Goal: Task Accomplishment & Management: Complete application form

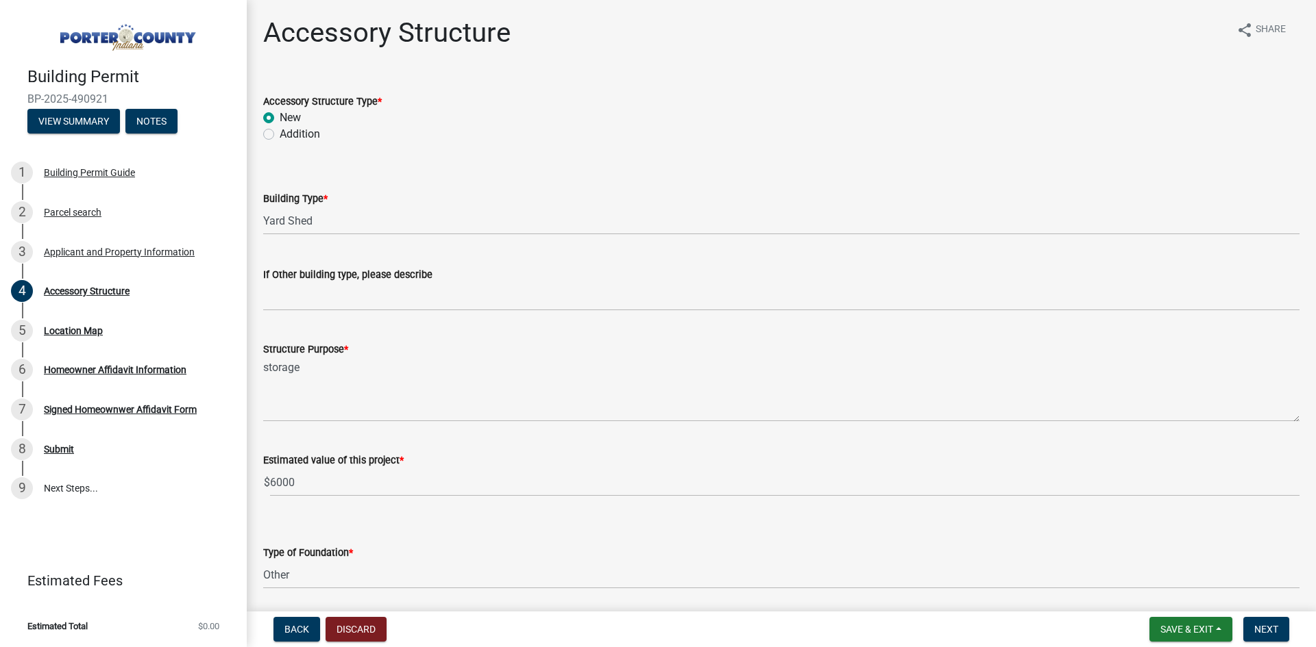
select select "b3000bfd-f408-4deb-8000-b6d1b85894a4"
select select "c9e834ac-bebe-4d20-b79b-0346d2791f6f"
select select "29856c7f-eeba-4e54-97cb-4d08c5c5b677"
select select "d4b8d1da-05eb-44cd-bbb6-c979fa719f22"
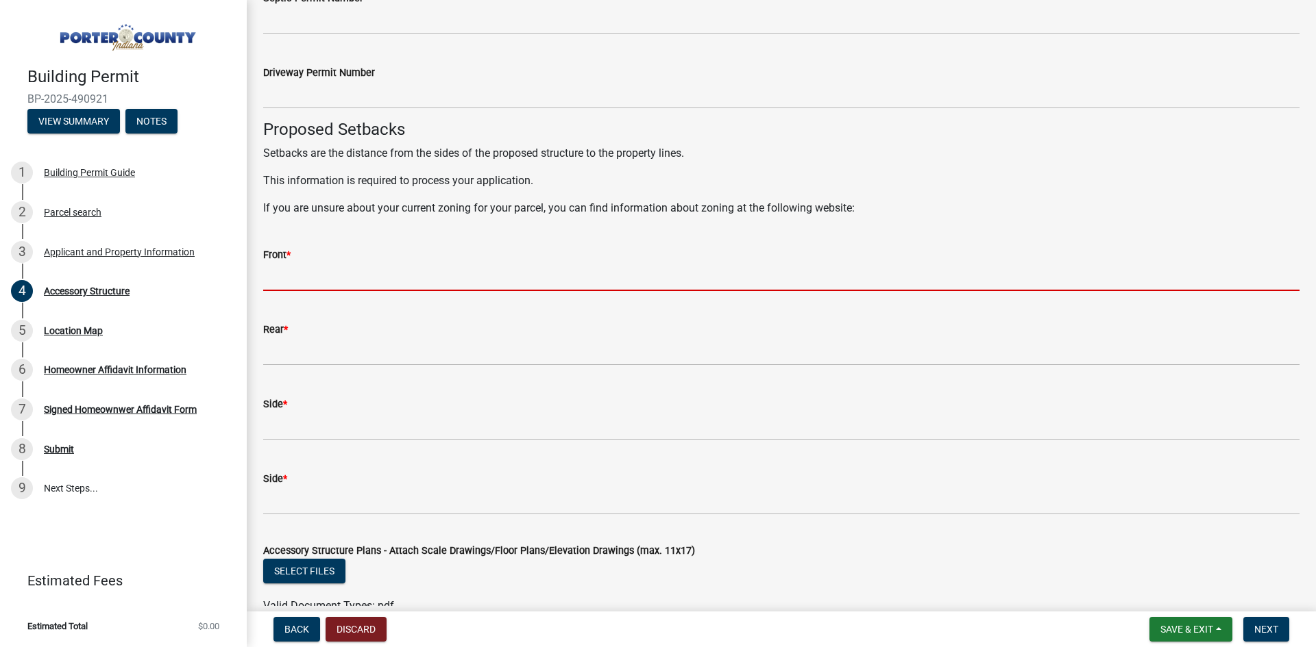
click at [343, 264] on input "Front *" at bounding box center [781, 277] width 1036 height 28
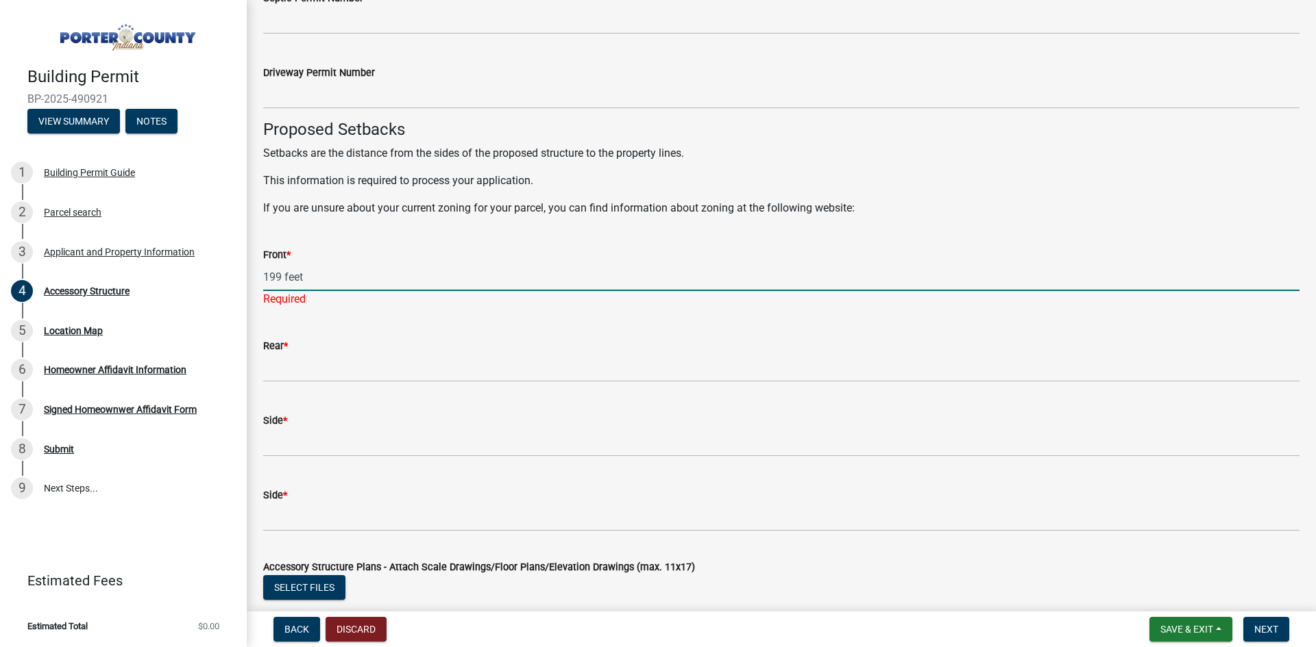
type input "199 feet"
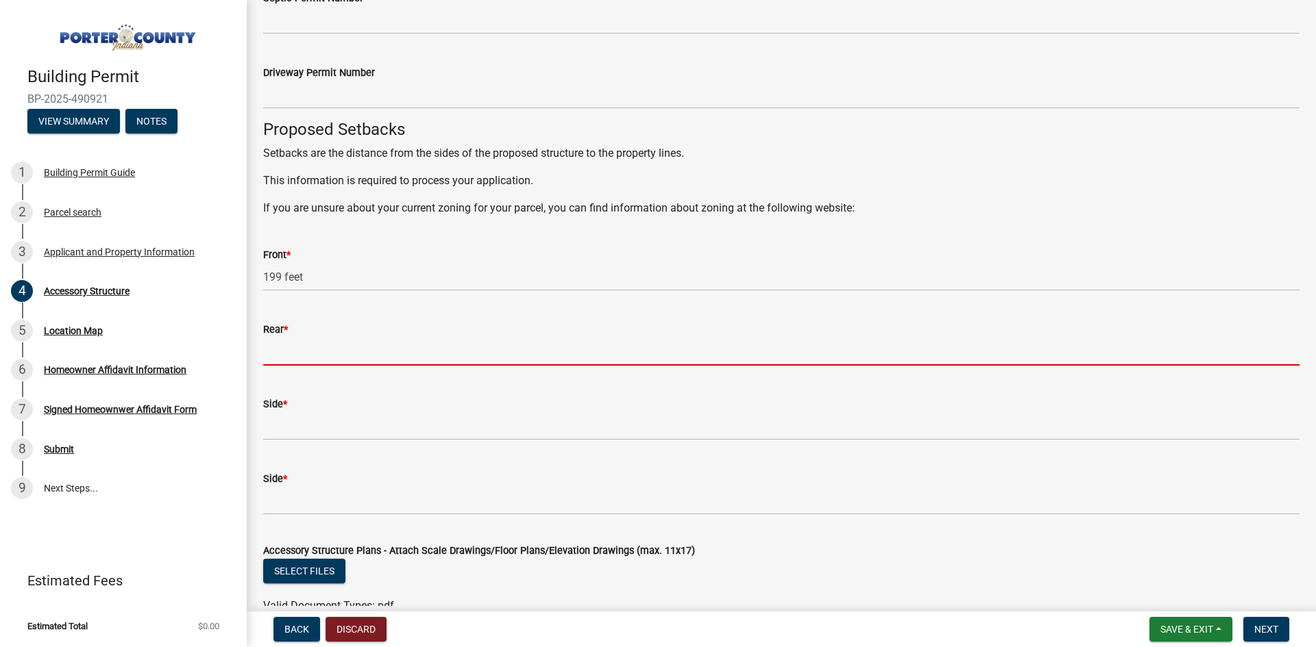
click at [330, 372] on wm-data-entity-input "Rear *" at bounding box center [781, 339] width 1036 height 75
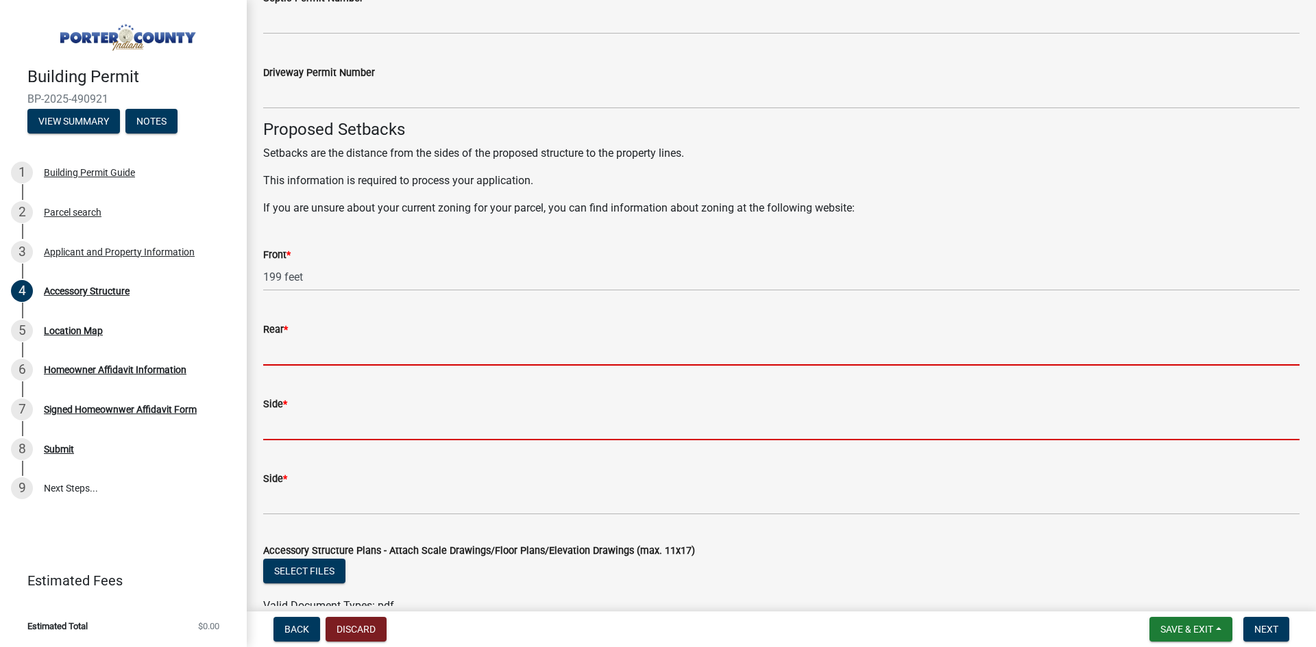
click at [295, 436] on input "Side *" at bounding box center [781, 426] width 1036 height 28
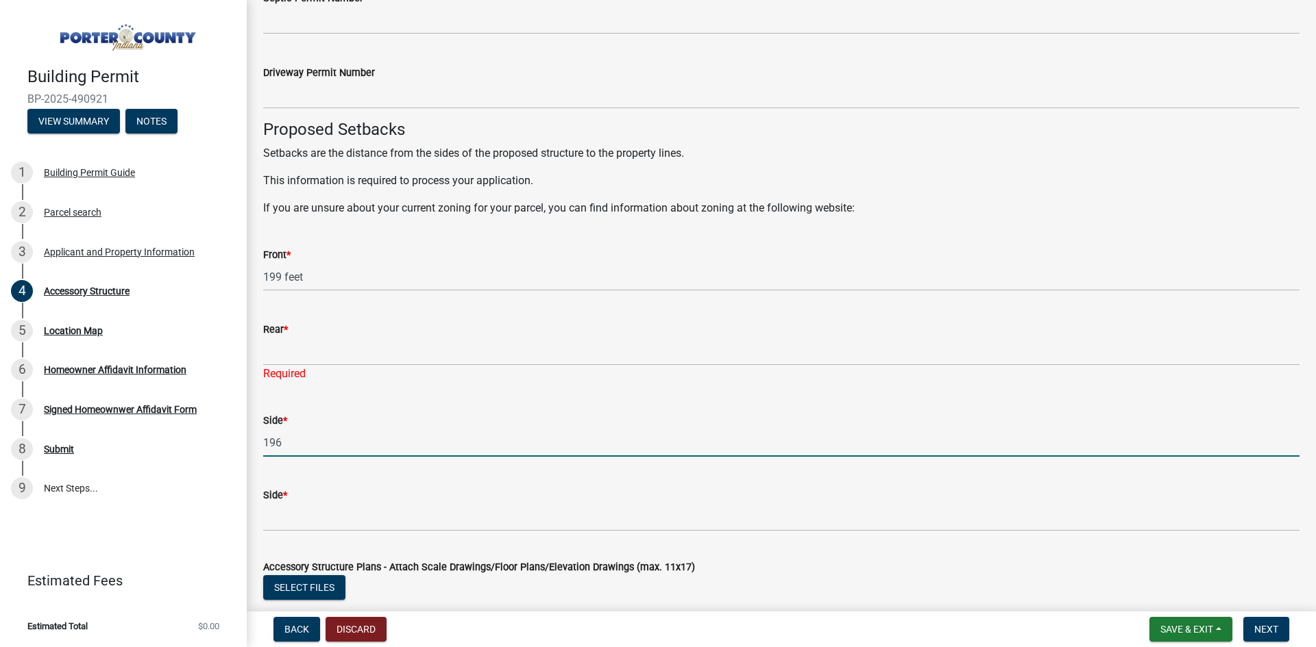
type input "196"
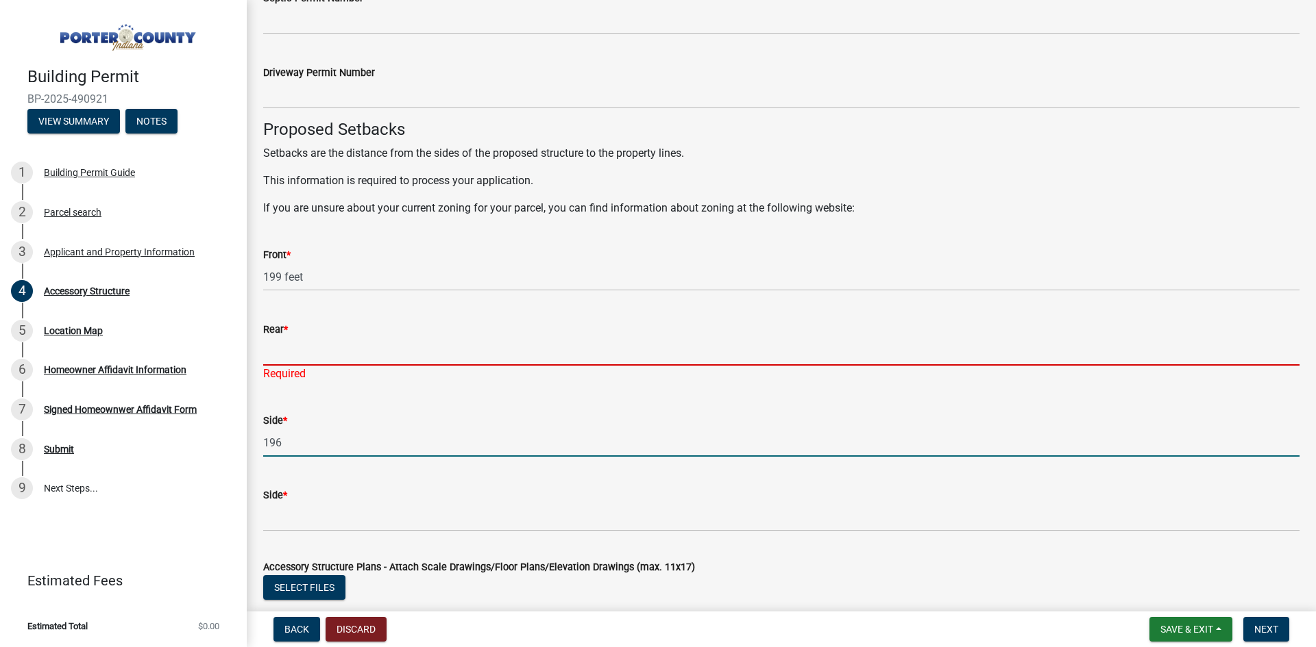
click at [304, 349] on input "Rear *" at bounding box center [781, 352] width 1036 height 28
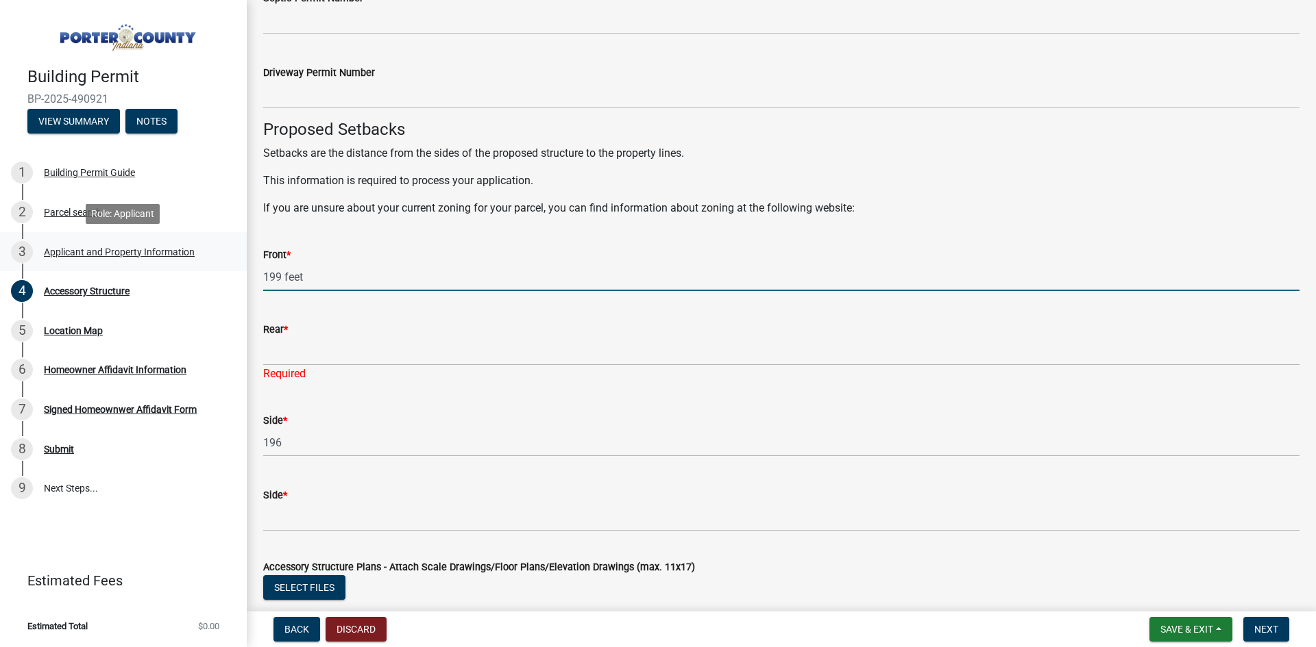
drag, startPoint x: 317, startPoint y: 280, endPoint x: 158, endPoint y: 258, distance: 160.4
click at [158, 258] on div "Building Permit BP-2025-490921 View Summary Notes 1 Building Permit Guide 2 Par…" at bounding box center [658, 323] width 1316 height 647
type input "360"
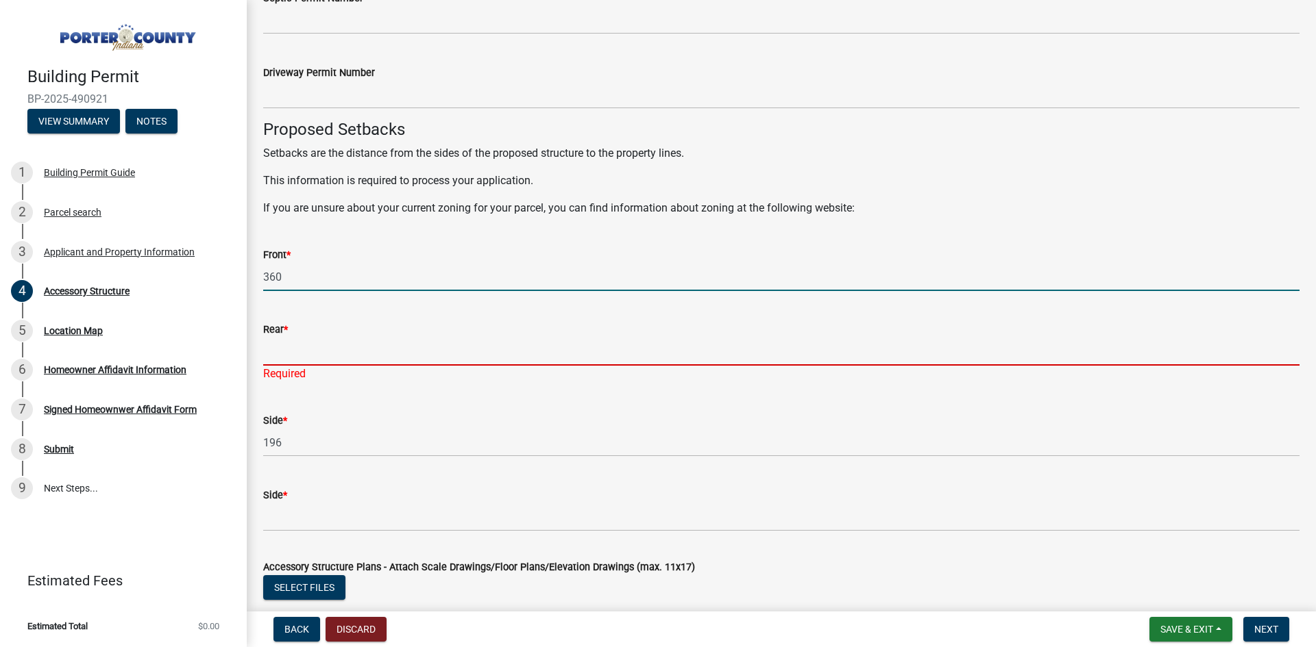
click at [305, 347] on input "Rear *" at bounding box center [781, 352] width 1036 height 28
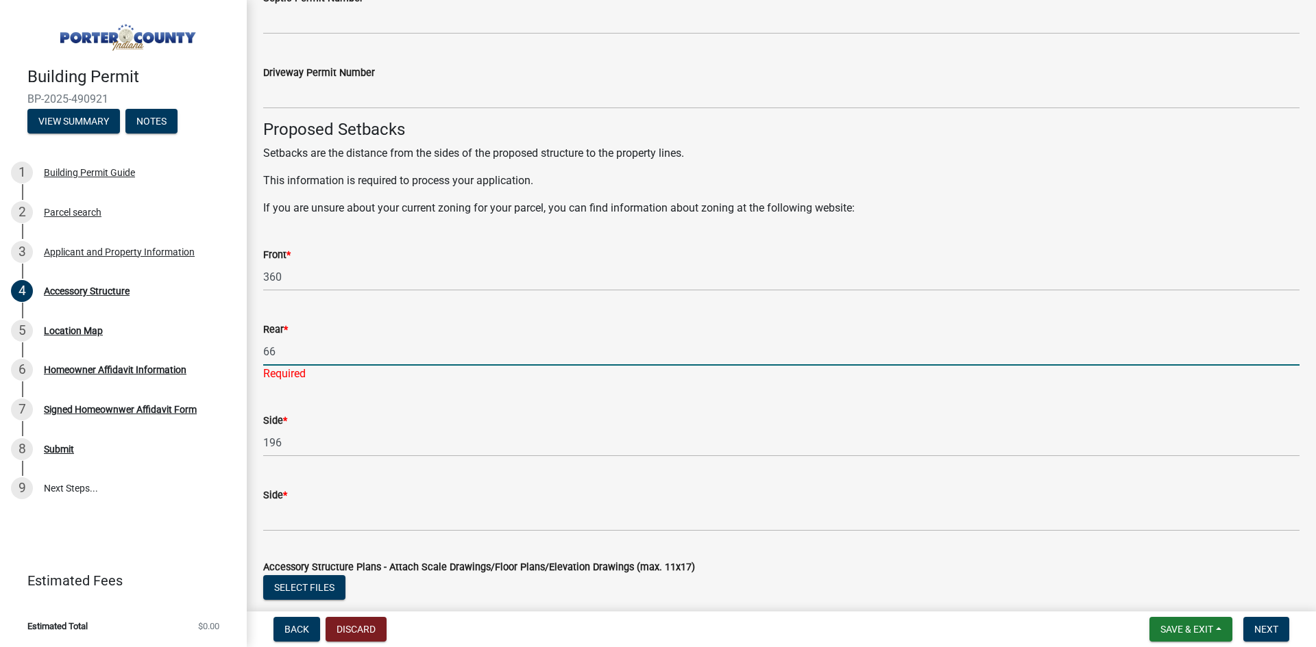
type input "66"
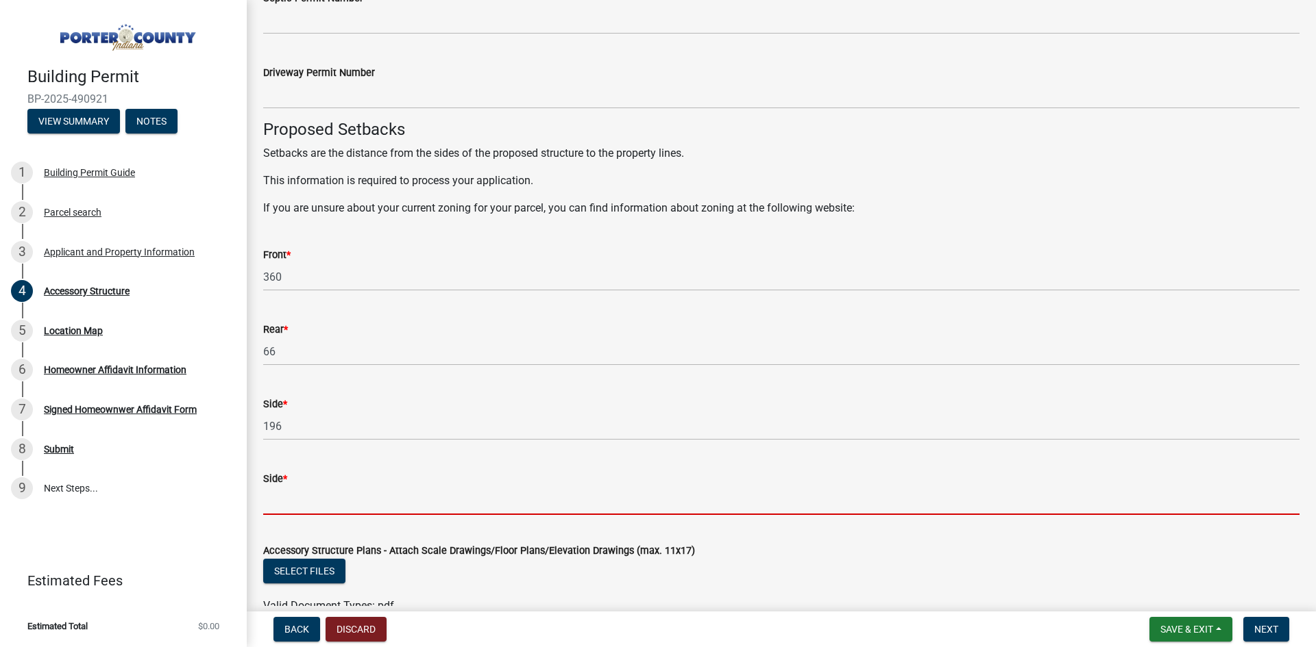
click at [322, 506] on input "Side *" at bounding box center [781, 501] width 1036 height 28
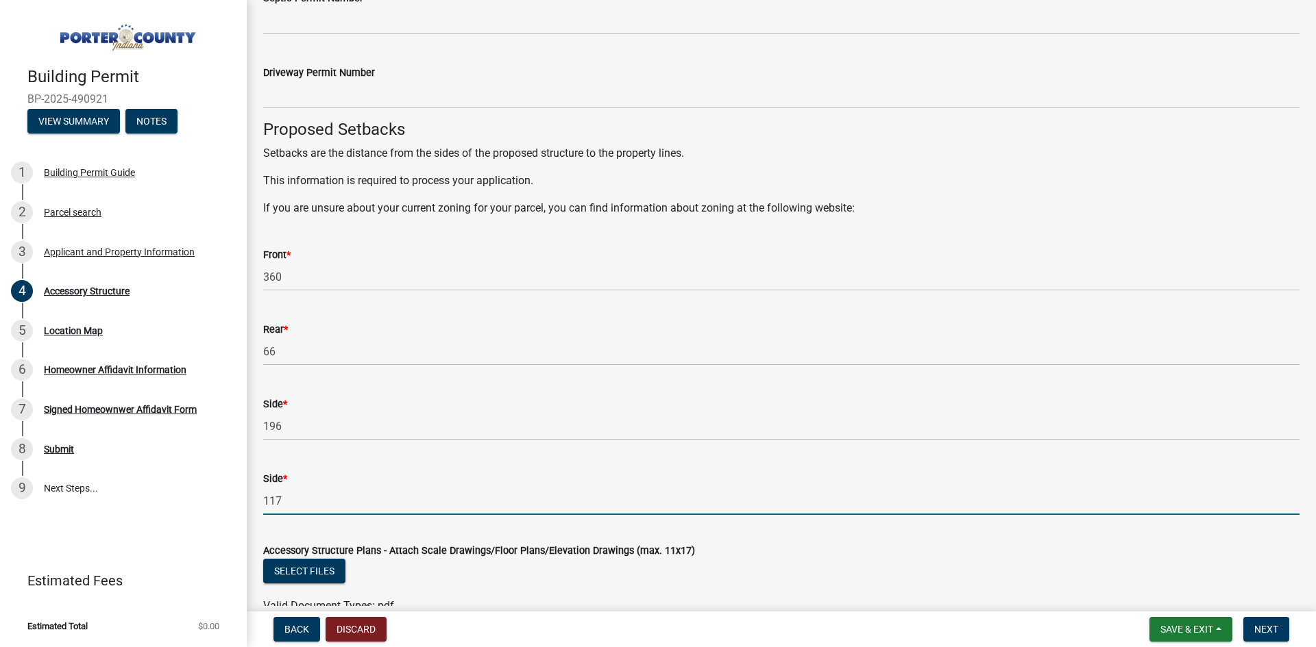
type input "117"
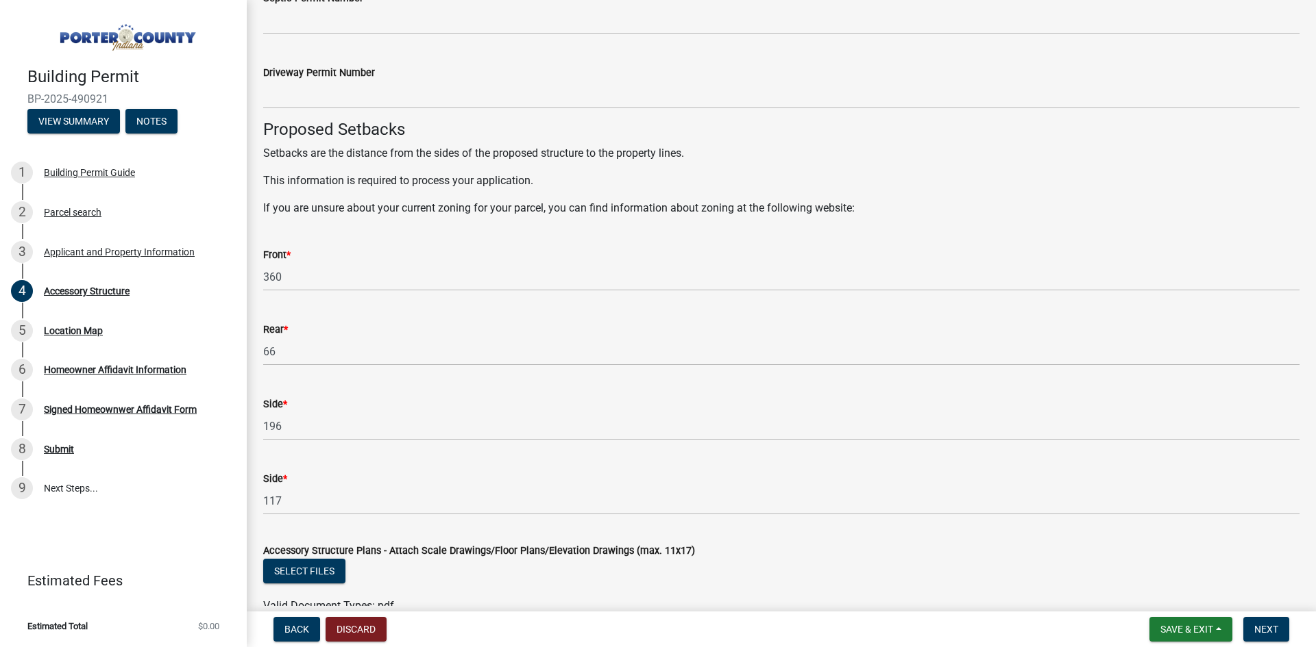
click at [613, 578] on div "Select files" at bounding box center [781, 573] width 1036 height 28
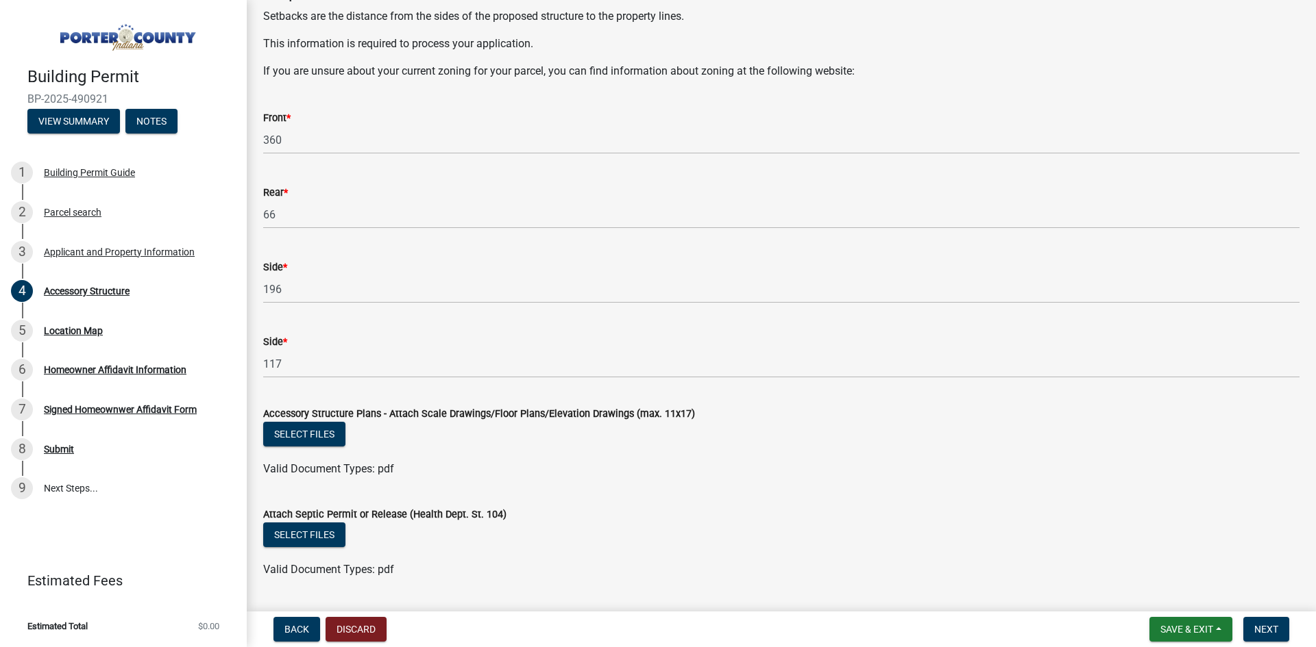
scroll to position [2299, 0]
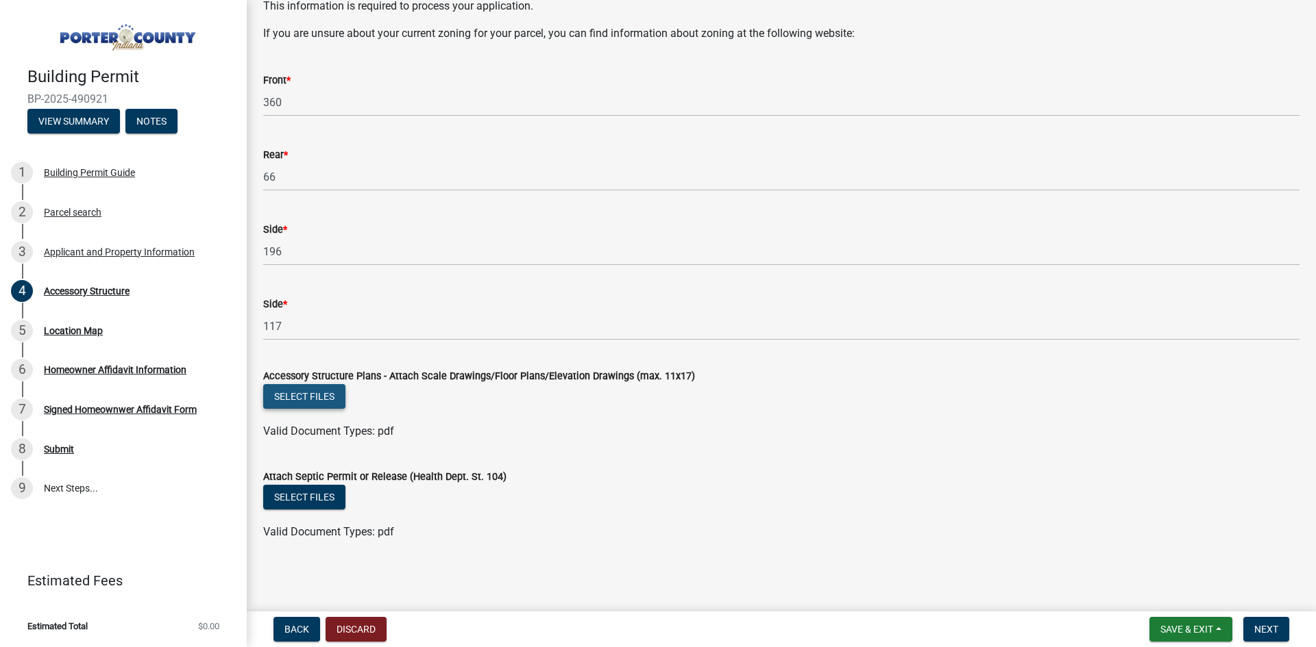
click at [310, 399] on button "Select files" at bounding box center [304, 396] width 82 height 25
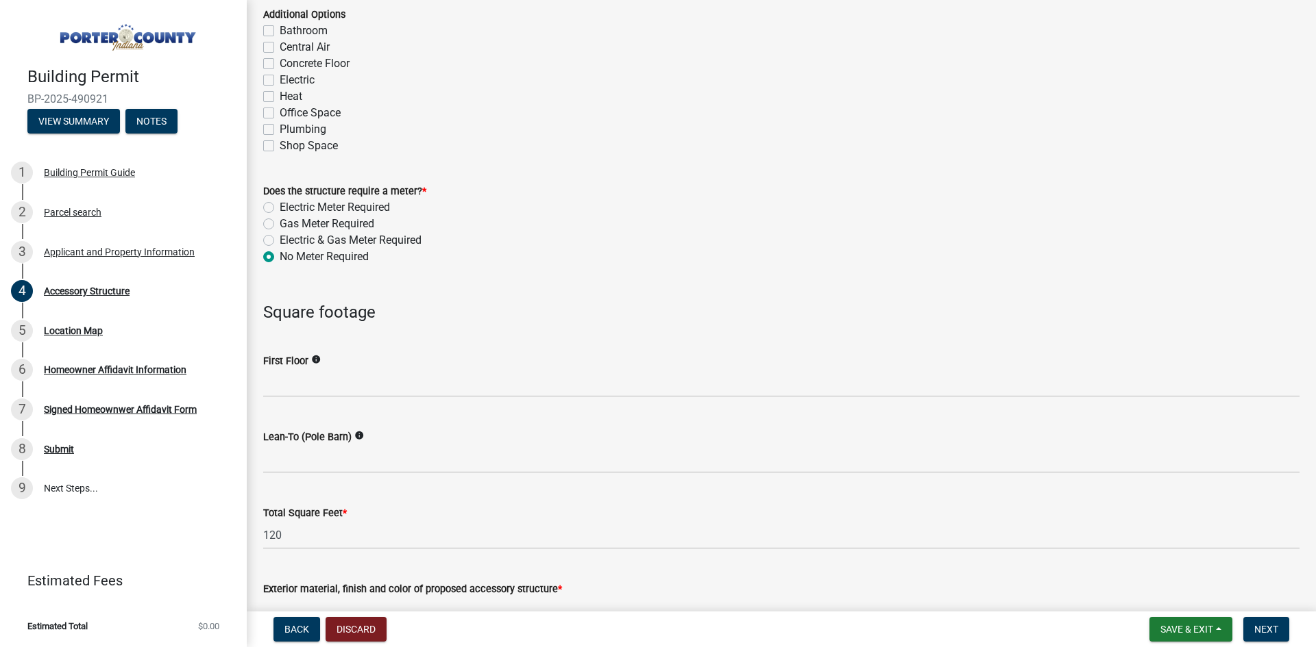
scroll to position [819, 0]
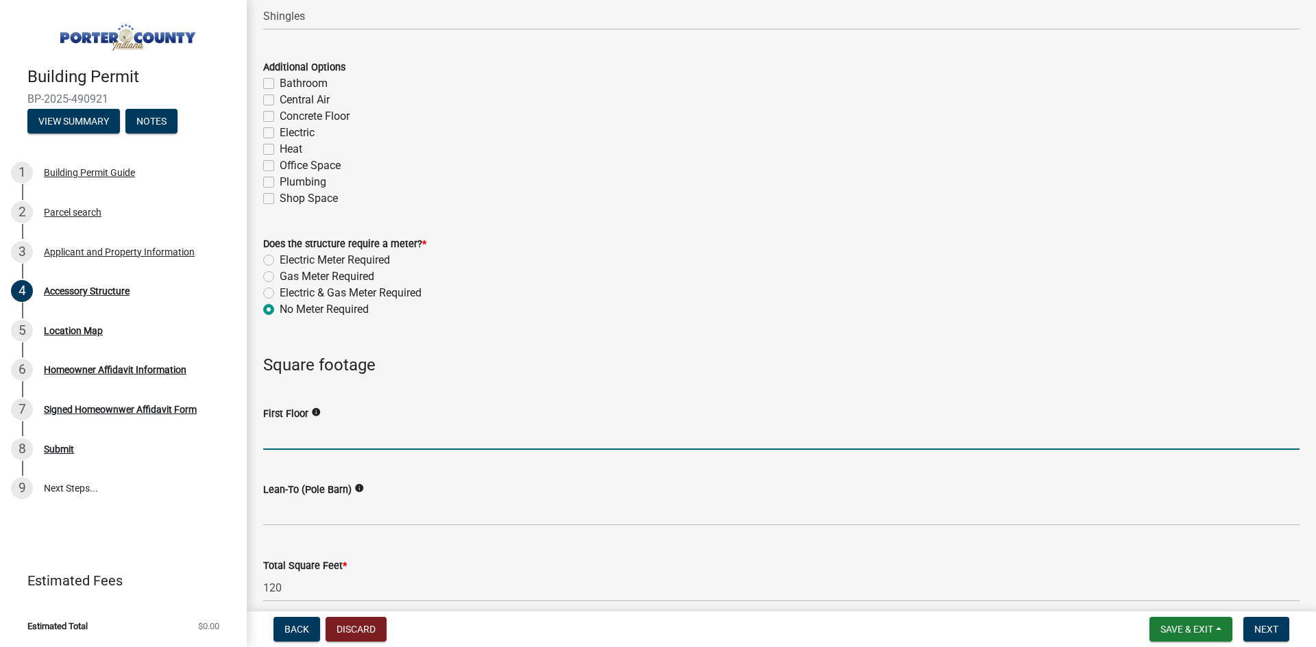
click at [285, 441] on input "text" at bounding box center [781, 436] width 1036 height 28
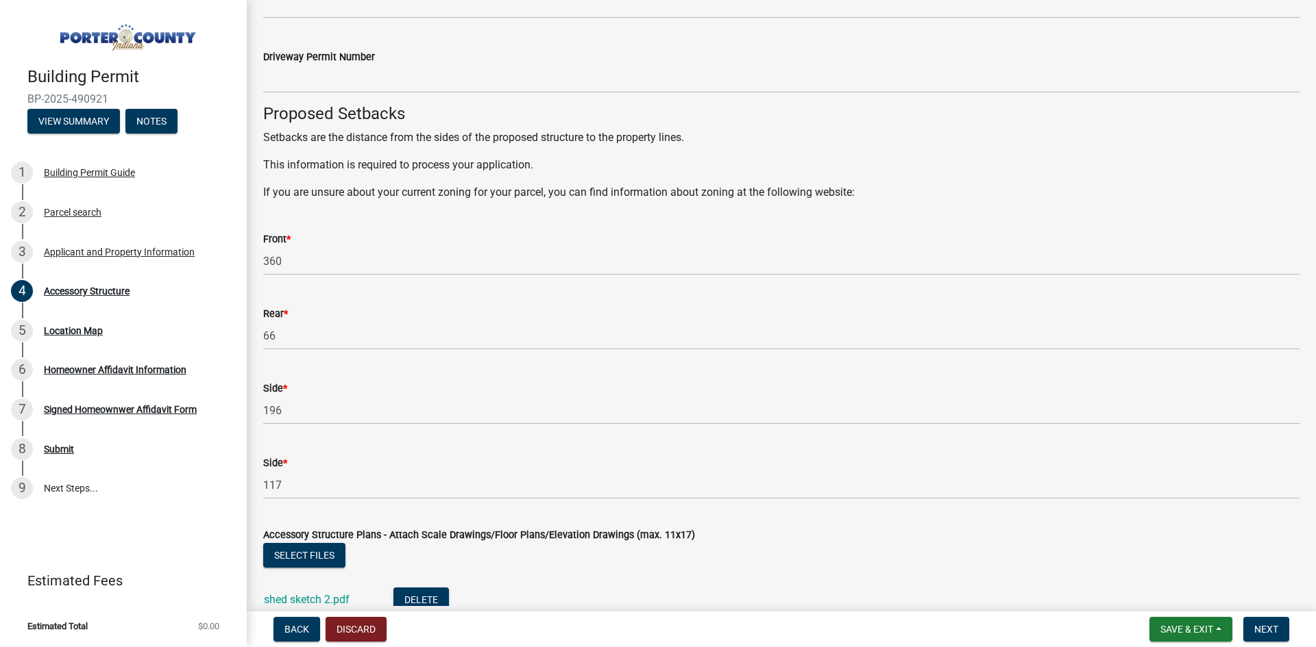
scroll to position [2349, 0]
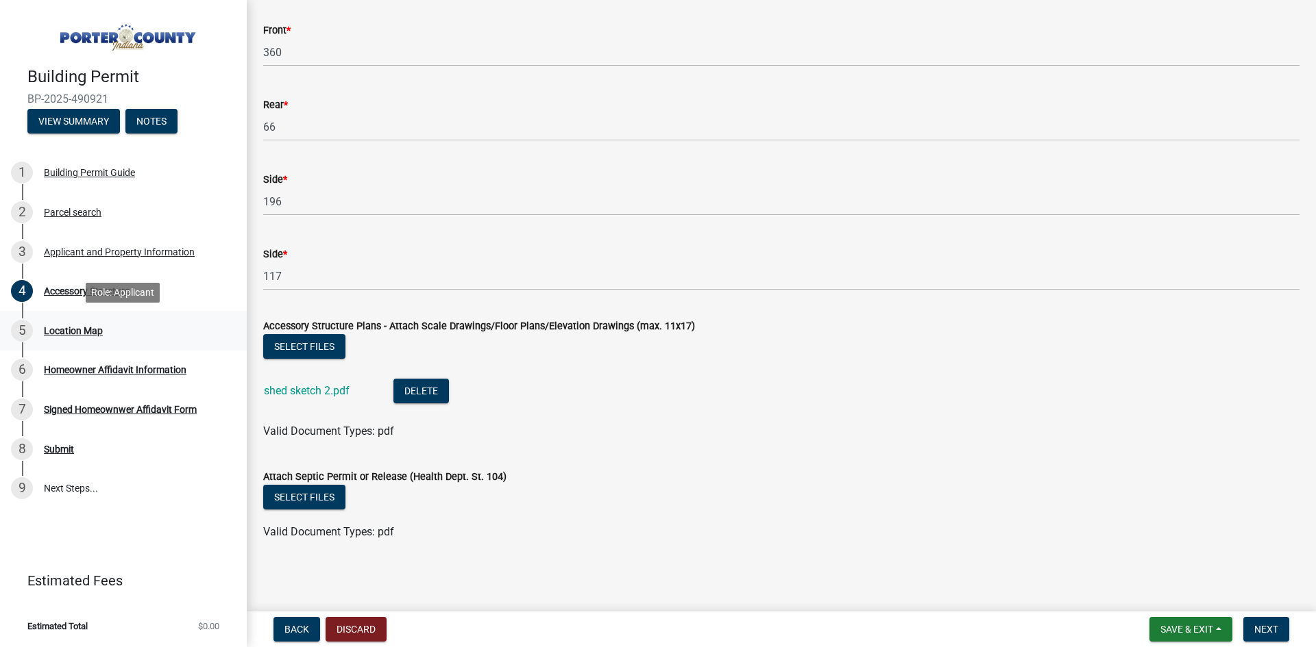
type input "120"
click at [63, 328] on div "Location Map" at bounding box center [73, 331] width 59 height 10
click at [1185, 630] on span "Save & Exit" at bounding box center [1186, 629] width 53 height 11
click at [1176, 571] on button "Save" at bounding box center [1177, 561] width 110 height 33
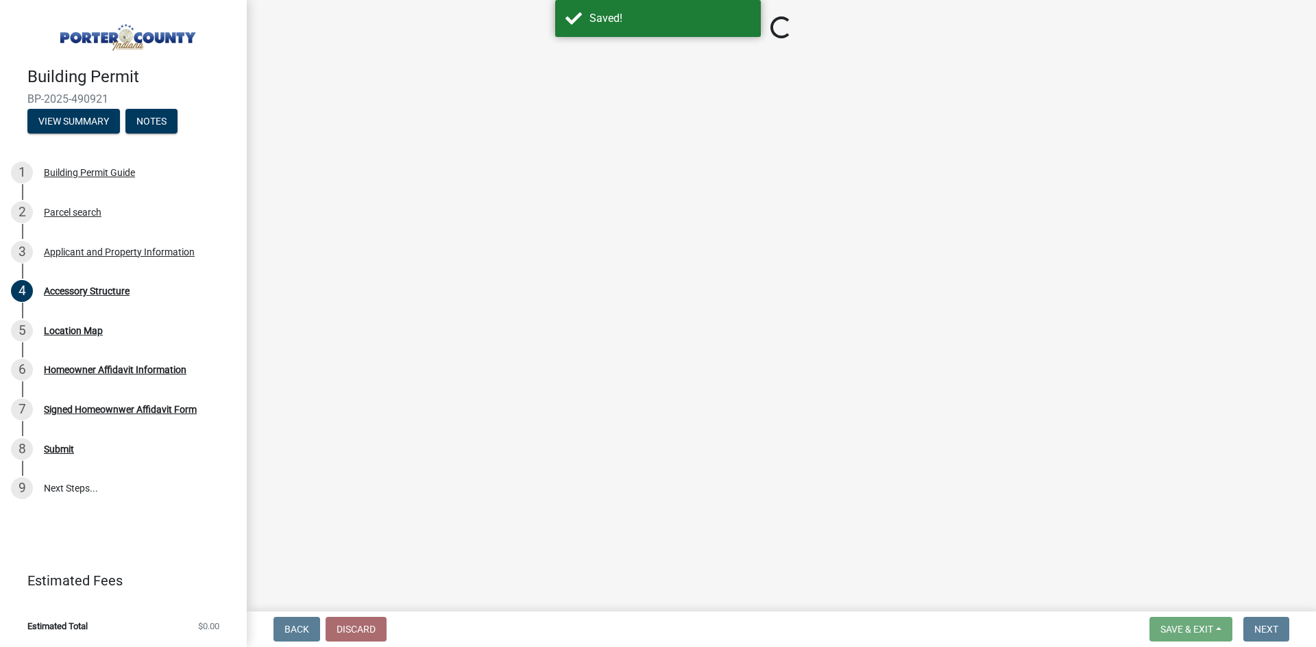
select select "b3000bfd-f408-4deb-8000-b6d1b85894a4"
select select "c9e834ac-bebe-4d20-b79b-0346d2791f6f"
select select "29856c7f-eeba-4e54-97cb-4d08c5c5b677"
select select "d4b8d1da-05eb-44cd-bbb6-c979fa719f22"
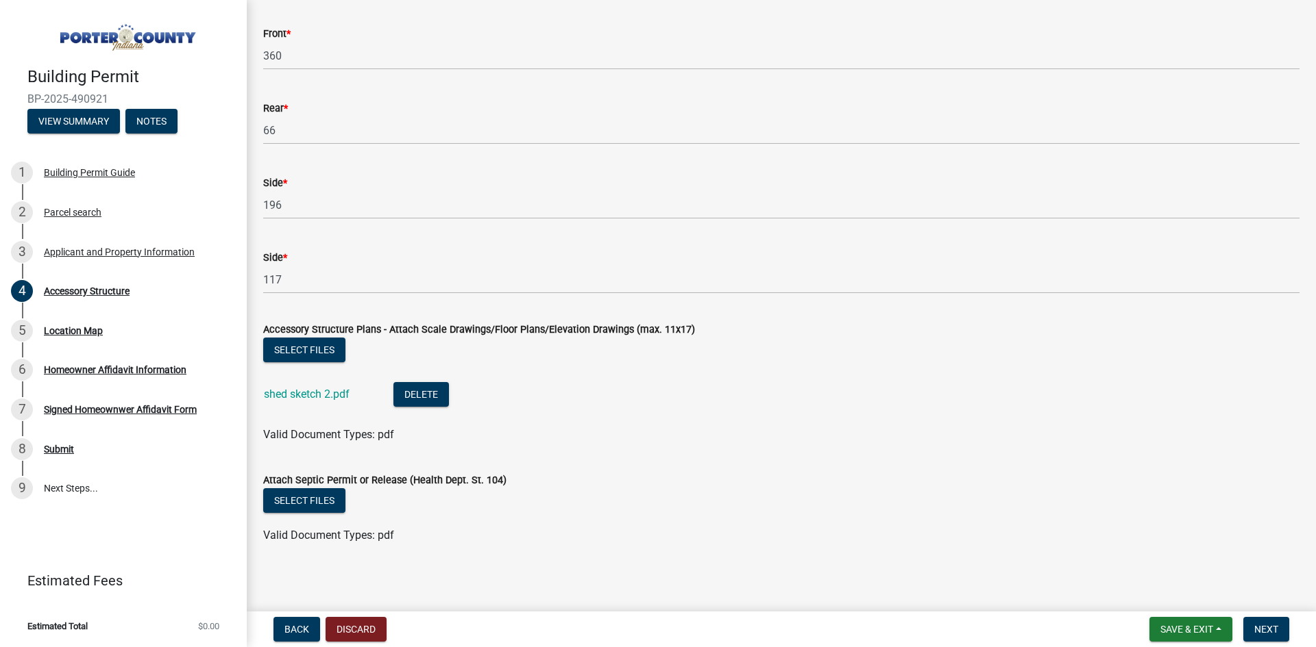
scroll to position [2349, 0]
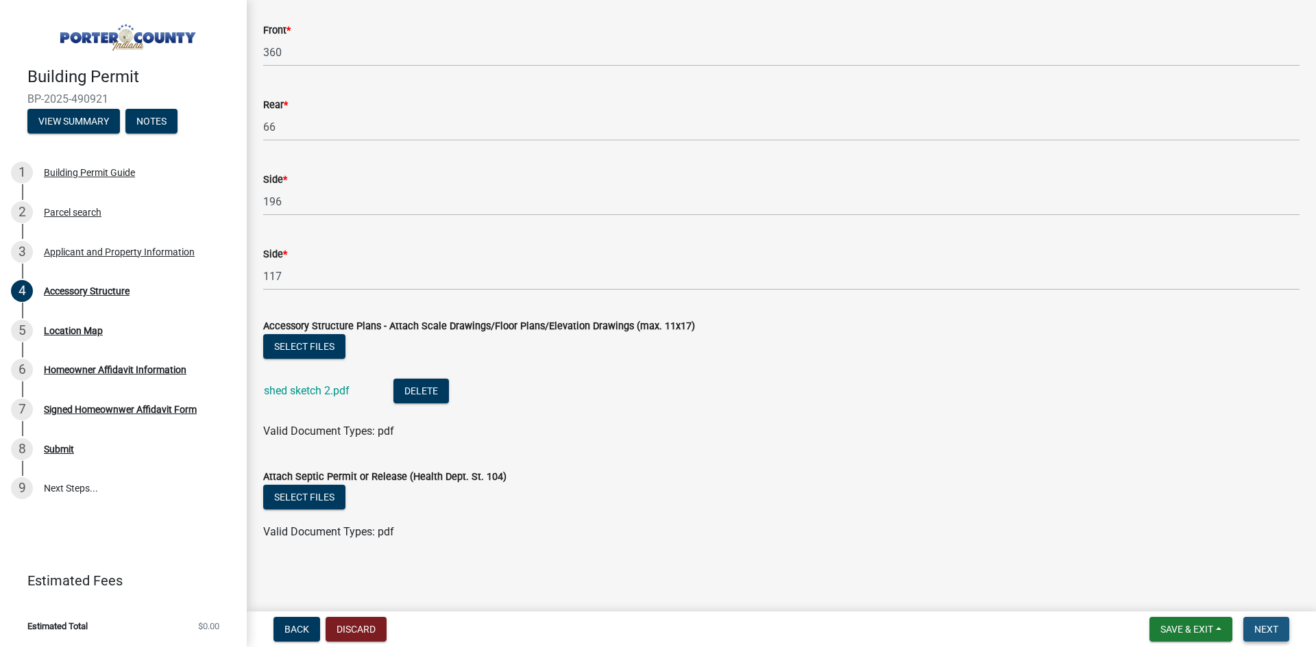
click at [1259, 630] on span "Next" at bounding box center [1266, 629] width 24 height 11
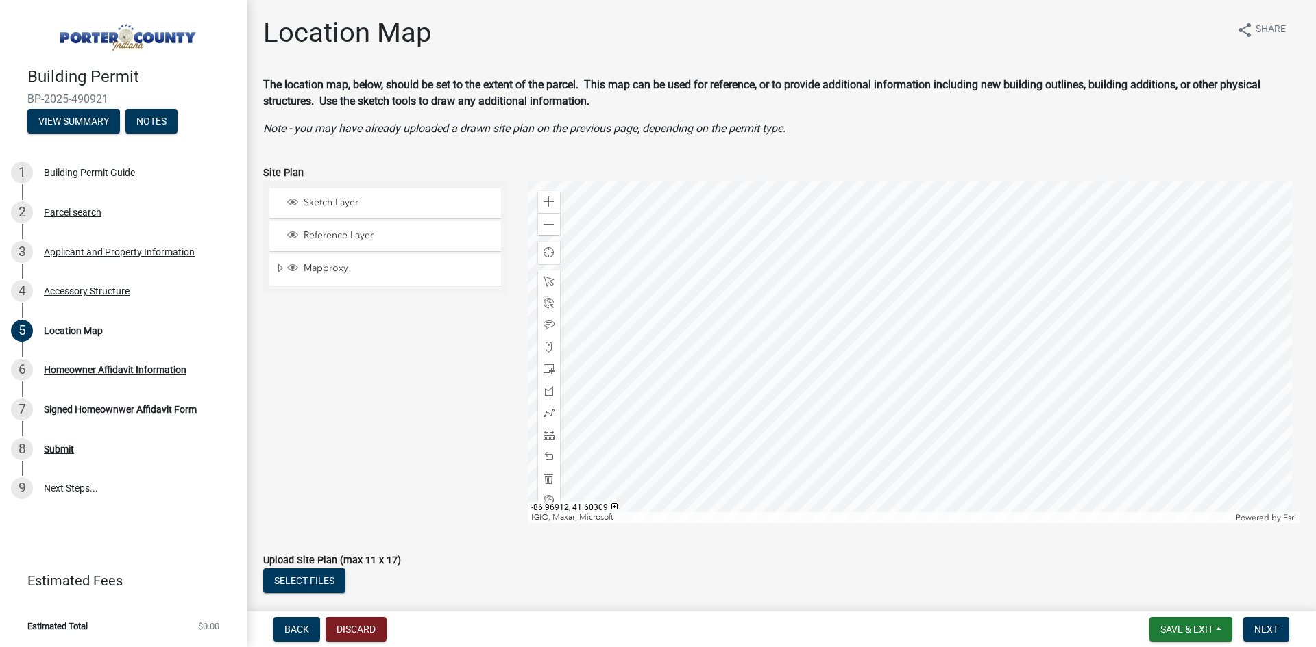
click at [341, 195] on div "Sketch Layer" at bounding box center [385, 203] width 232 height 30
click at [338, 203] on span "Sketch Layer" at bounding box center [398, 203] width 196 height 12
click at [986, 388] on div at bounding box center [914, 352] width 772 height 343
click at [547, 283] on span at bounding box center [548, 281] width 11 height 11
click at [1264, 626] on span "Next" at bounding box center [1266, 629] width 24 height 11
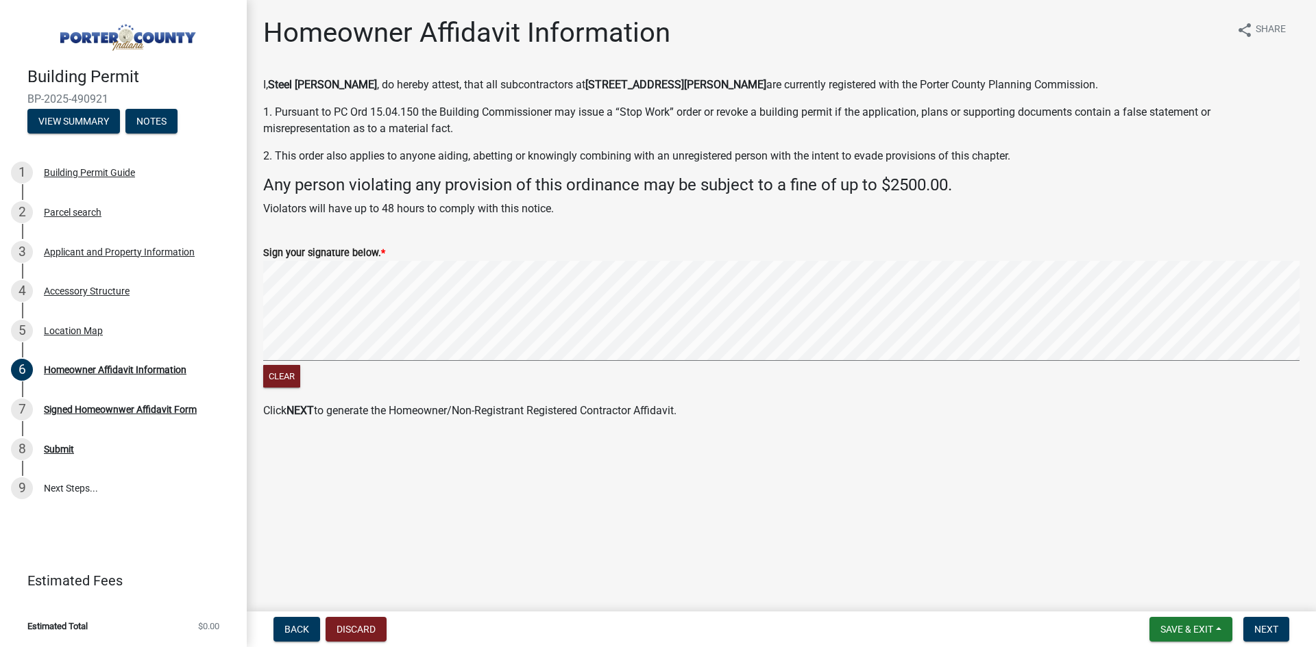
click at [634, 361] on signature-pad at bounding box center [781, 313] width 1036 height 104
click at [1266, 632] on span "Next" at bounding box center [1266, 629] width 24 height 11
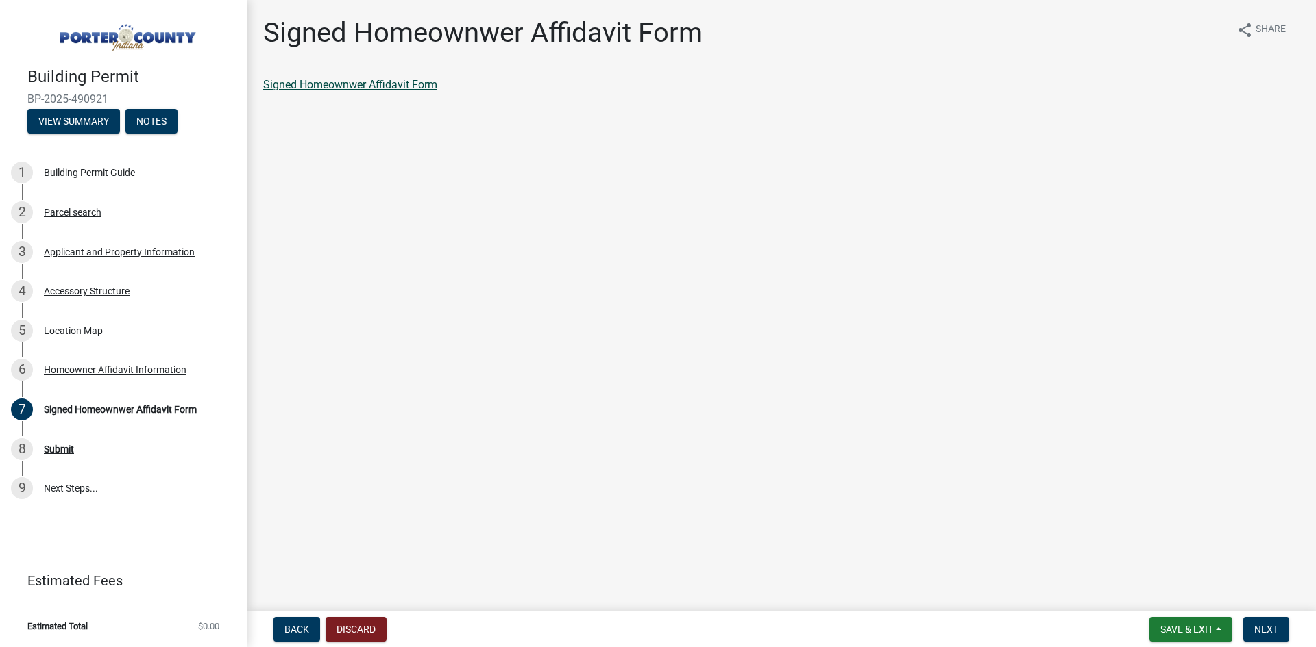
click at [391, 84] on link "Signed Homeownwer Affidavit Form" at bounding box center [350, 84] width 174 height 13
click at [1259, 635] on span "Next" at bounding box center [1266, 629] width 24 height 11
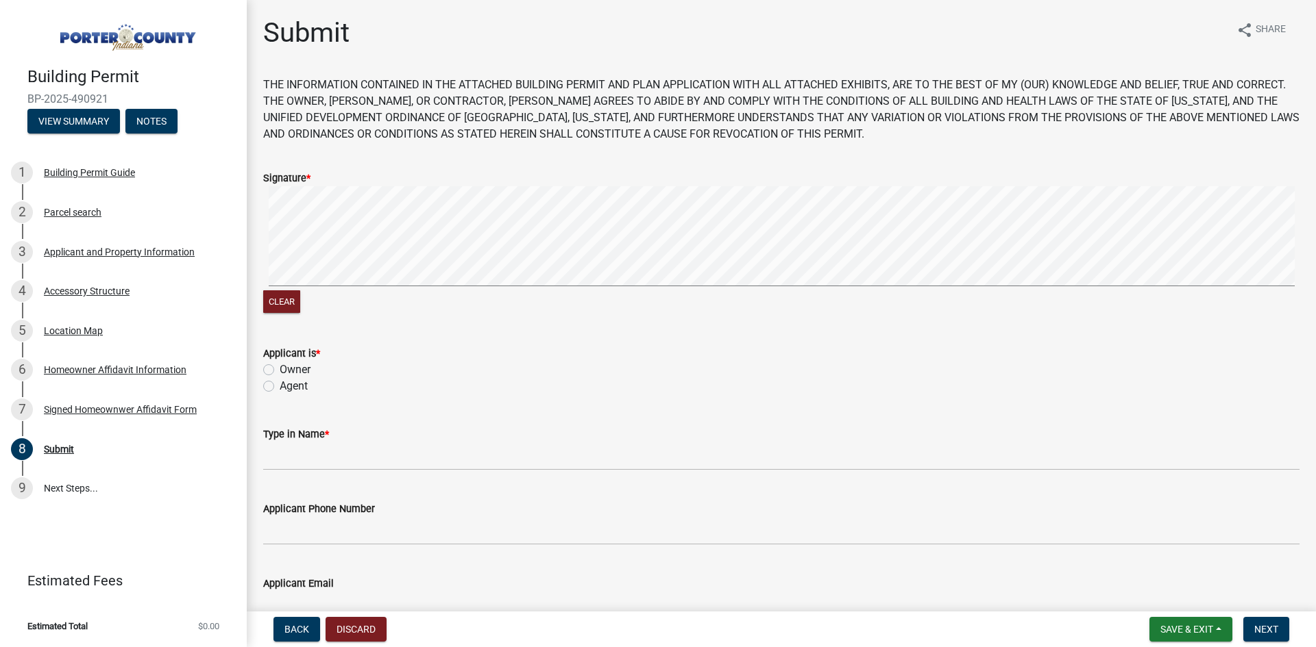
click at [285, 371] on label "Owner" at bounding box center [295, 370] width 31 height 16
click at [285, 371] on input "Owner" at bounding box center [284, 366] width 9 height 9
radio input "true"
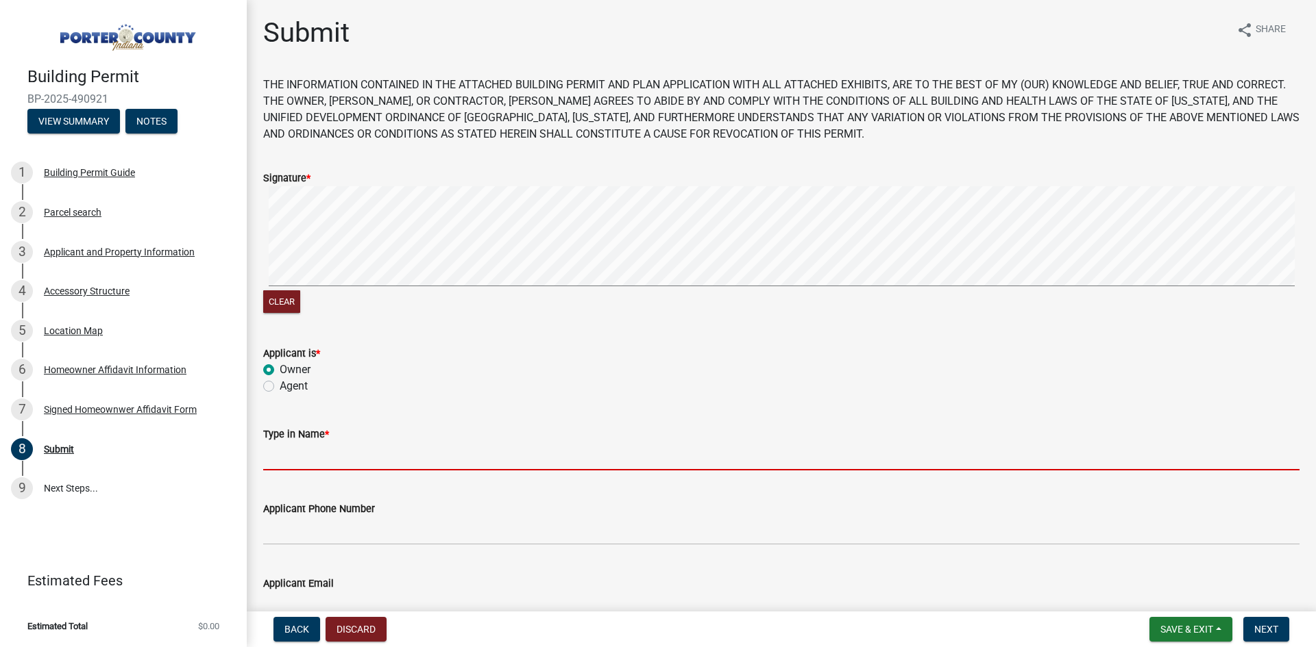
click at [339, 461] on input "Type in Name *" at bounding box center [781, 457] width 1036 height 28
type input "[PERSON_NAME]"
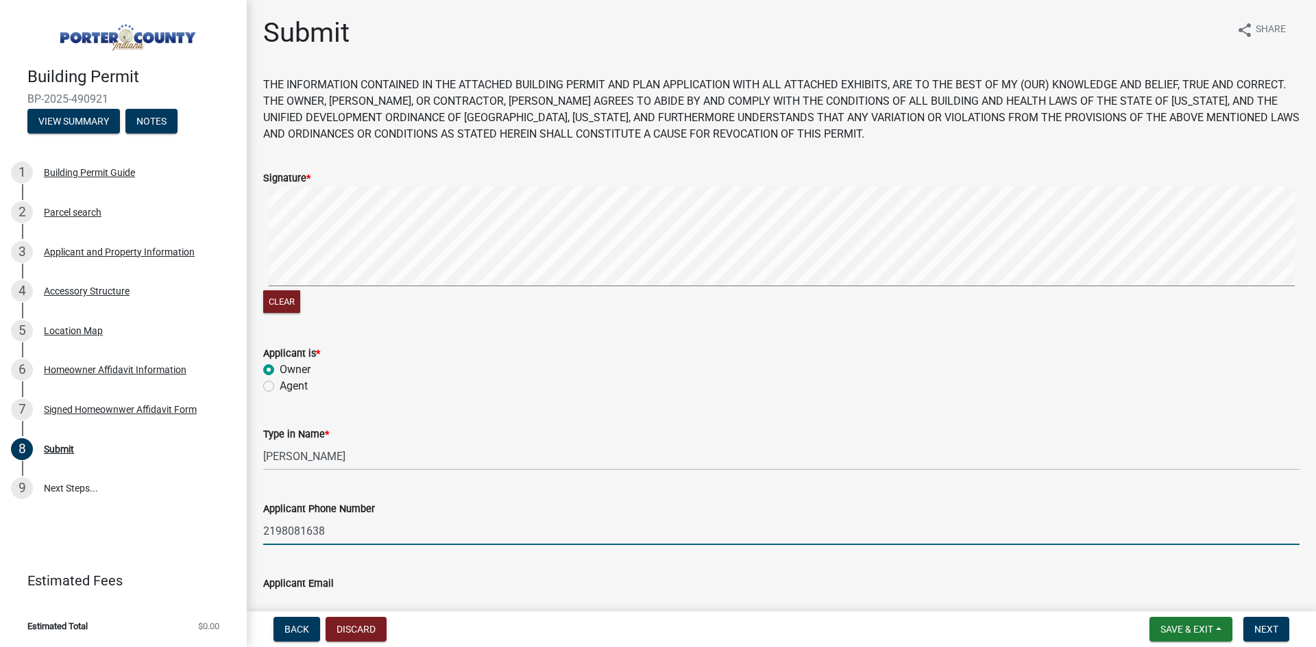
click at [350, 523] on input "2198081638" at bounding box center [781, 531] width 1036 height 28
click at [501, 536] on input "2196780211" at bounding box center [781, 531] width 1036 height 28
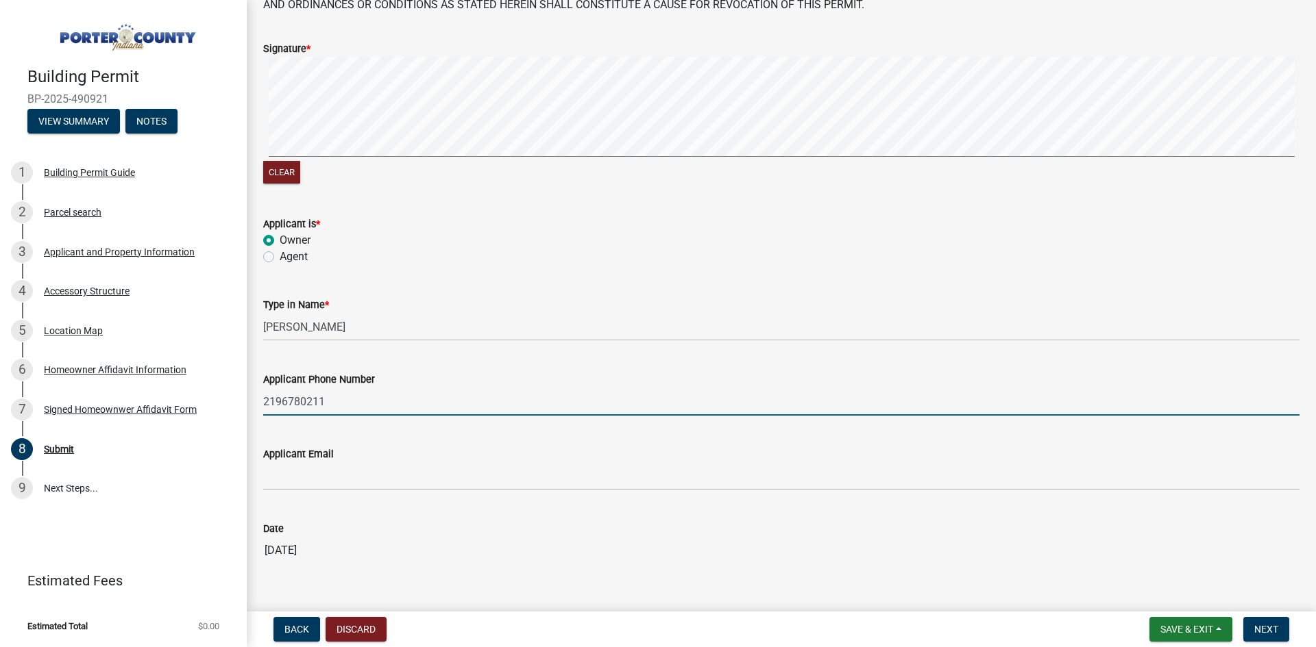
scroll to position [163, 0]
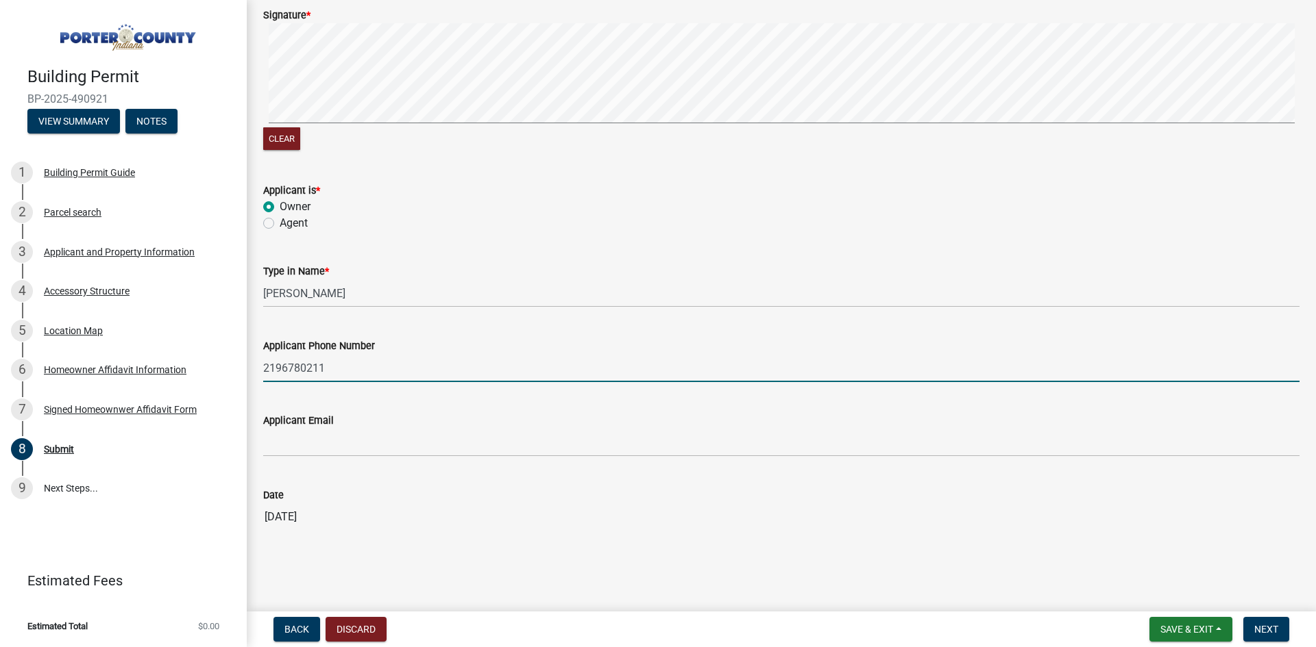
type input "2196780211"
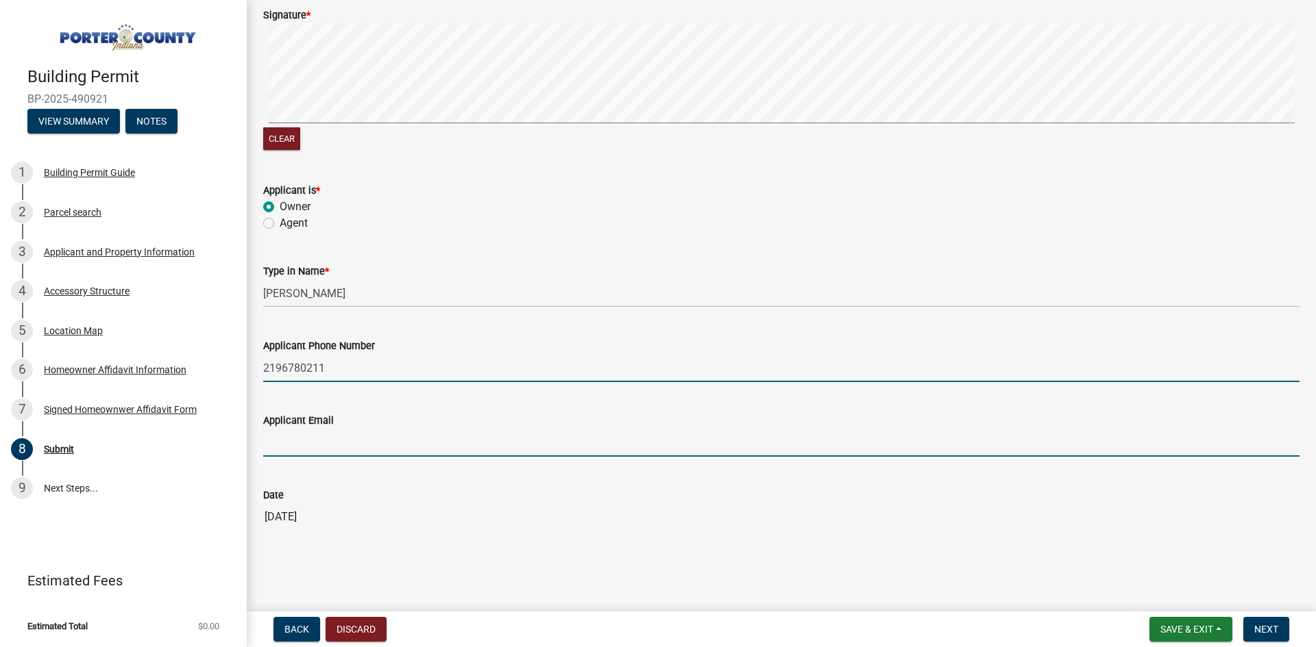
click at [356, 444] on input "Applicant Email" at bounding box center [781, 443] width 1036 height 28
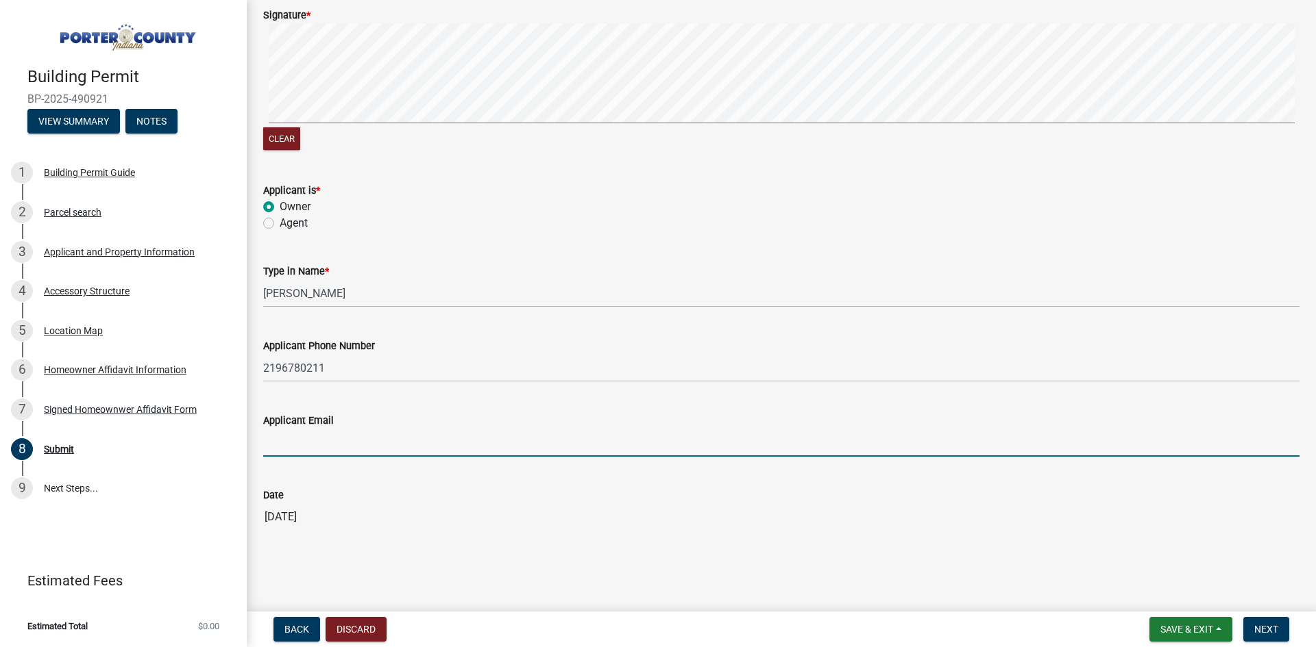
type input "[EMAIL_ADDRESS][DOMAIN_NAME]"
click at [399, 513] on input "[DATE]" at bounding box center [781, 517] width 1036 height 27
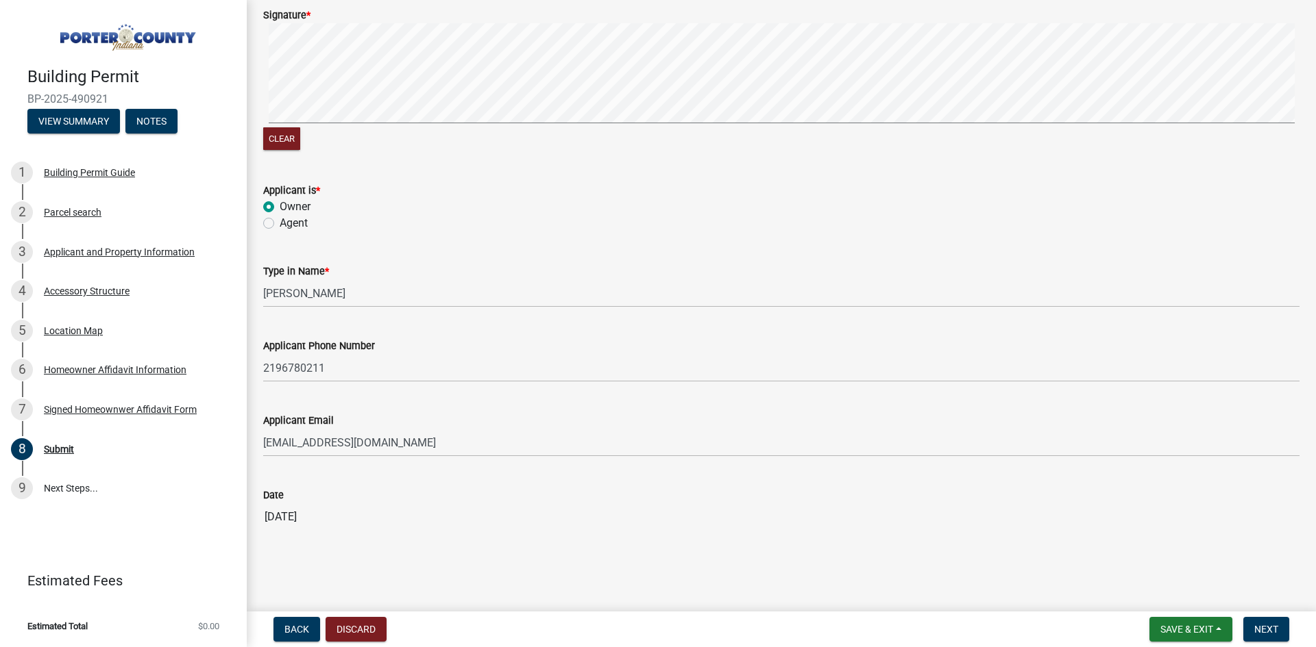
click at [571, 553] on div "Submit share Share THE INFORMATION CONTAINED IN THE ATTACHED BUILDING PERMIT AN…" at bounding box center [781, 209] width 1057 height 712
click at [1263, 628] on span "Next" at bounding box center [1266, 629] width 24 height 11
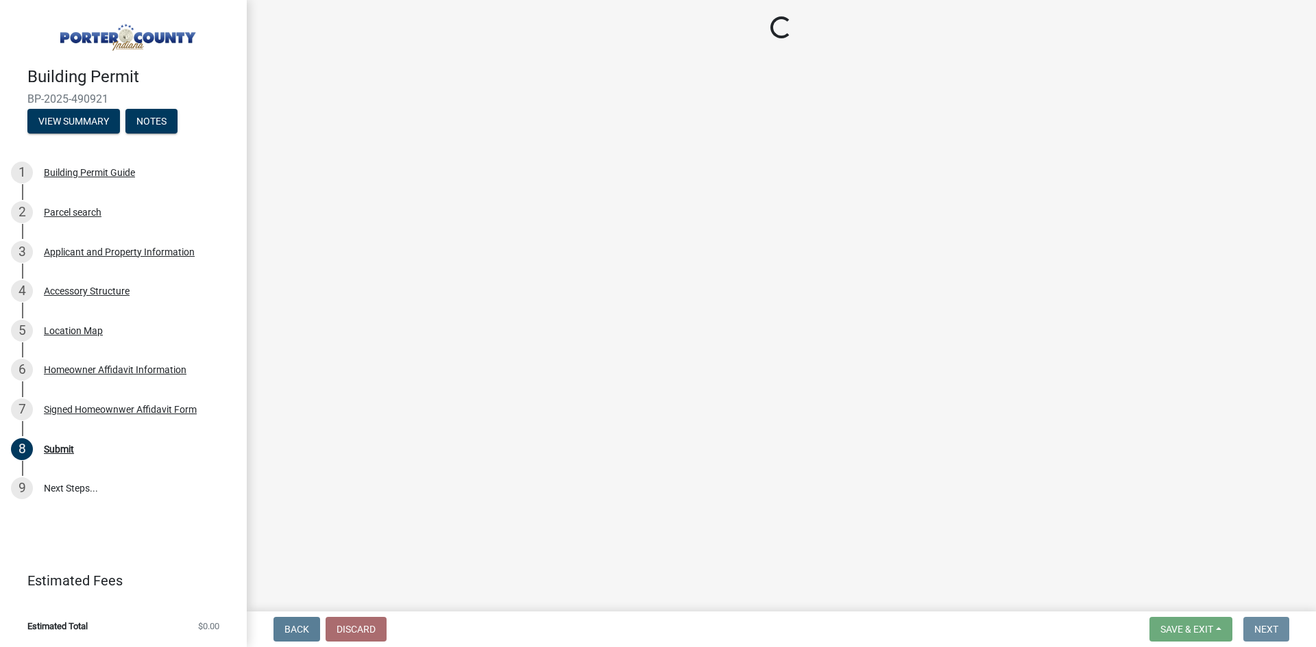
scroll to position [0, 0]
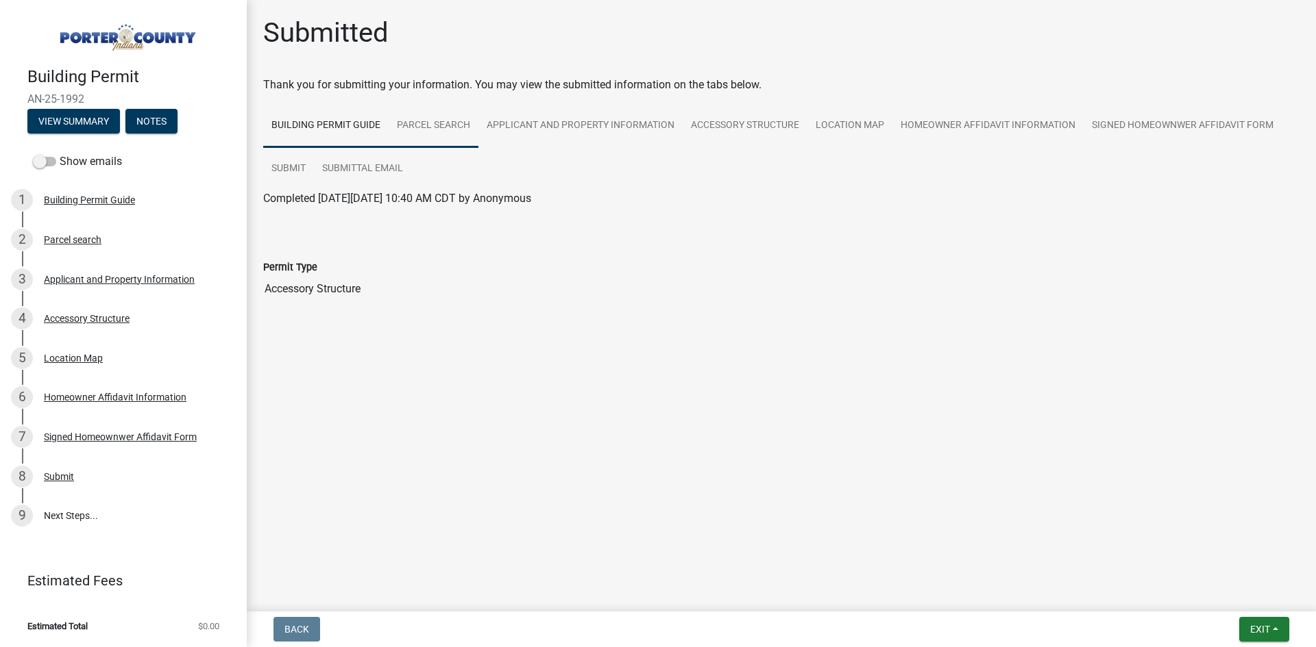
click at [435, 121] on link "Parcel search" at bounding box center [433, 126] width 90 height 44
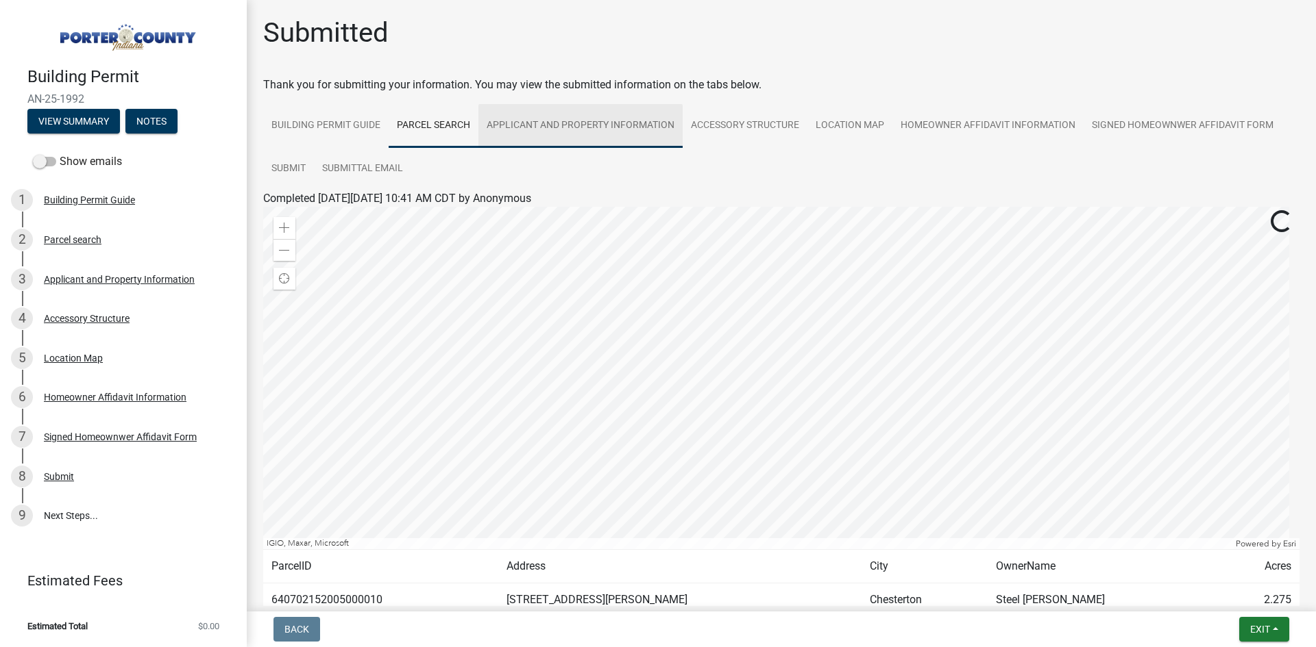
click at [529, 121] on link "Applicant and Property Information" at bounding box center [580, 126] width 204 height 44
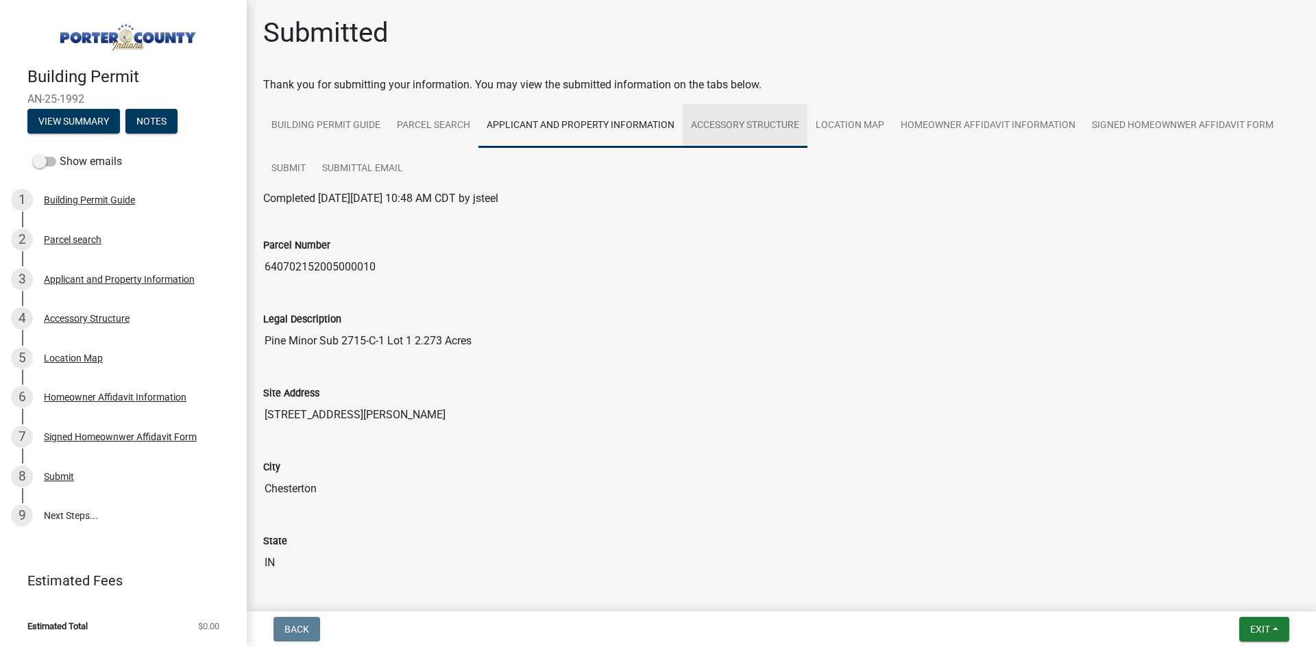
click at [724, 124] on link "Accessory Structure" at bounding box center [744, 126] width 125 height 44
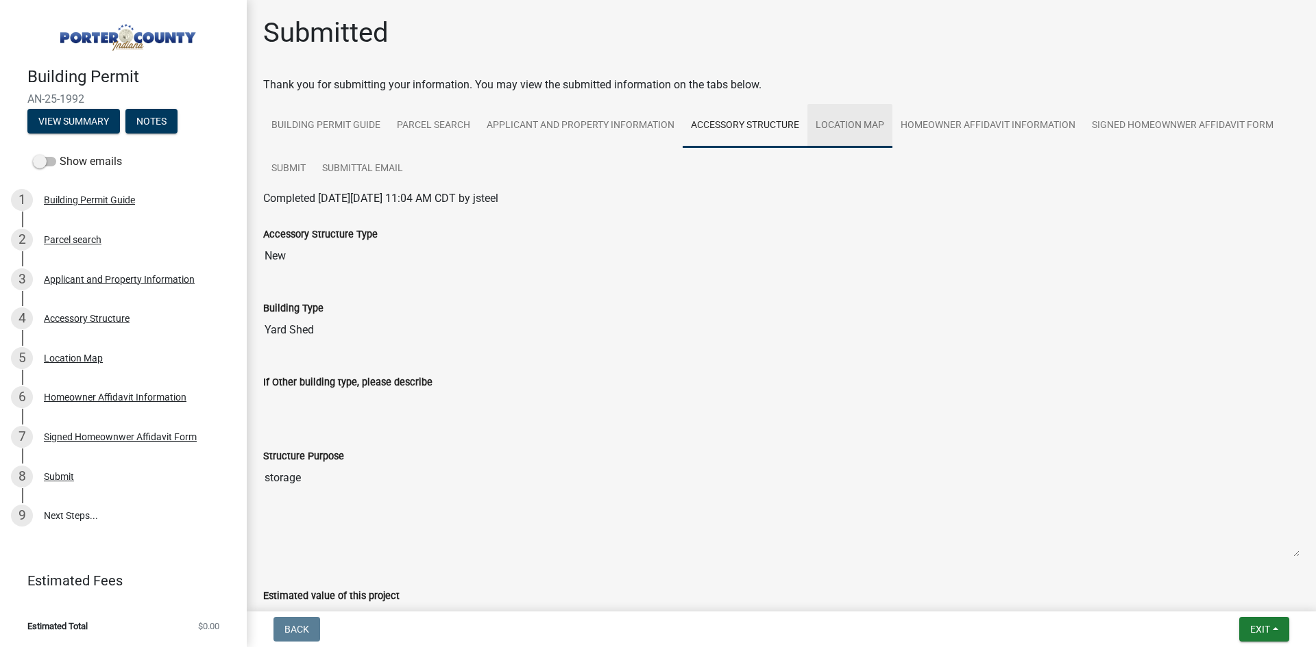
click at [853, 126] on link "Location Map" at bounding box center [849, 126] width 85 height 44
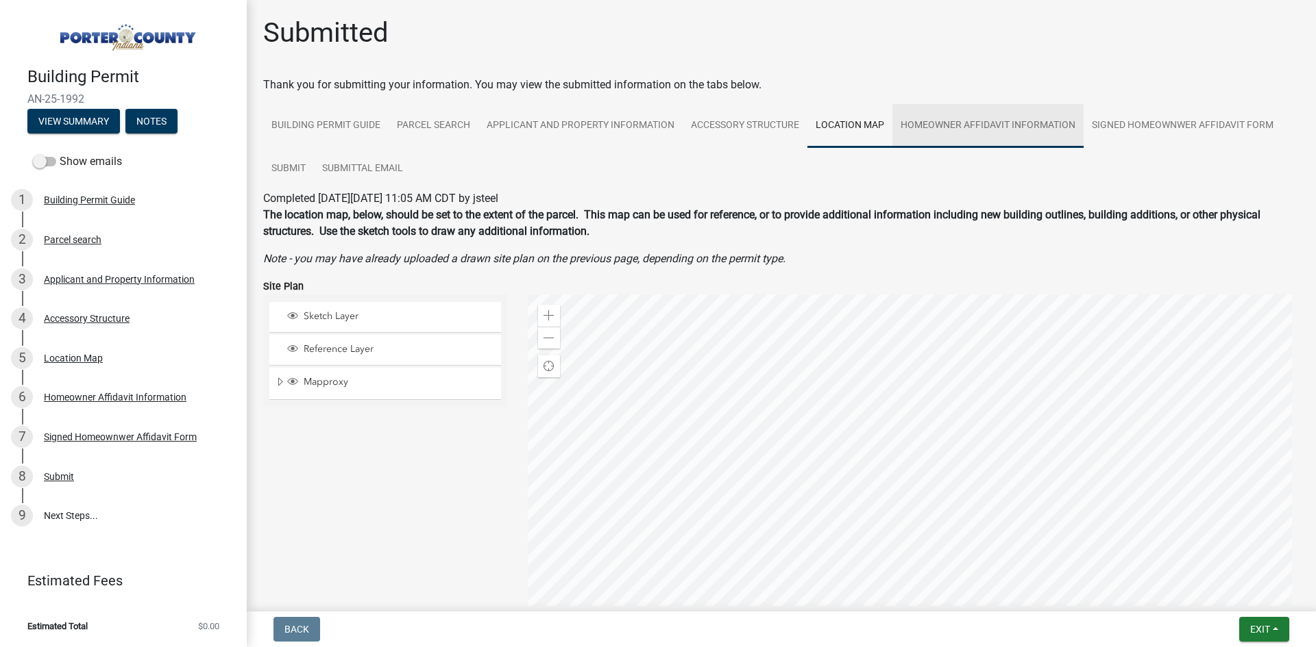
click at [969, 121] on link "Homeowner Affidavit Information" at bounding box center [987, 126] width 191 height 44
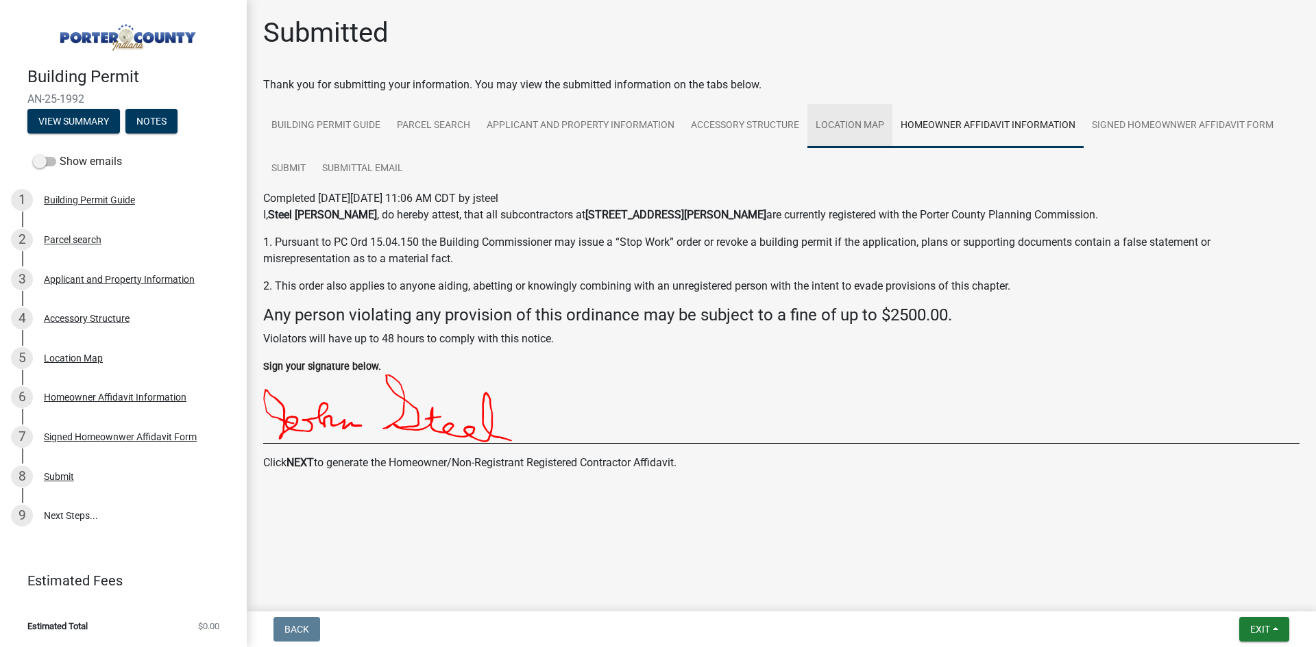
click at [884, 133] on link "Location Map" at bounding box center [849, 126] width 85 height 44
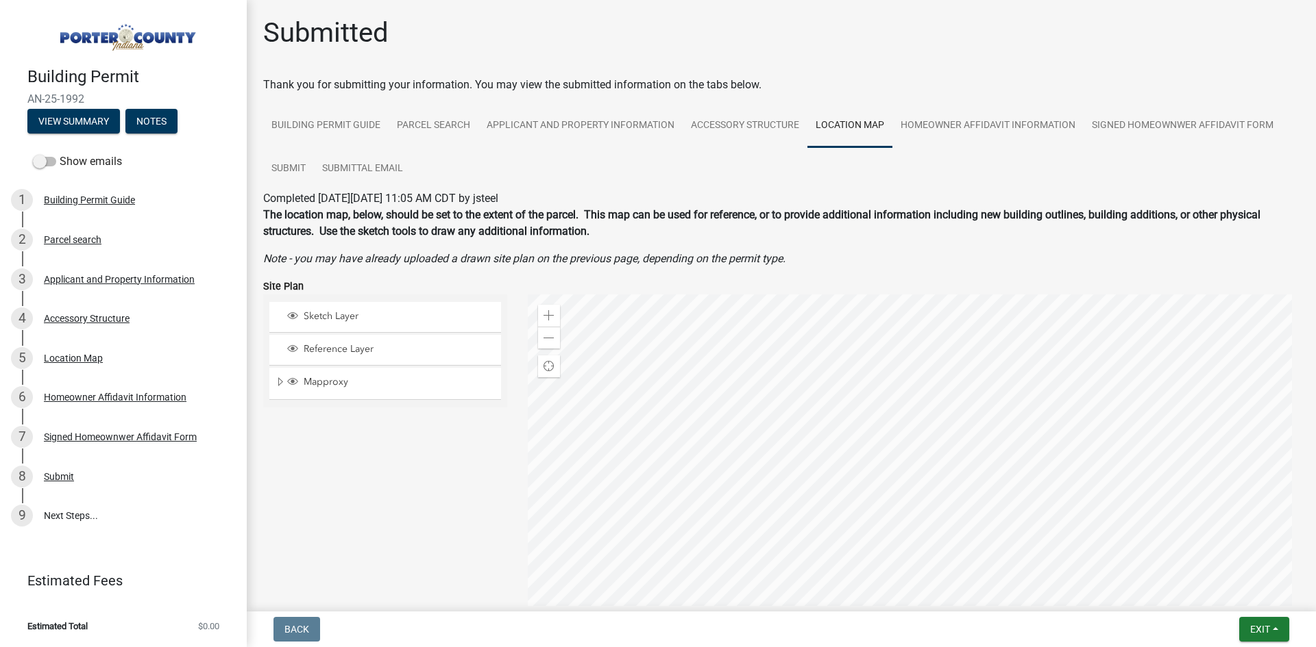
click at [978, 495] on div at bounding box center [914, 466] width 772 height 343
click at [345, 311] on span "Sketch Layer" at bounding box center [398, 316] width 196 height 12
click at [979, 475] on div at bounding box center [914, 466] width 772 height 343
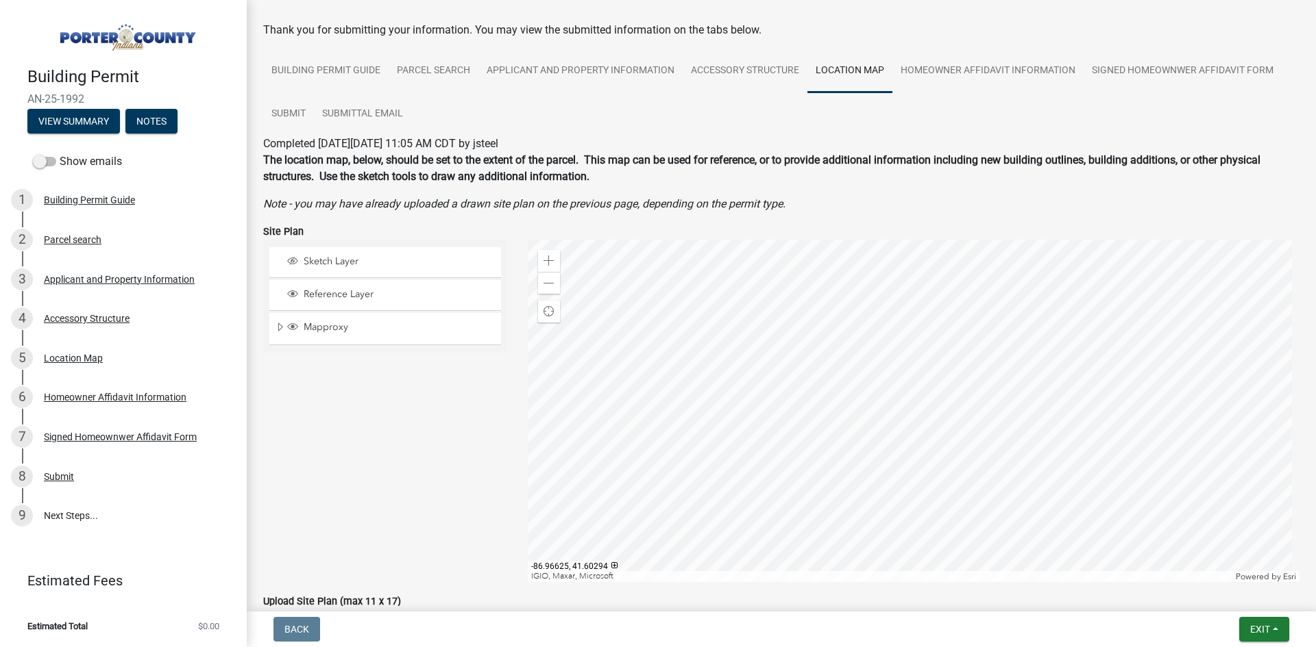
scroll to position [69, 0]
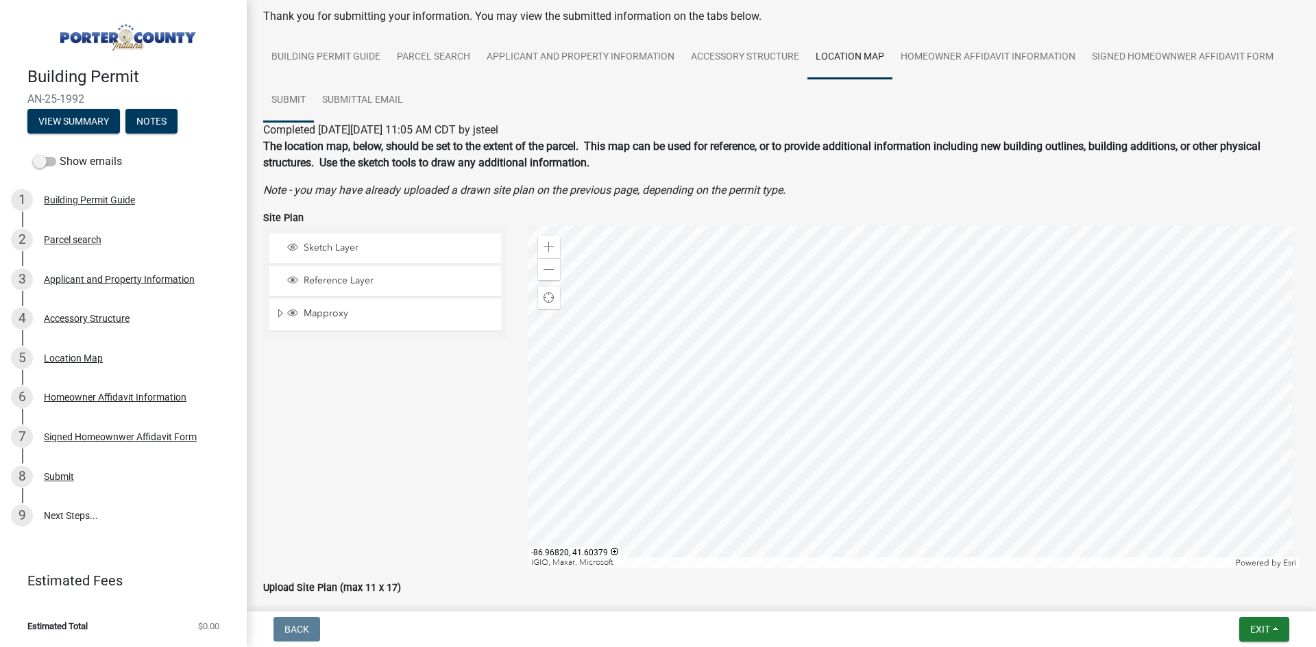
click at [286, 98] on link "Submit" at bounding box center [288, 101] width 51 height 44
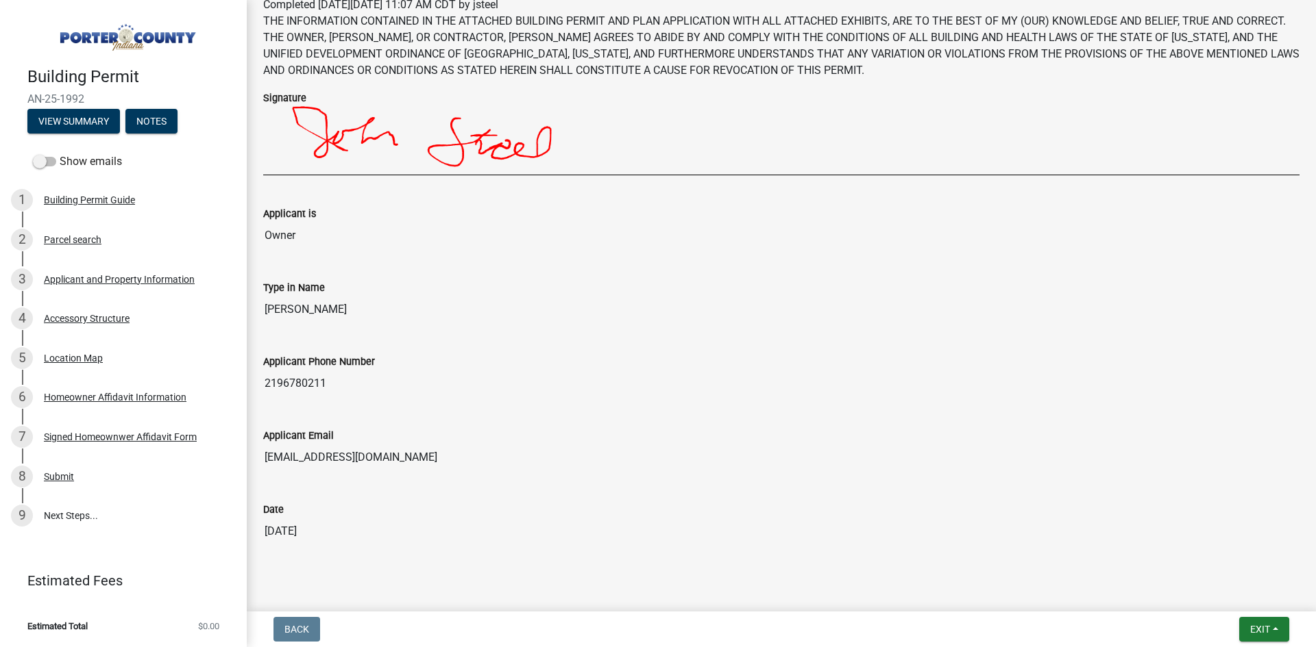
scroll to position [225, 0]
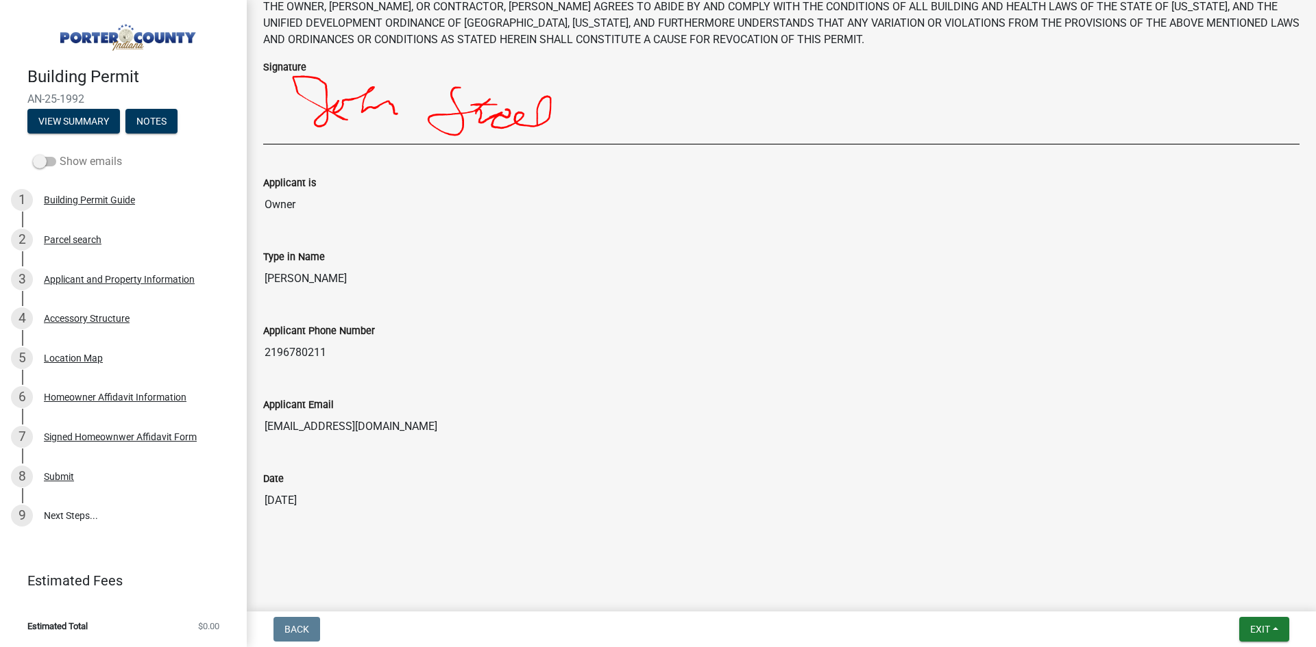
click at [38, 159] on span at bounding box center [44, 162] width 23 height 10
click at [60, 153] on input "Show emails" at bounding box center [60, 153] width 0 height 0
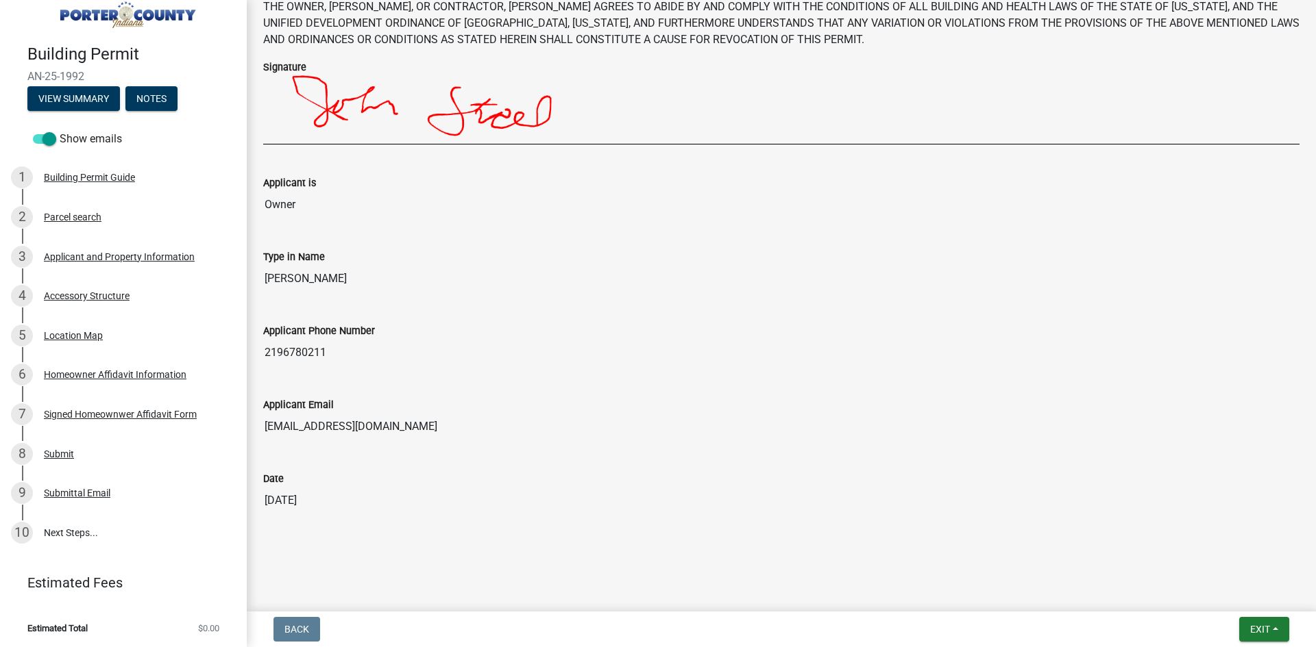
scroll to position [0, 0]
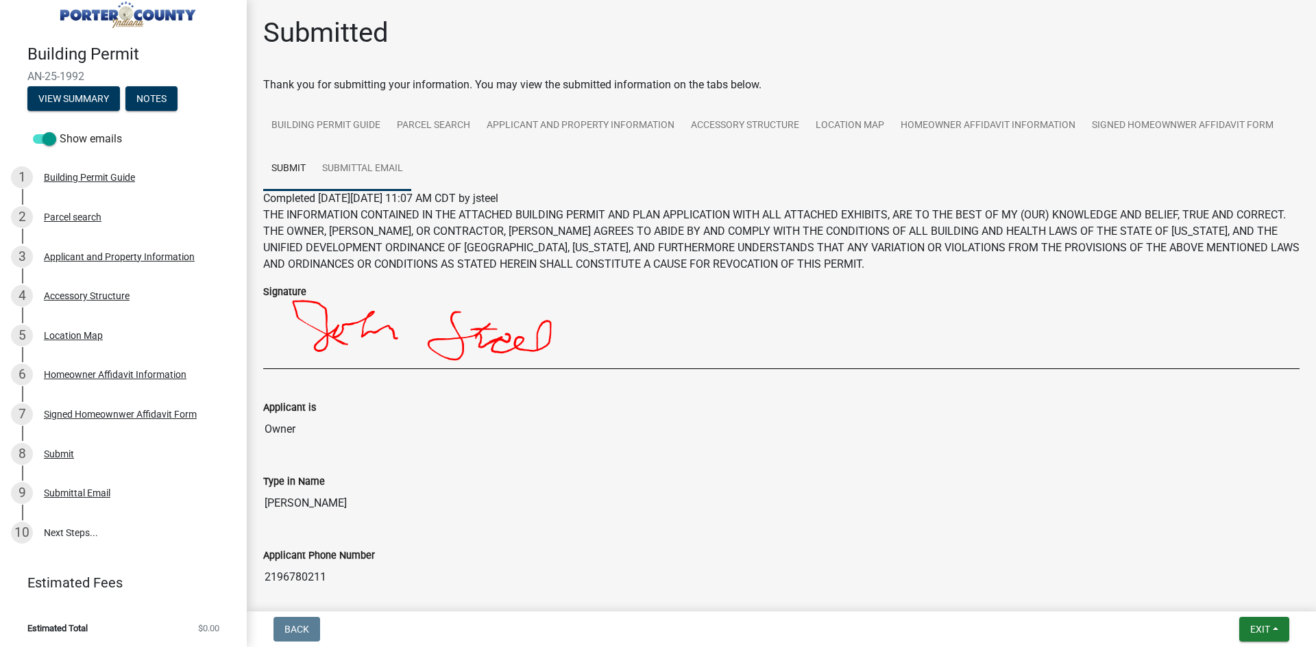
click at [358, 161] on link "Submittal Email" at bounding box center [362, 169] width 97 height 44
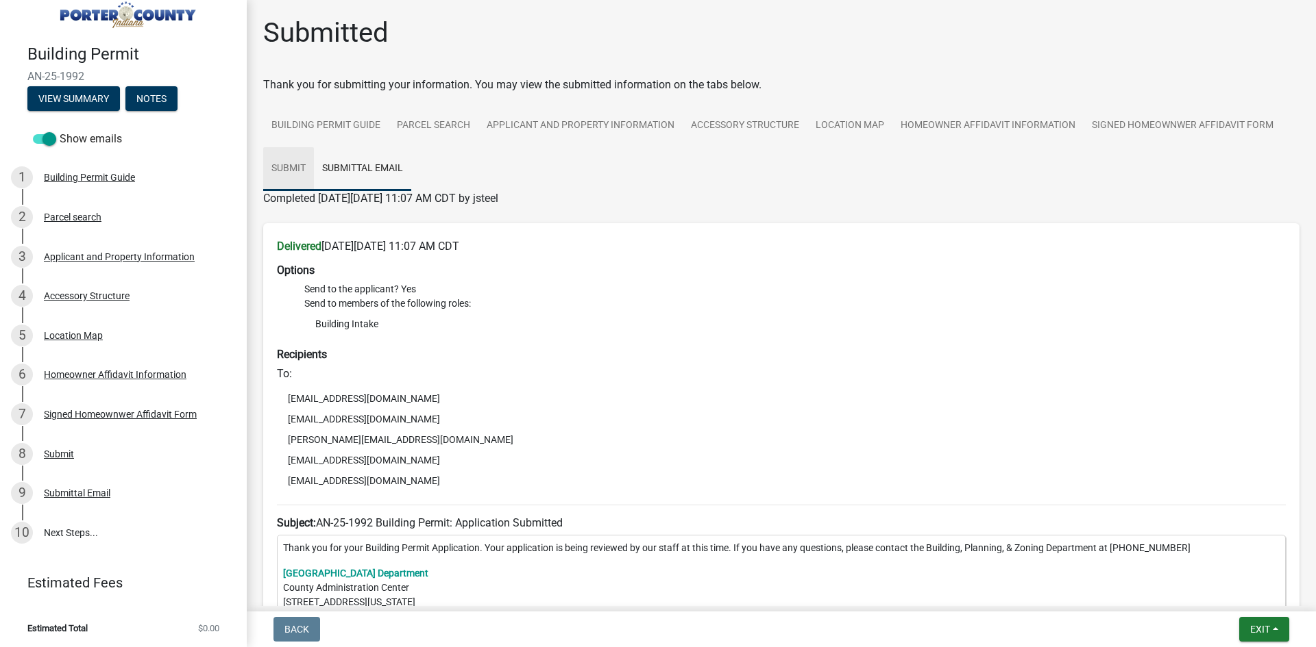
click at [277, 171] on link "Submit" at bounding box center [288, 169] width 51 height 44
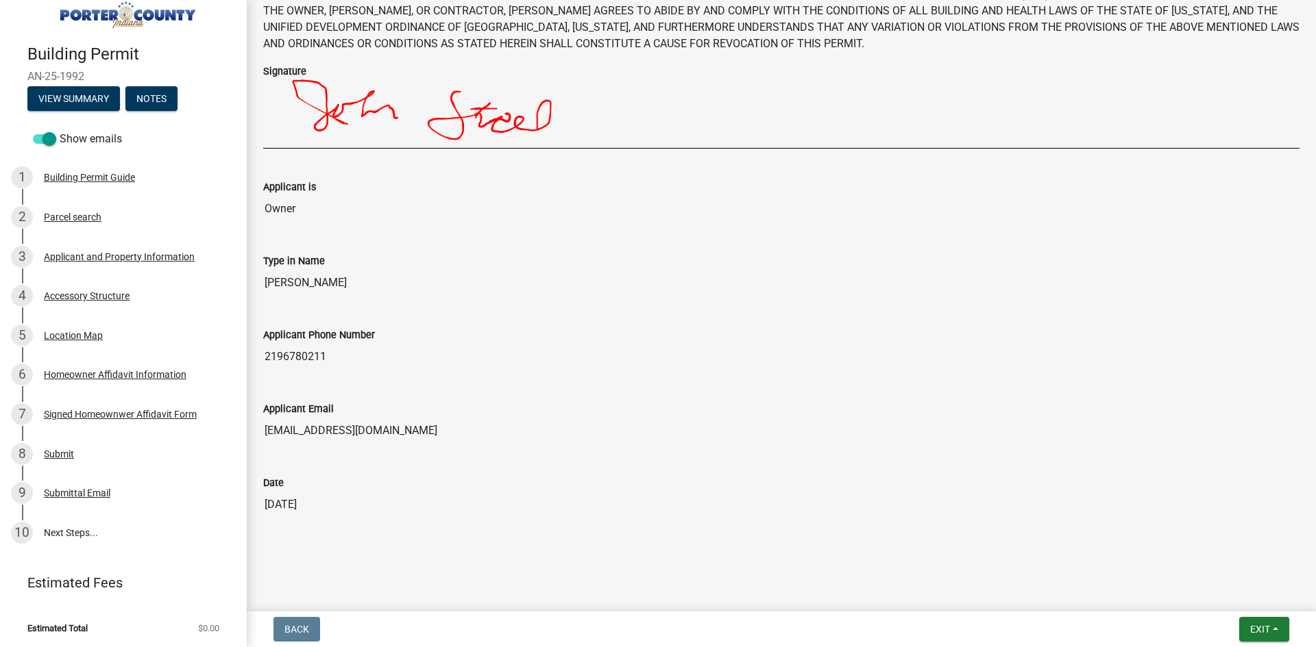
scroll to position [225, 0]
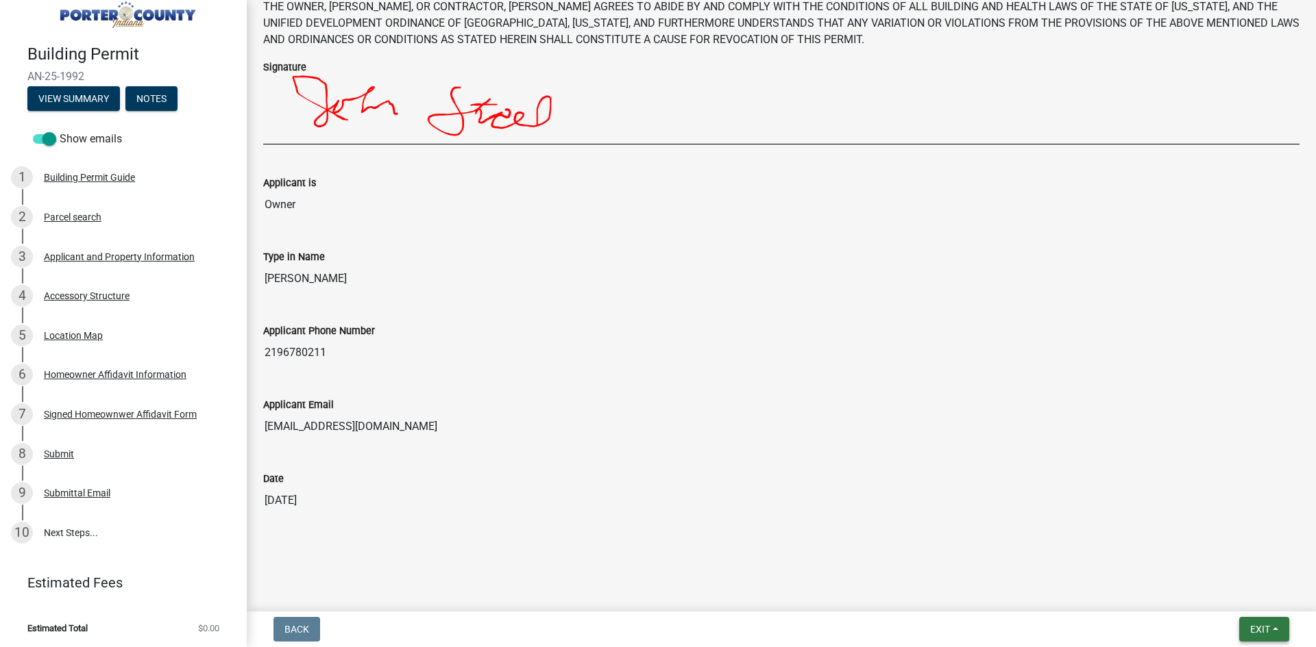
click at [1273, 634] on button "Exit" at bounding box center [1264, 629] width 50 height 25
click at [1214, 565] on button "Save" at bounding box center [1234, 561] width 110 height 33
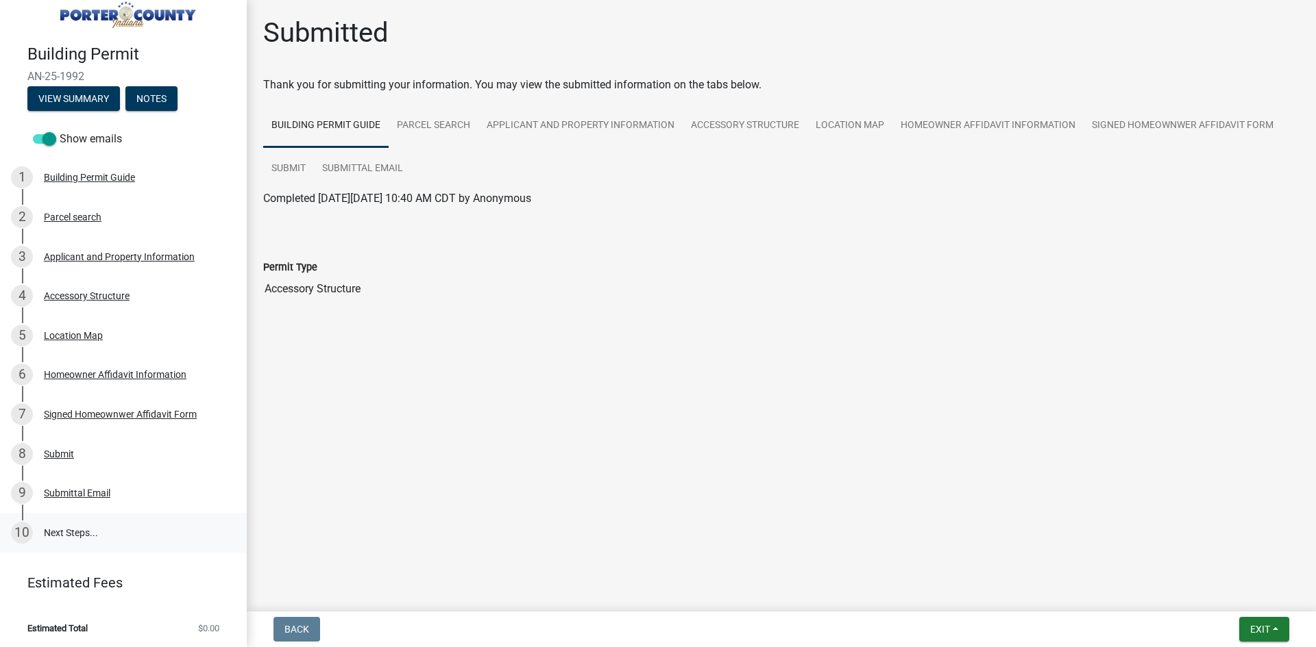
click at [66, 523] on link "10 Next Steps..." at bounding box center [123, 533] width 247 height 40
click at [77, 490] on div "Submittal Email" at bounding box center [77, 494] width 66 height 10
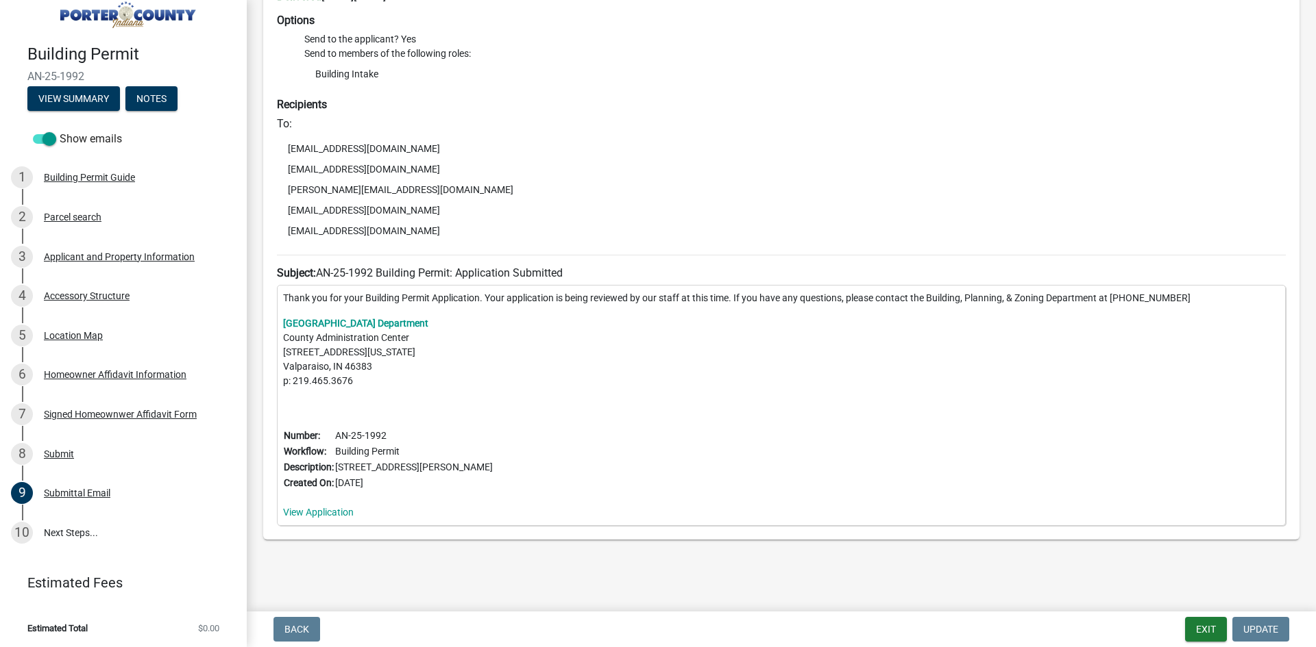
scroll to position [123, 0]
click at [75, 528] on link "10 Next Steps..." at bounding box center [123, 533] width 247 height 40
drag, startPoint x: 247, startPoint y: 566, endPoint x: 251, endPoint y: 476, distance: 89.8
click at [248, 558] on main "Submittal Email share Share Delivered [DATE][DATE] 11:07 AM CDT Options Send to…" at bounding box center [781, 303] width 1069 height 606
click at [70, 98] on button "View Summary" at bounding box center [73, 98] width 92 height 25
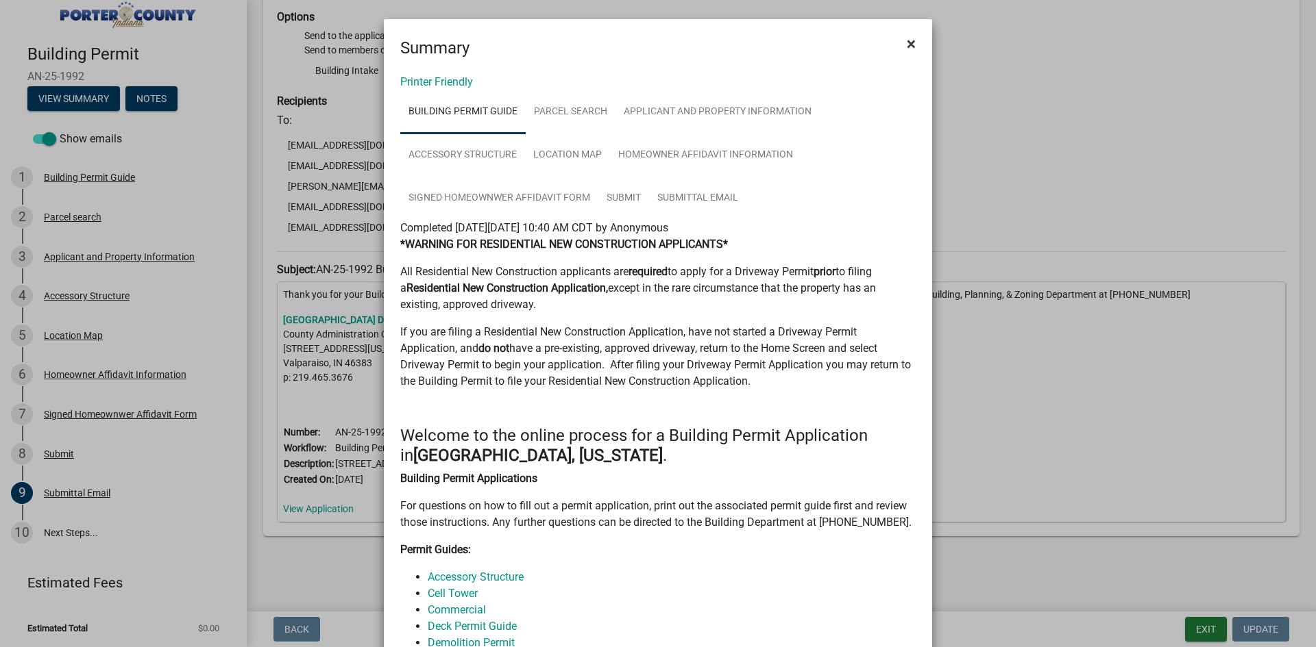
click at [900, 49] on button "×" at bounding box center [911, 44] width 31 height 38
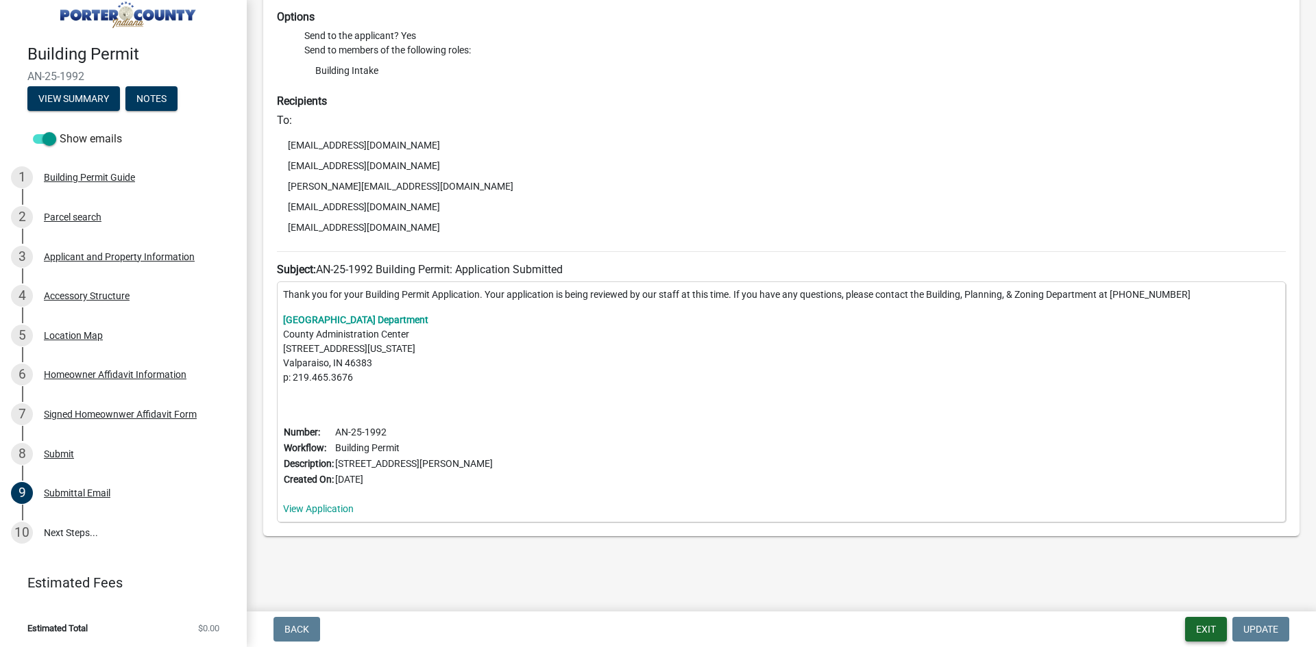
click at [1198, 625] on button "Exit" at bounding box center [1206, 629] width 42 height 25
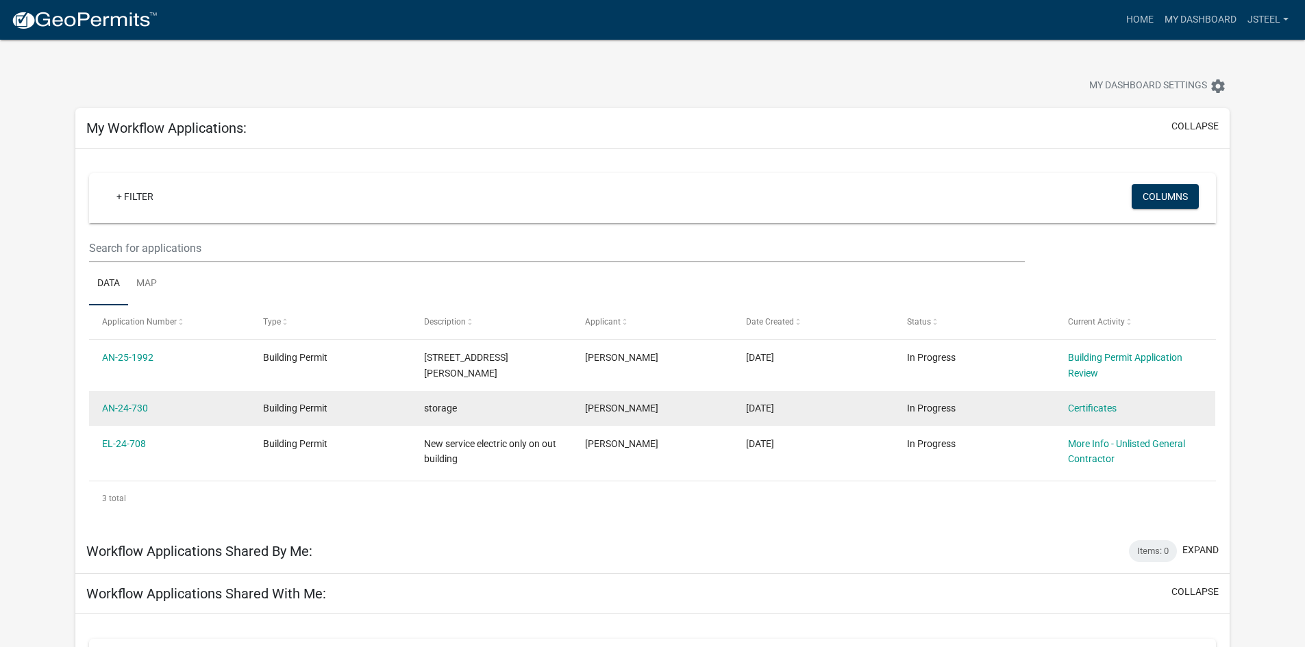
click at [1086, 399] on datatable-body-cell "Certificates" at bounding box center [1134, 409] width 161 height 36
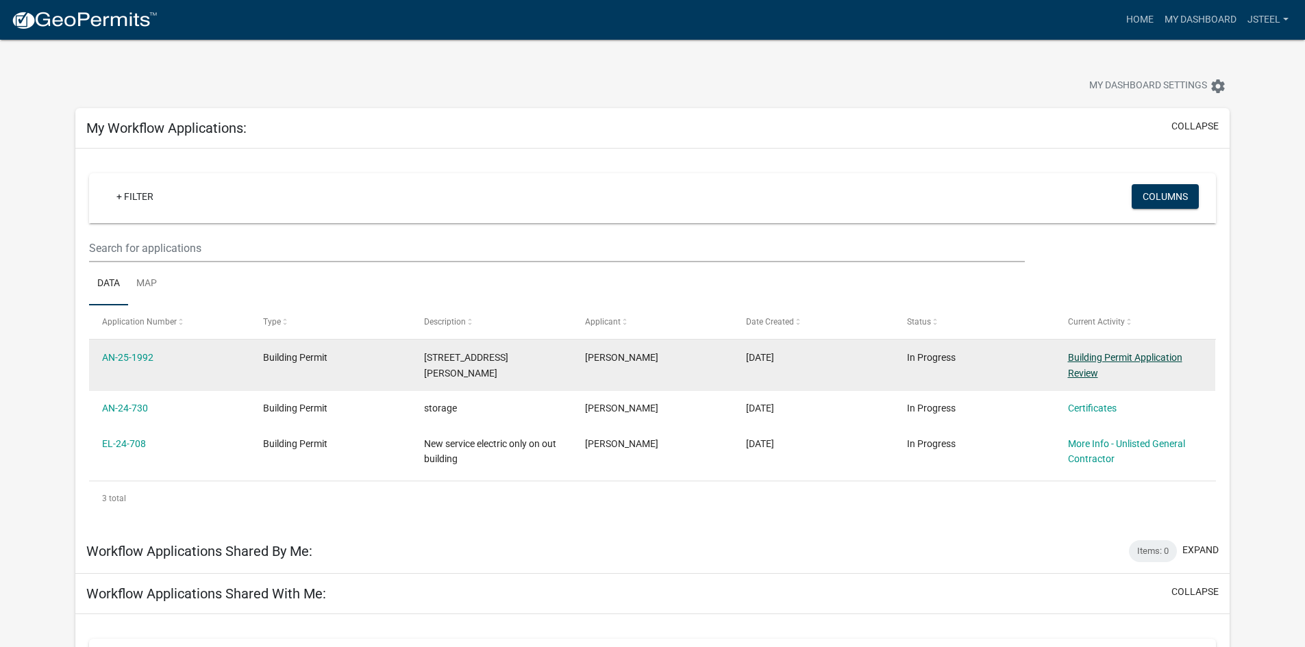
click at [1093, 369] on link "Building Permit Application Review" at bounding box center [1125, 365] width 114 height 27
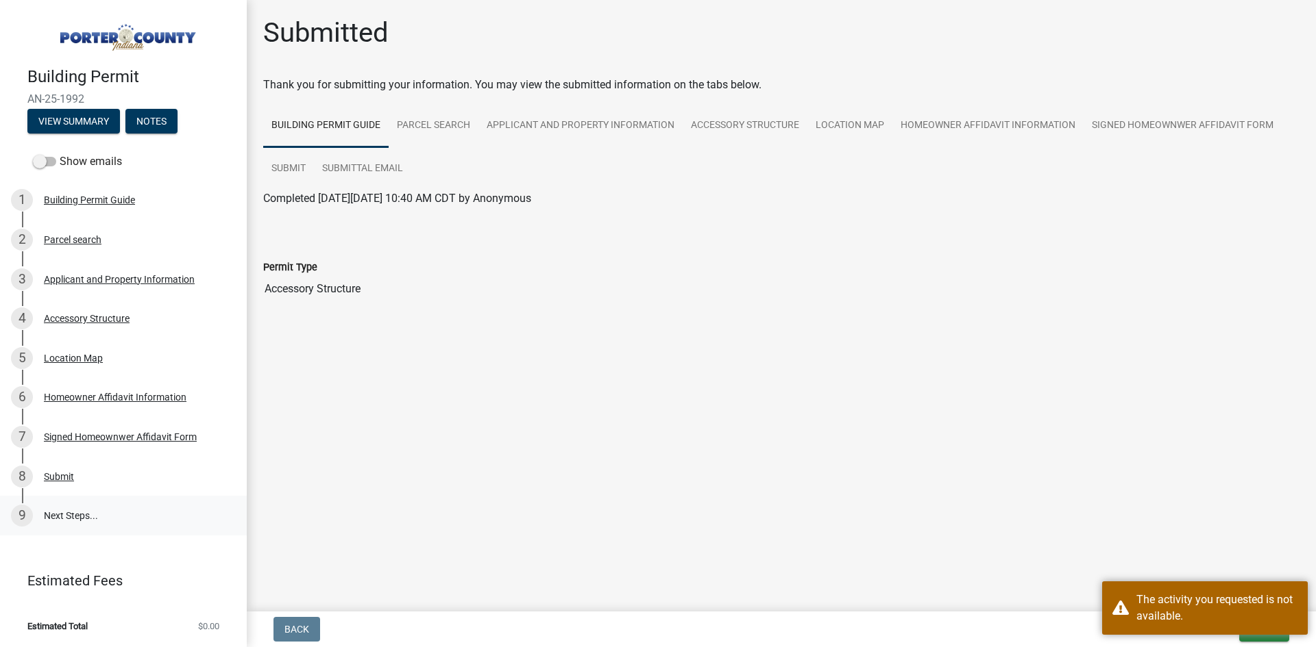
click at [71, 518] on link "9 Next Steps..." at bounding box center [123, 516] width 247 height 40
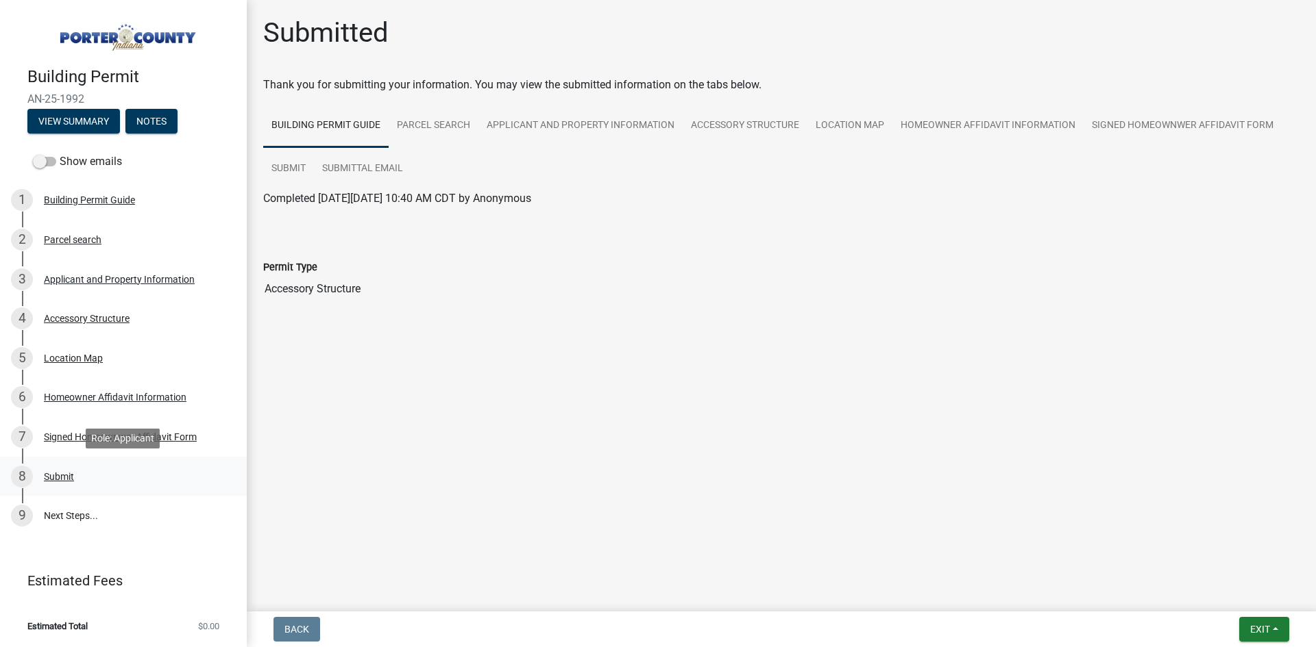
click at [70, 473] on div "Submit" at bounding box center [59, 477] width 30 height 10
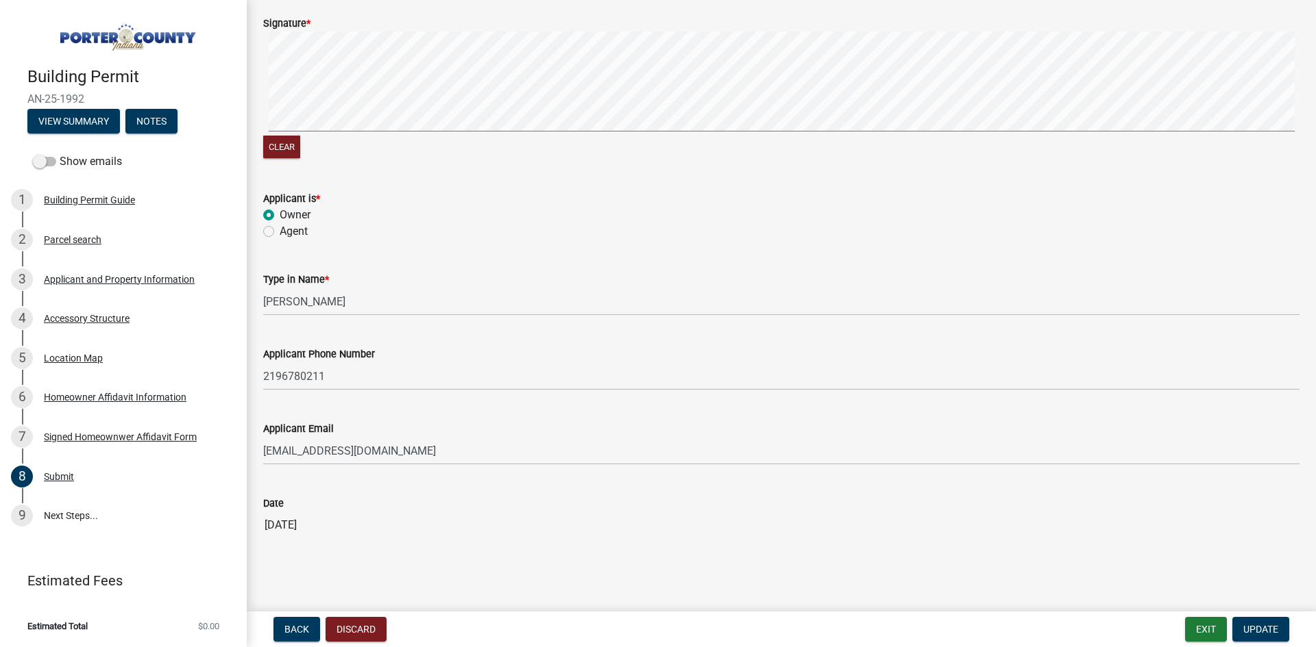
scroll to position [163, 0]
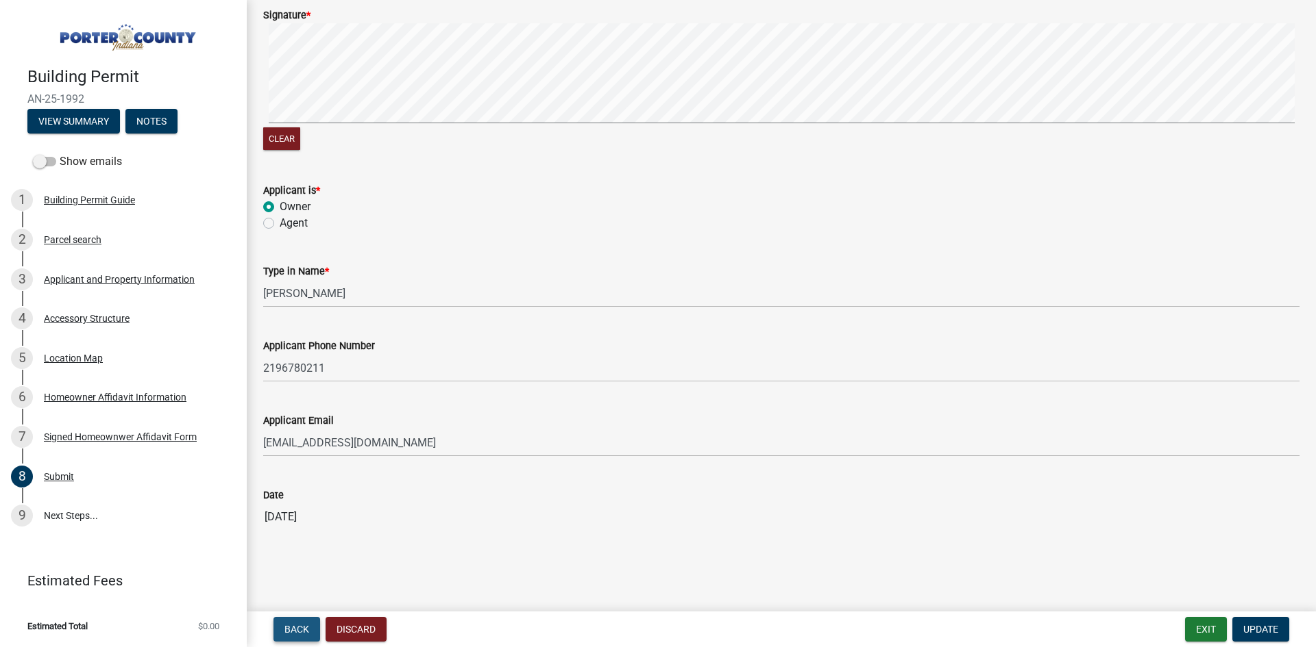
click at [308, 634] on span "Back" at bounding box center [296, 629] width 25 height 11
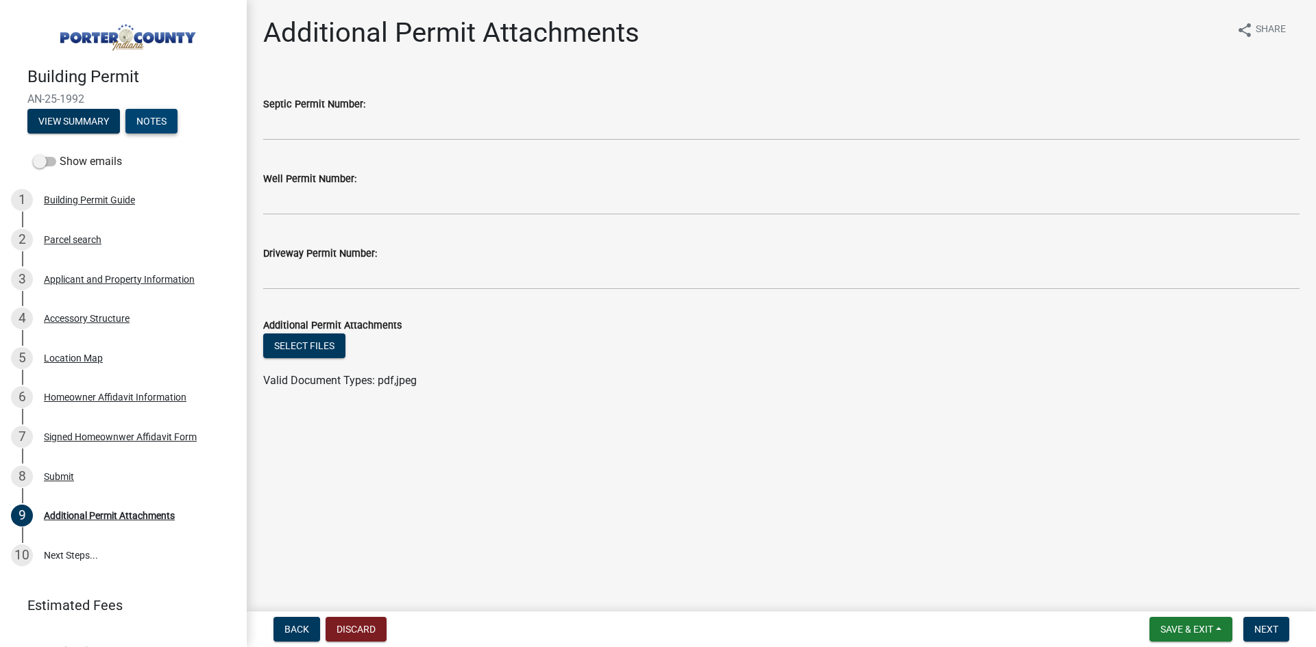
click at [155, 124] on button "Notes" at bounding box center [151, 121] width 52 height 25
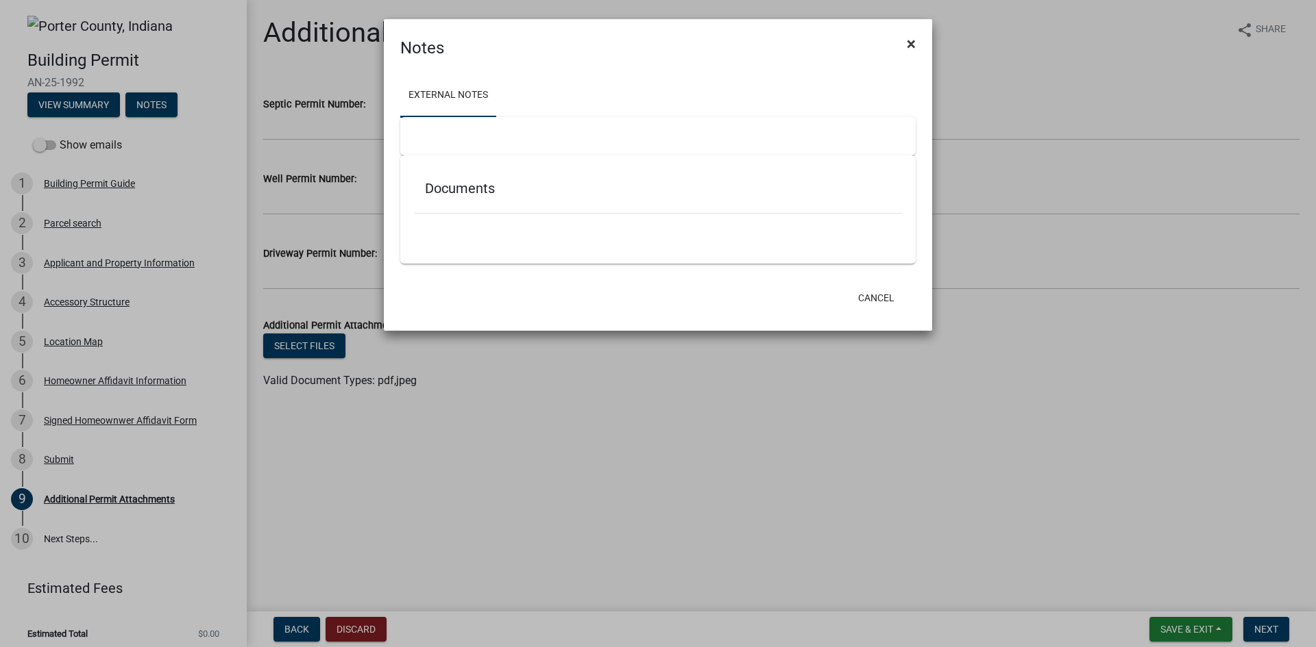
click at [913, 43] on span "×" at bounding box center [910, 43] width 9 height 19
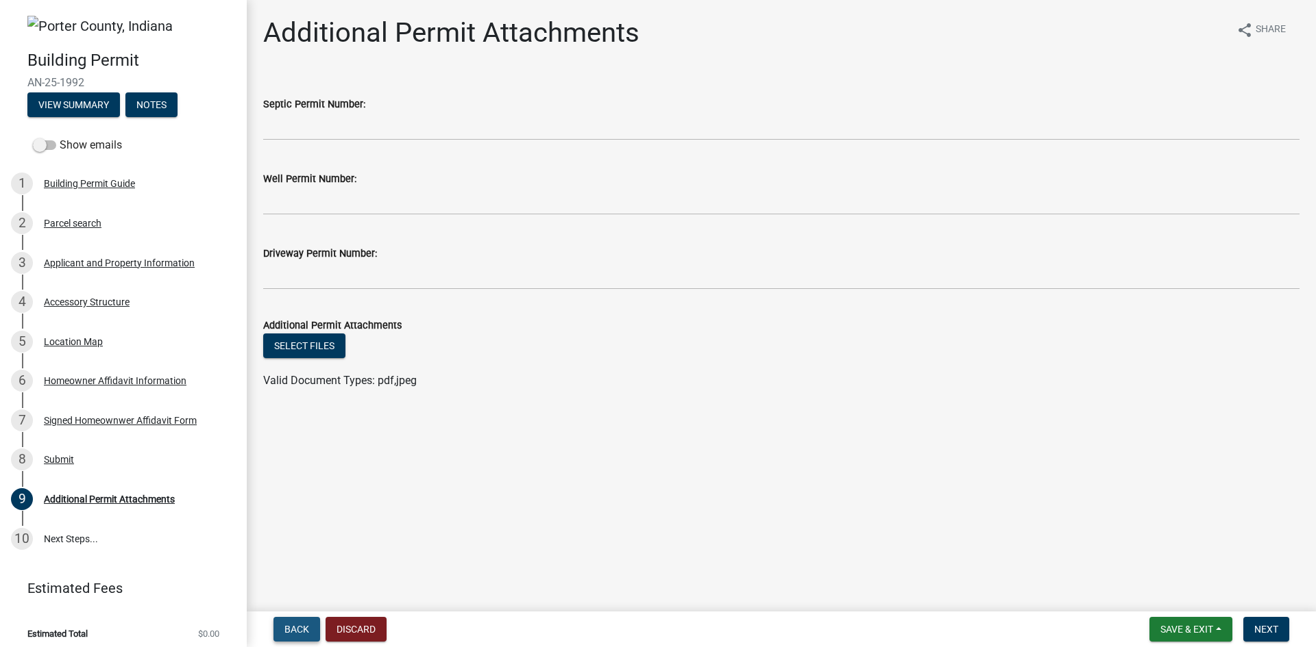
click at [301, 623] on button "Back" at bounding box center [296, 629] width 47 height 25
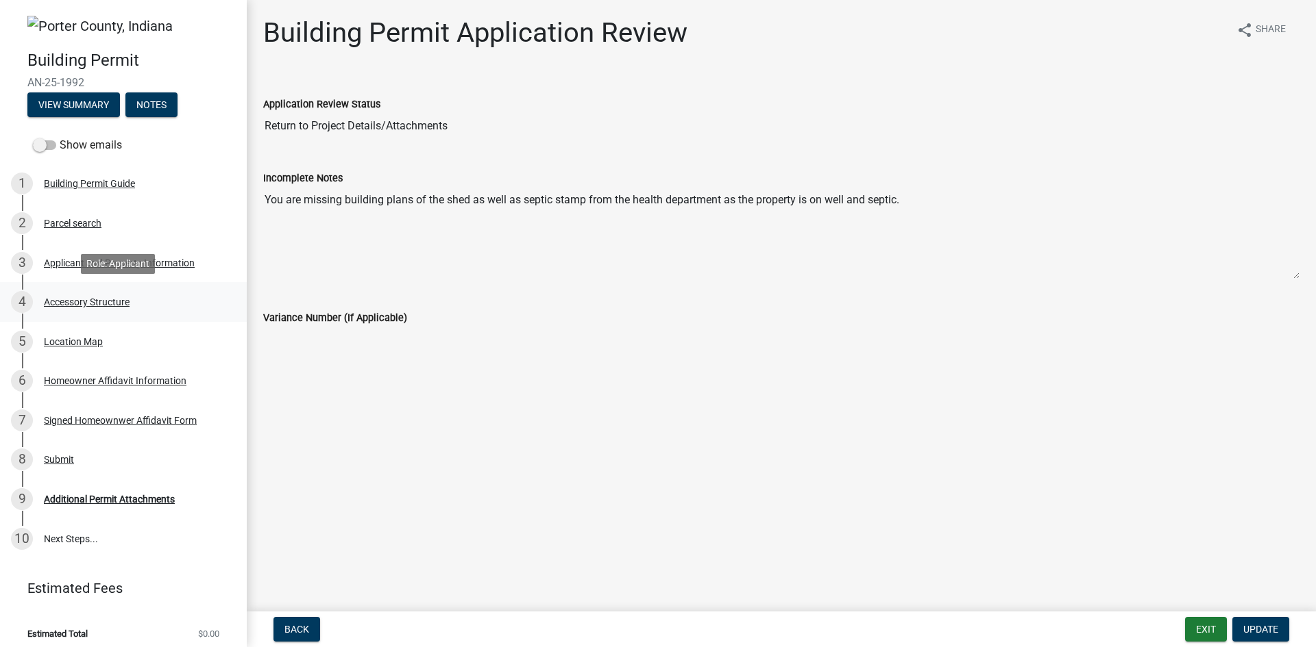
click at [76, 299] on div "Accessory Structure" at bounding box center [87, 302] width 86 height 10
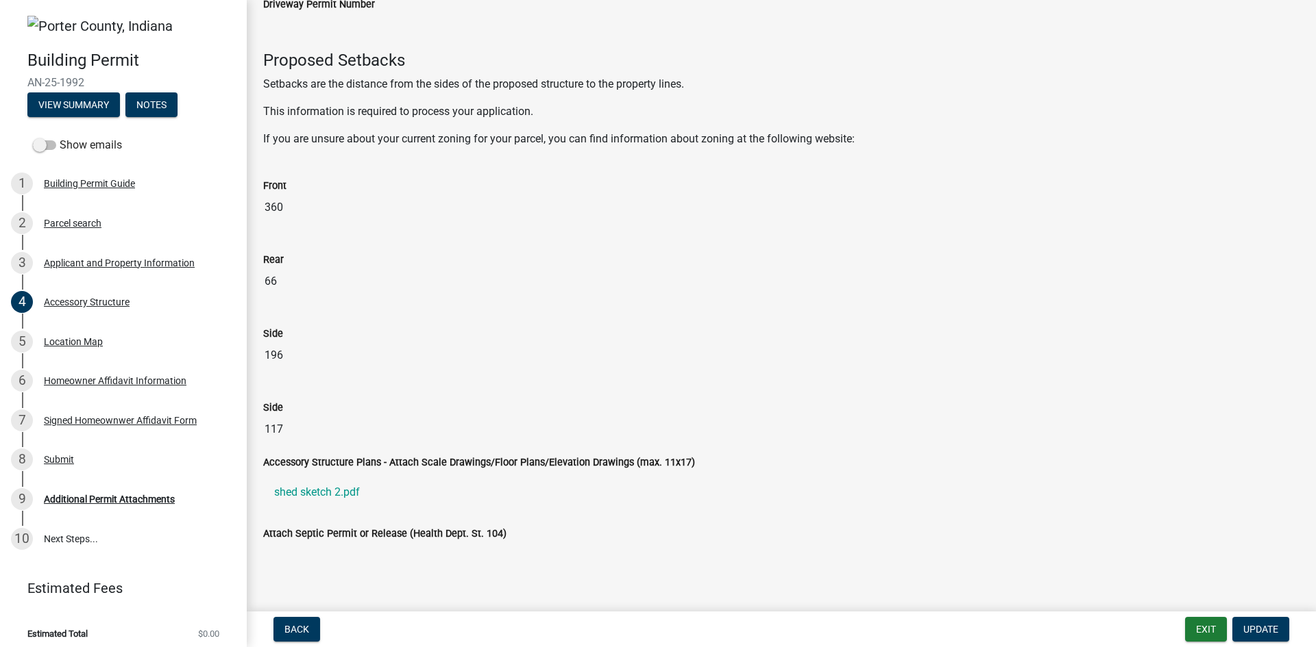
scroll to position [1949, 0]
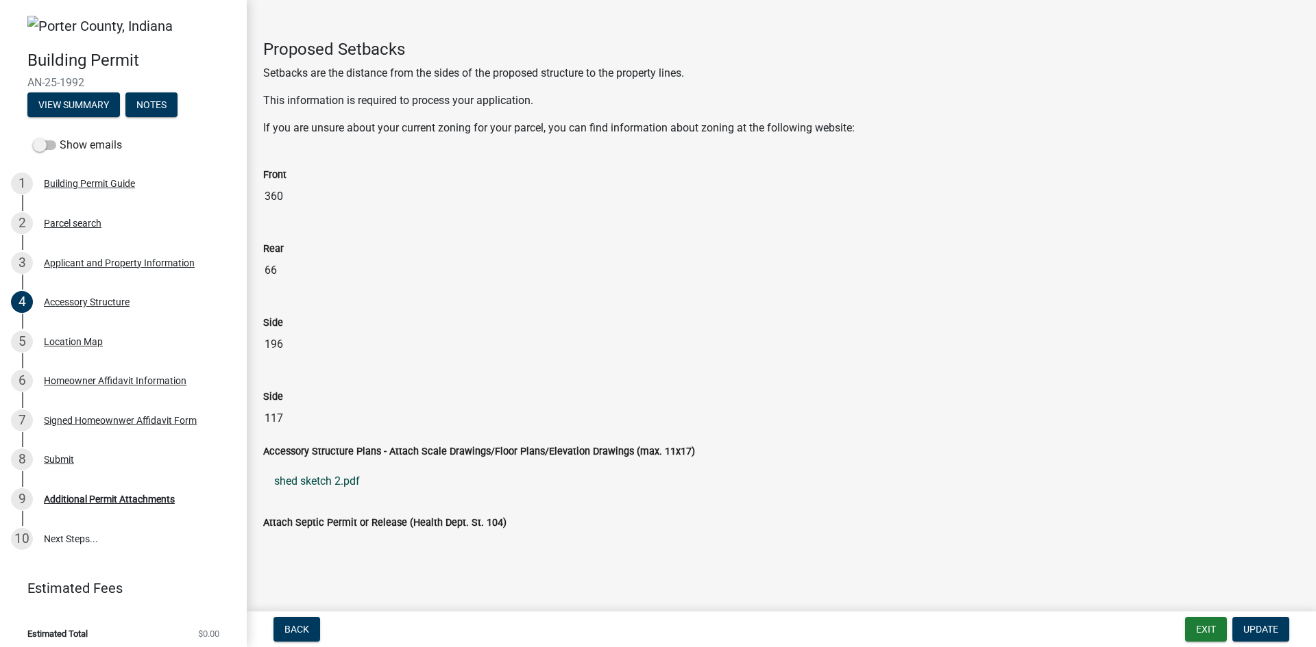
click at [383, 477] on link "shed sketch 2.pdf" at bounding box center [781, 481] width 1036 height 33
click at [311, 484] on link "shed sketch 2.pdf" at bounding box center [781, 481] width 1036 height 33
click at [40, 145] on span at bounding box center [44, 145] width 23 height 10
click at [60, 137] on input "Show emails" at bounding box center [60, 137] width 0 height 0
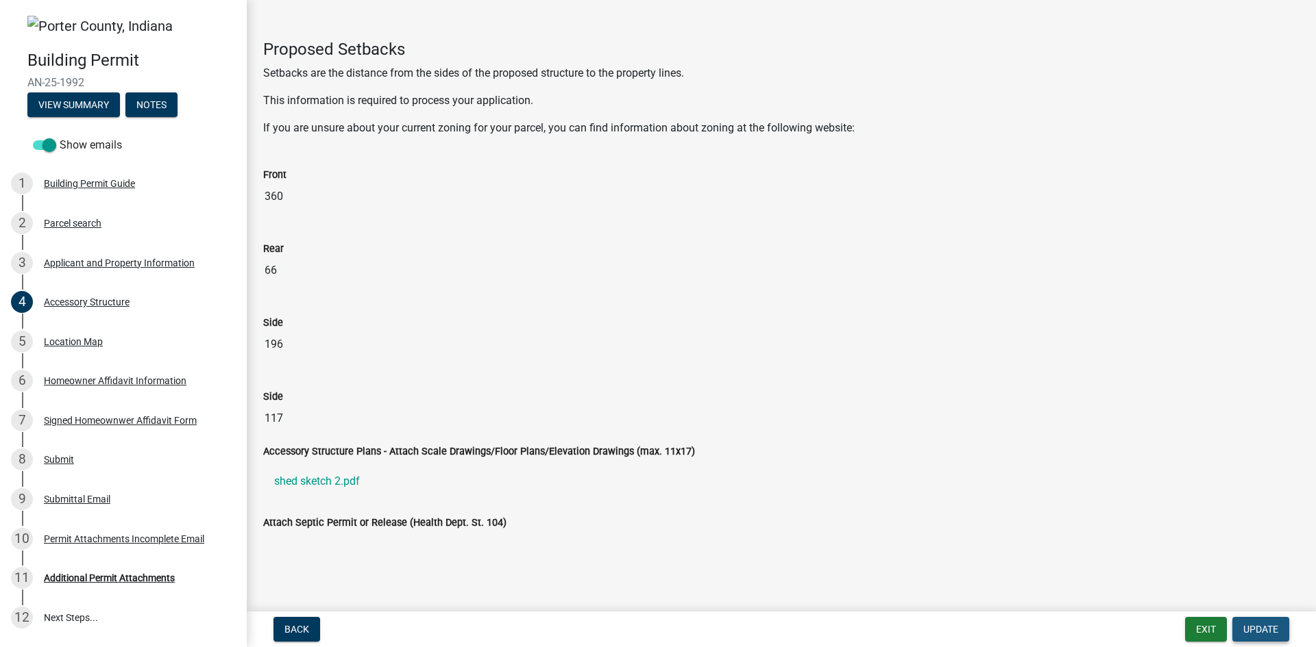
click at [1263, 632] on span "Update" at bounding box center [1260, 629] width 35 height 11
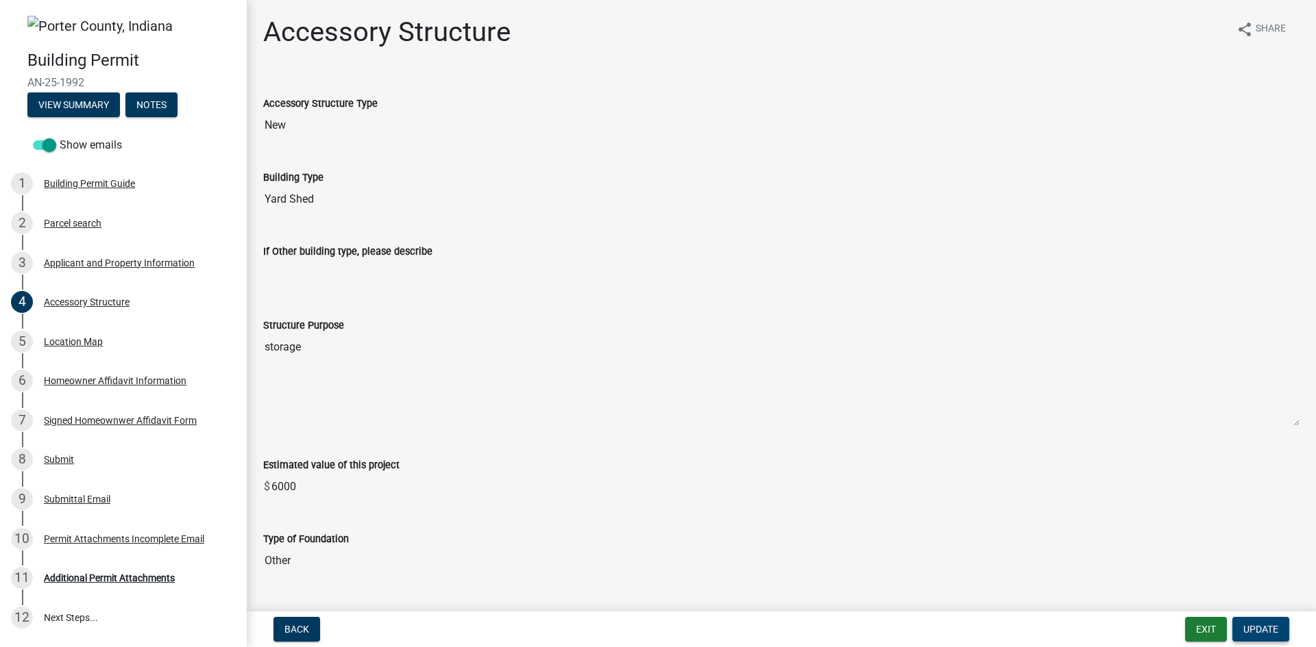
scroll to position [0, 0]
click at [1211, 635] on button "Exit" at bounding box center [1206, 629] width 42 height 25
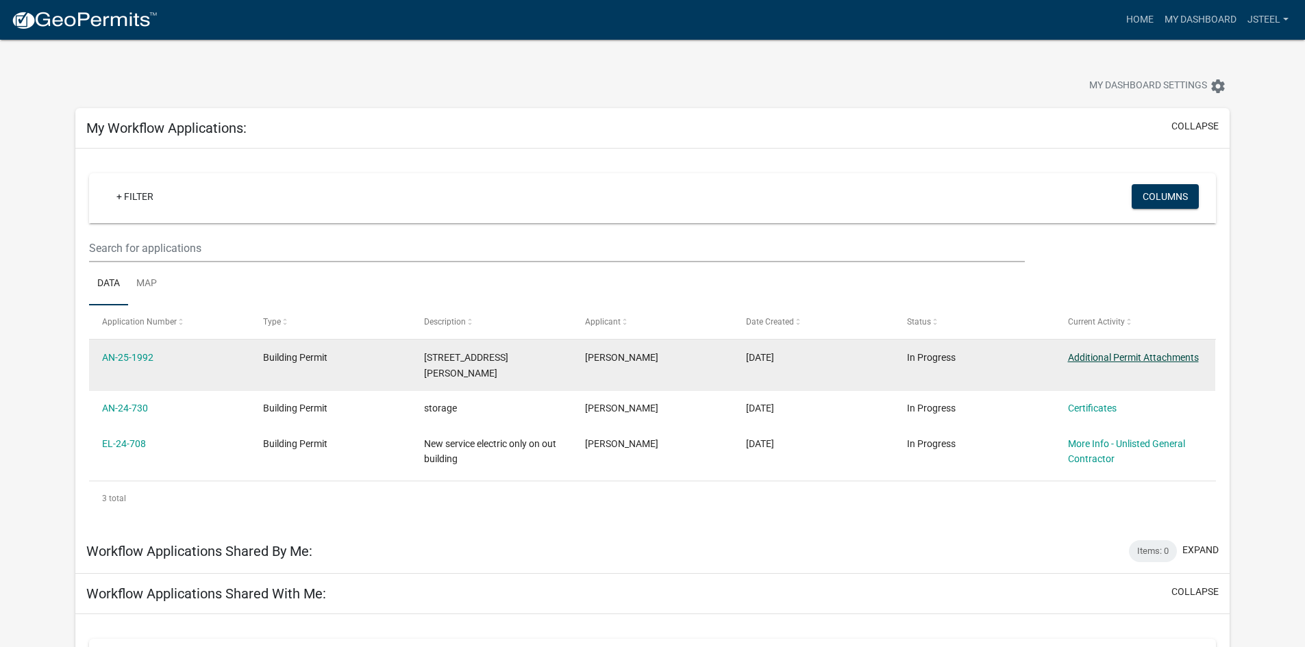
click at [1099, 362] on link "Additional Permit Attachments" at bounding box center [1133, 357] width 131 height 11
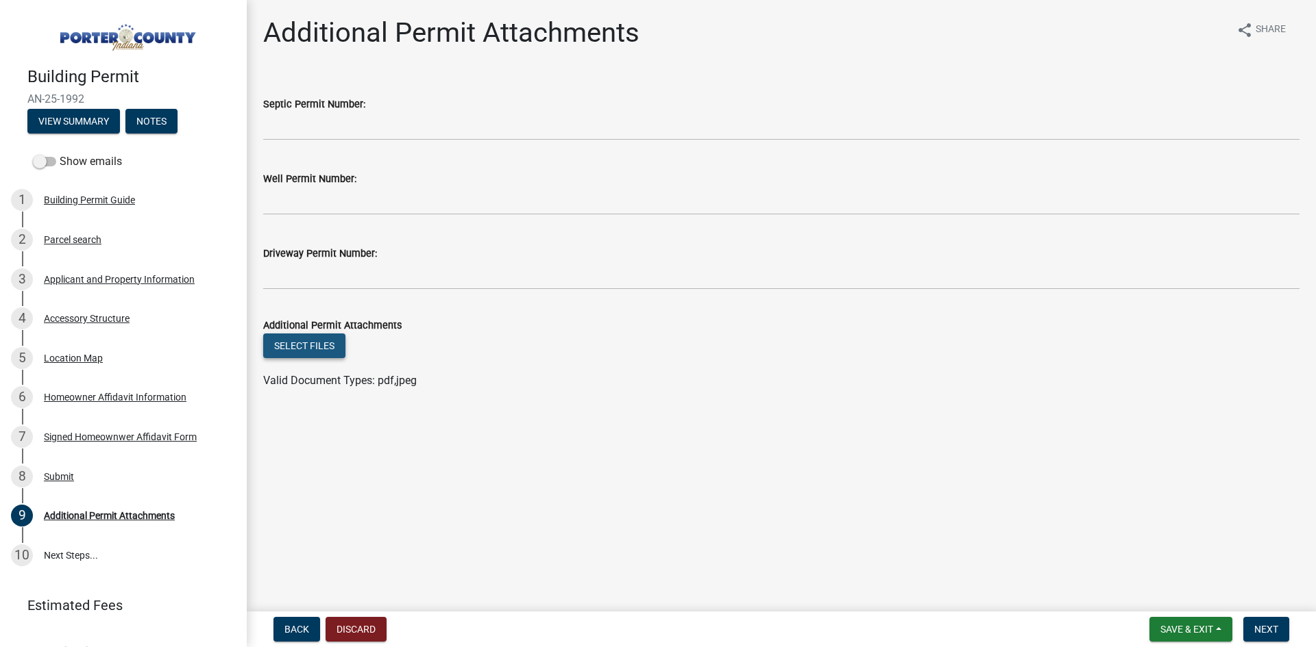
click at [312, 347] on button "Select files" at bounding box center [304, 346] width 82 height 25
click at [277, 631] on button "Back" at bounding box center [296, 629] width 47 height 25
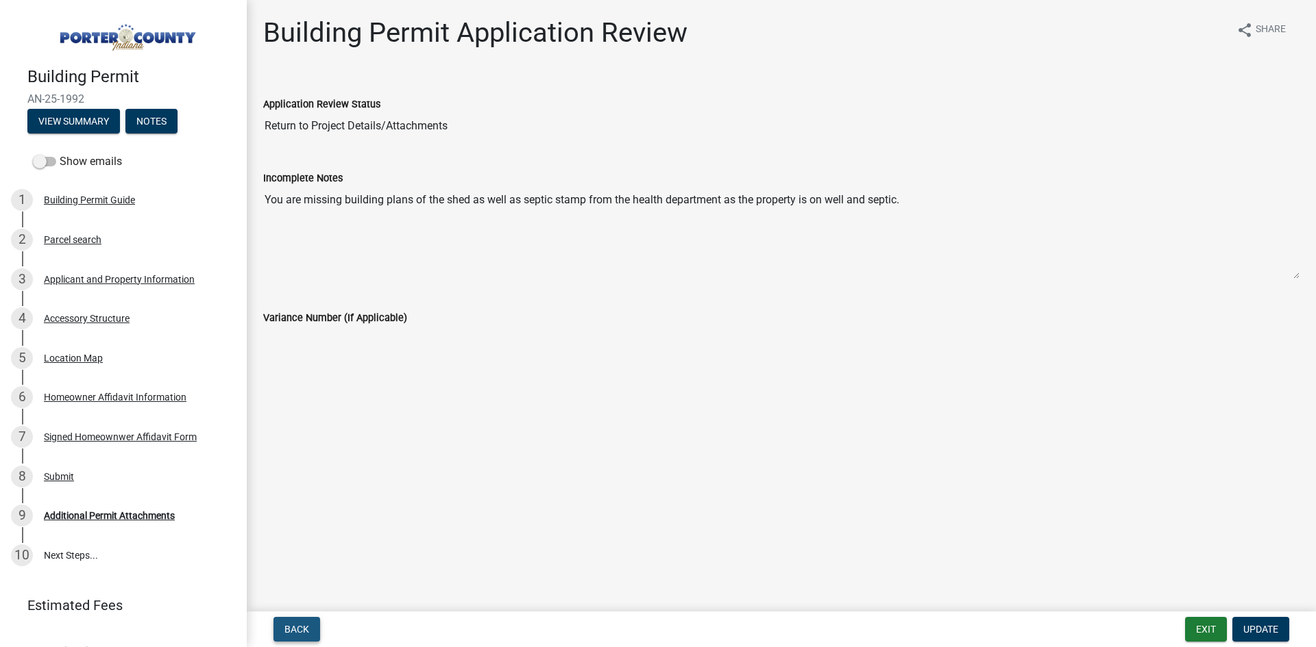
click at [309, 632] on button "Back" at bounding box center [296, 629] width 47 height 25
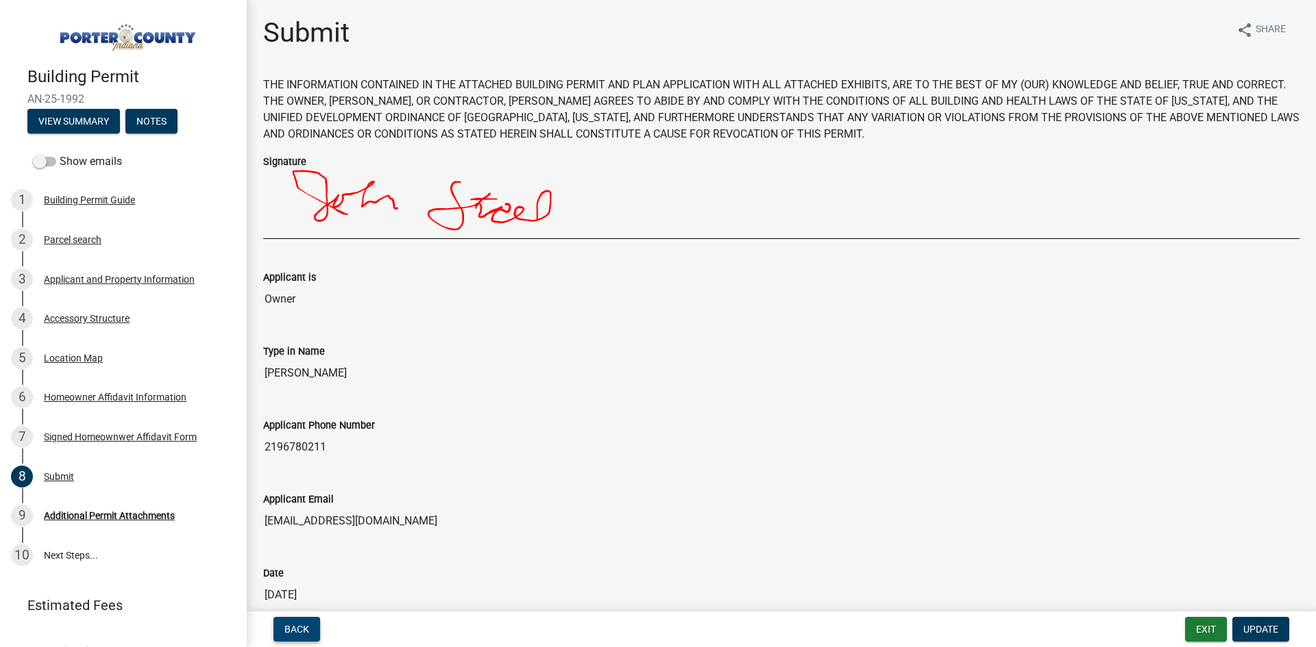
click at [308, 632] on span "Back" at bounding box center [296, 629] width 25 height 11
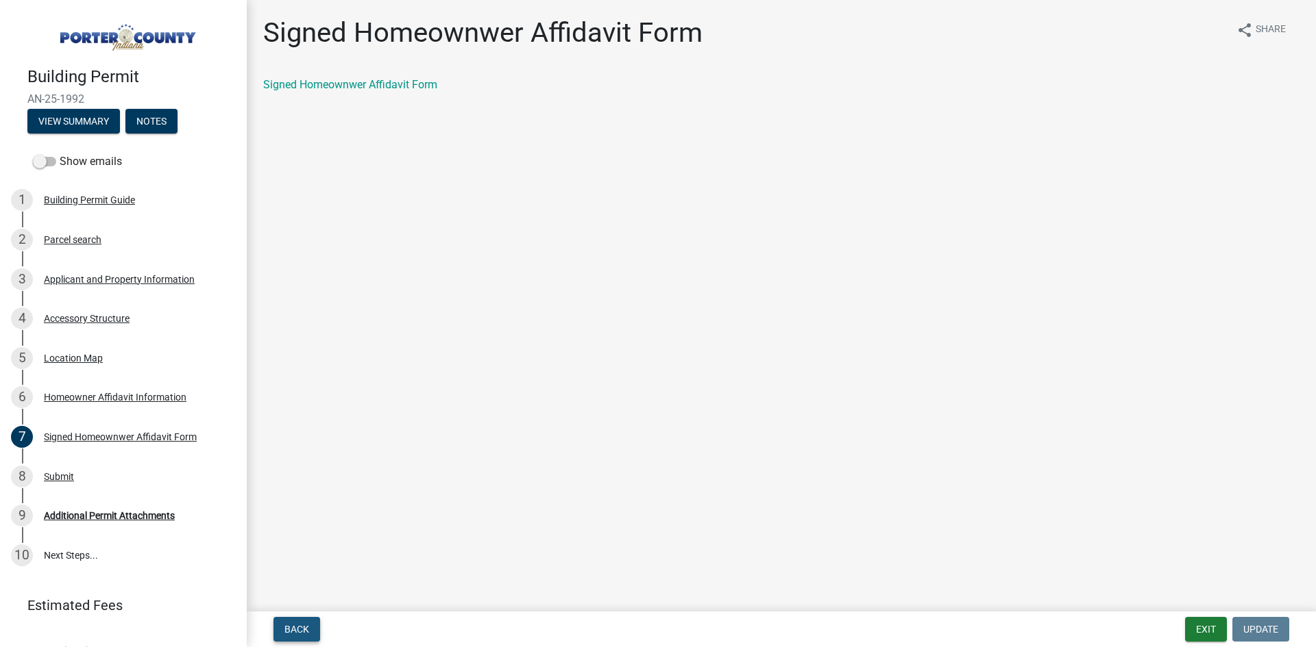
click at [308, 632] on span "Back" at bounding box center [296, 629] width 25 height 11
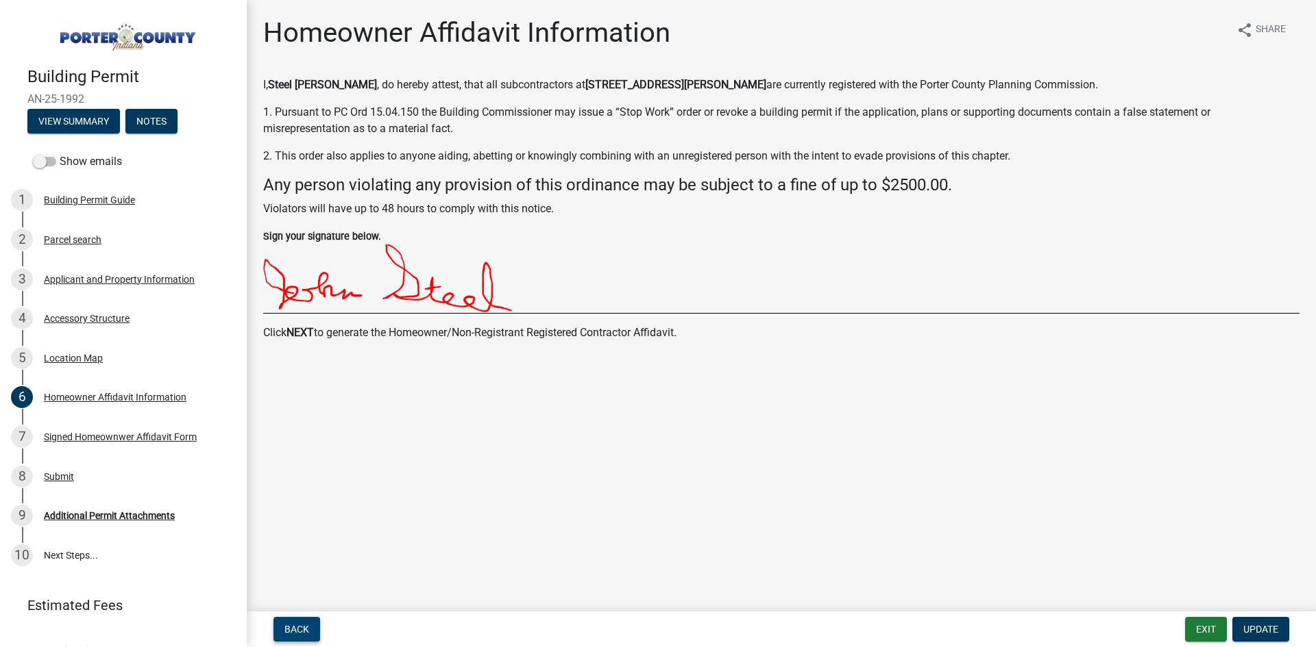
click at [308, 632] on span "Back" at bounding box center [296, 629] width 25 height 11
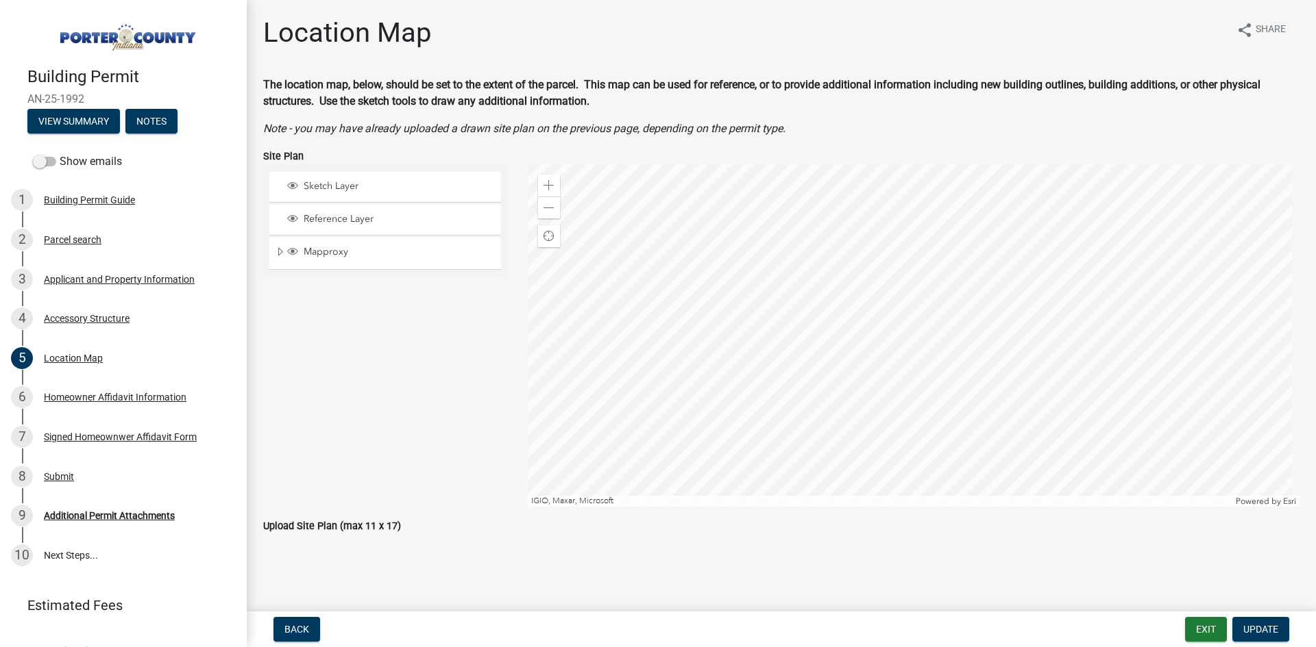
click at [309, 527] on label "Upload Site Plan (max 11 x 17)" at bounding box center [332, 527] width 138 height 10
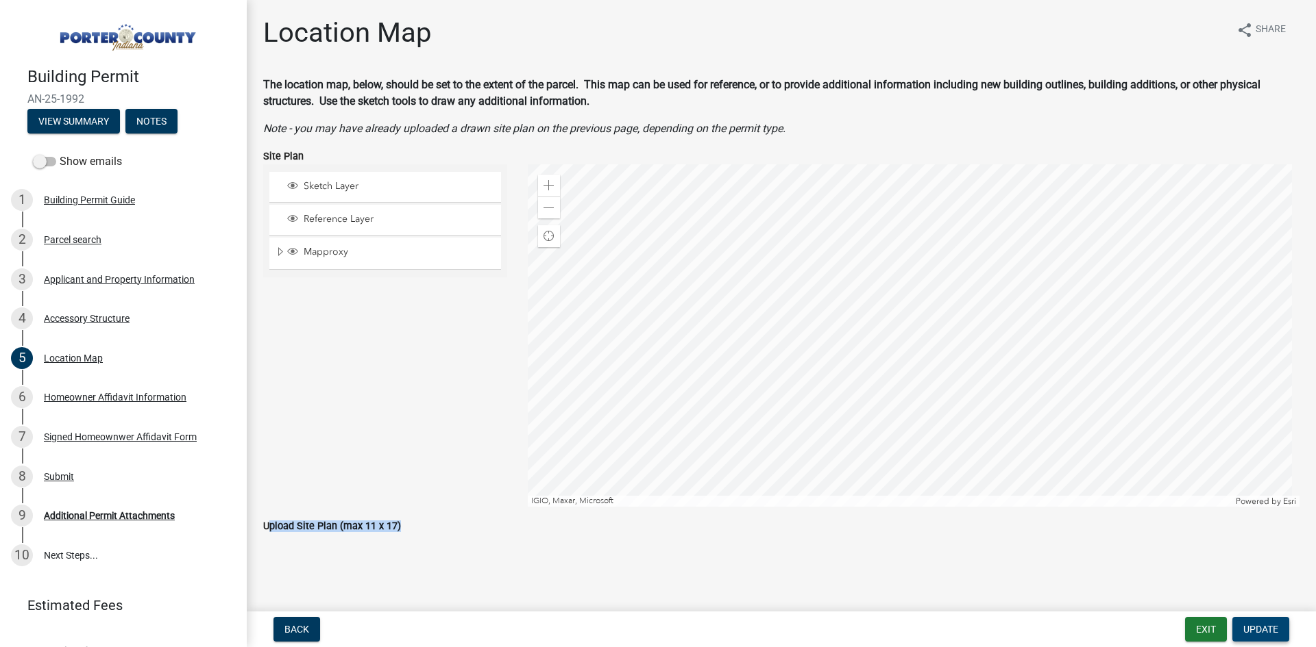
click at [1268, 624] on span "Update" at bounding box center [1260, 629] width 35 height 11
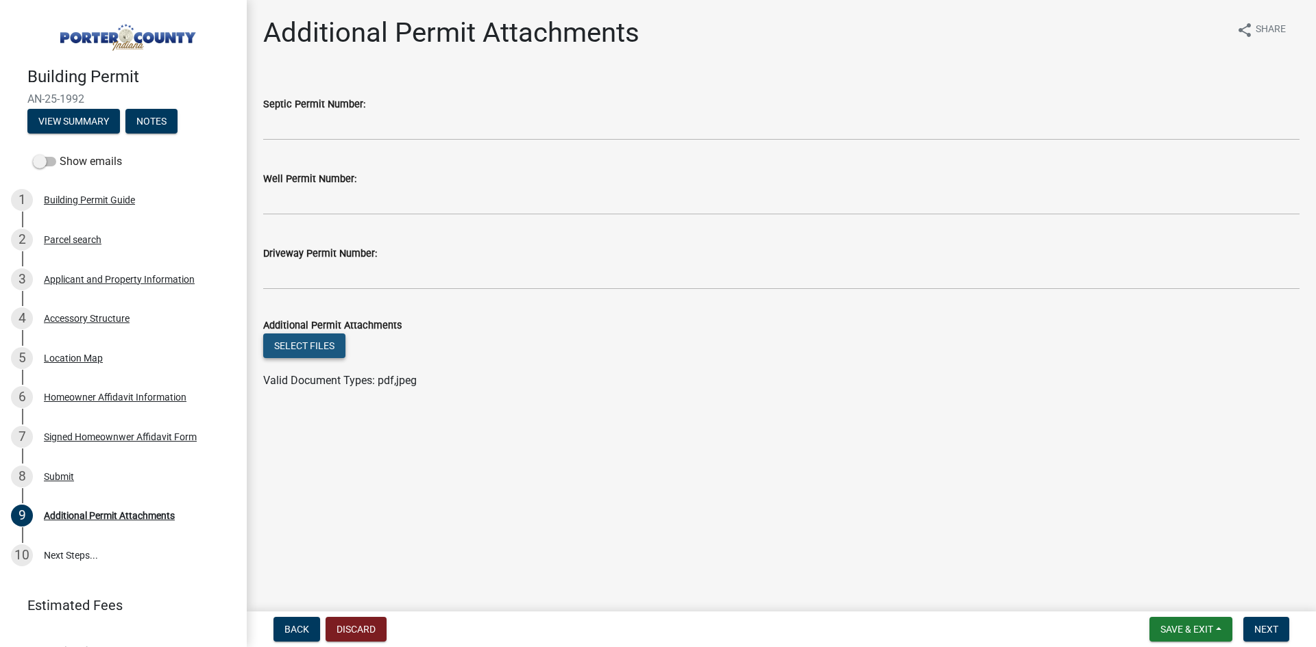
click at [333, 338] on button "Select files" at bounding box center [304, 346] width 82 height 25
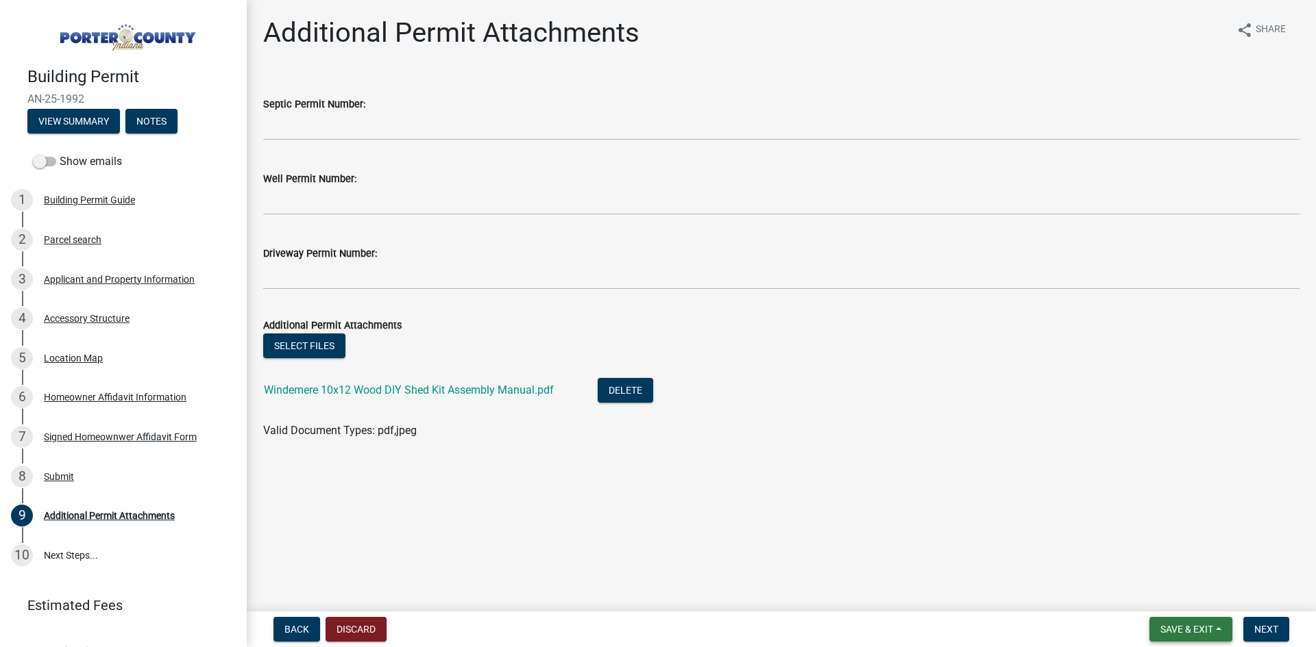
click at [1218, 631] on button "Save & Exit" at bounding box center [1190, 629] width 83 height 25
click at [1152, 559] on button "Save" at bounding box center [1177, 561] width 110 height 33
click at [69, 116] on button "View Summary" at bounding box center [73, 121] width 92 height 25
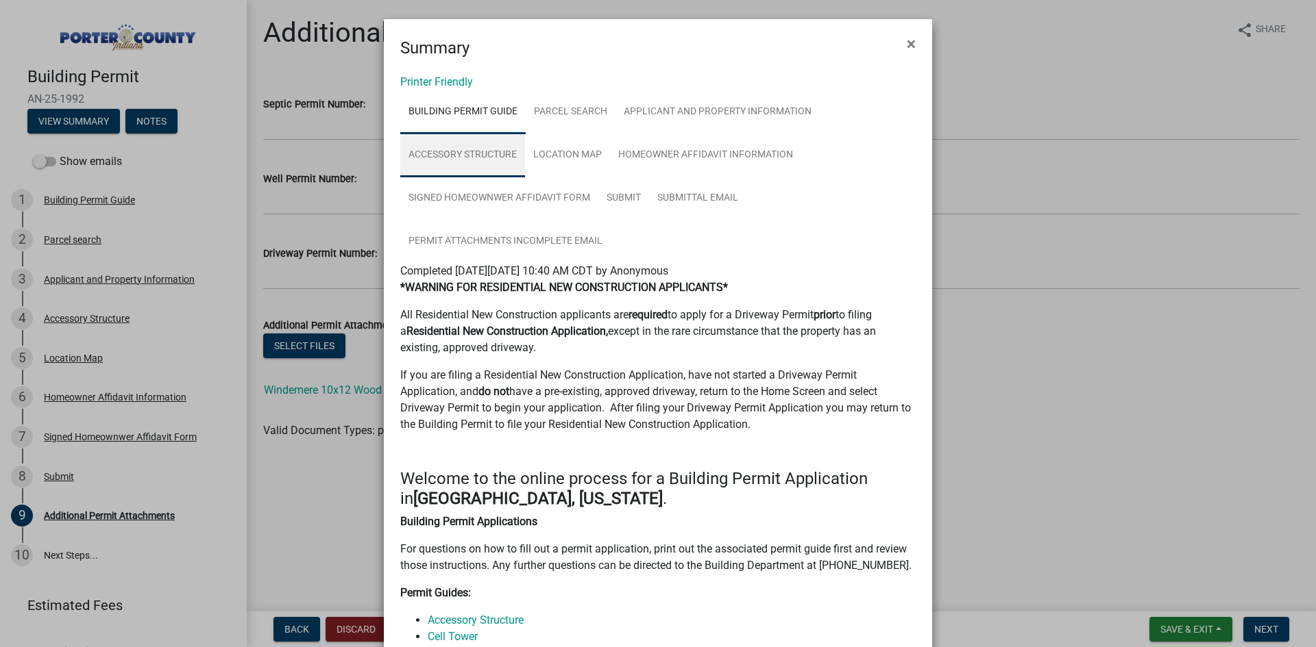
click at [448, 147] on link "Accessory Structure" at bounding box center [462, 156] width 125 height 44
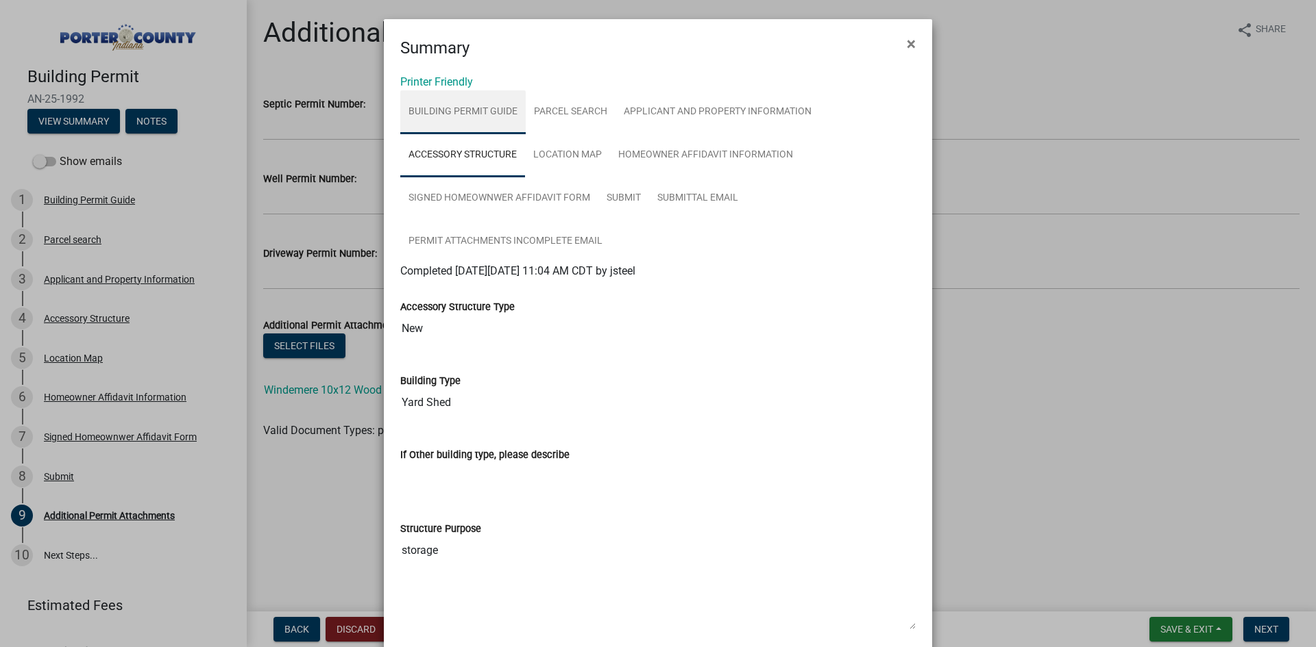
click at [485, 118] on link "Building Permit Guide" at bounding box center [462, 112] width 125 height 44
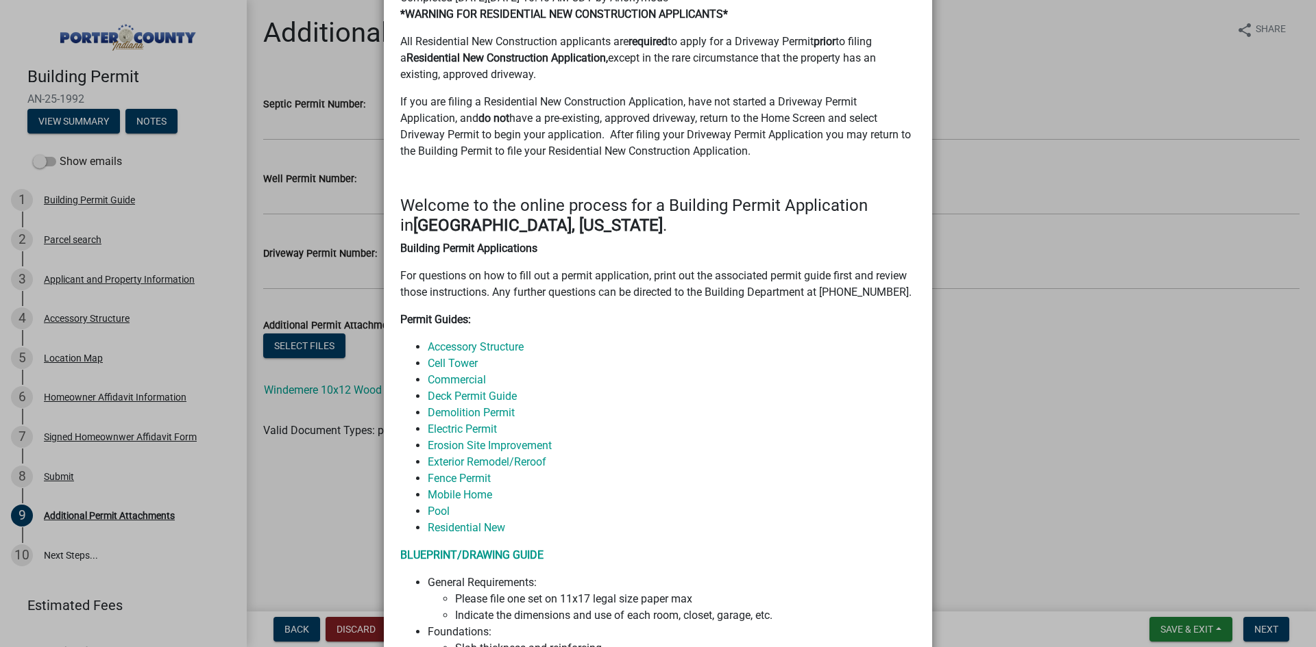
scroll to position [343, 0]
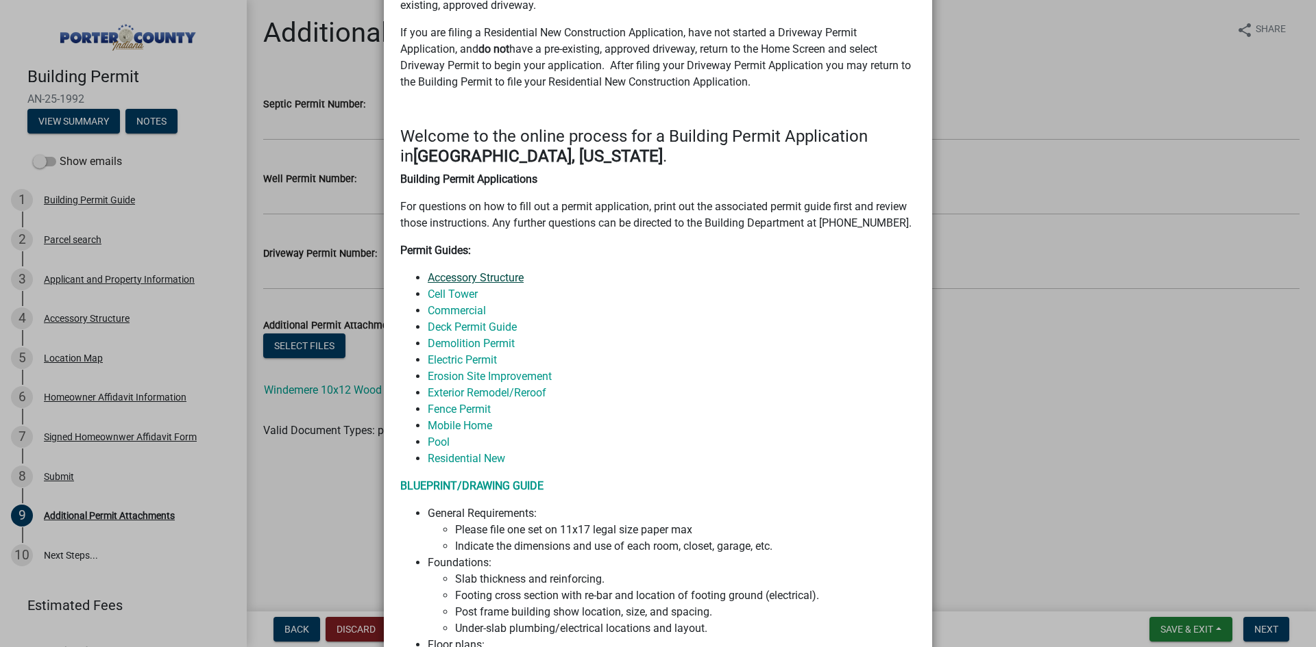
click at [456, 280] on link "Accessory Structure" at bounding box center [476, 277] width 96 height 13
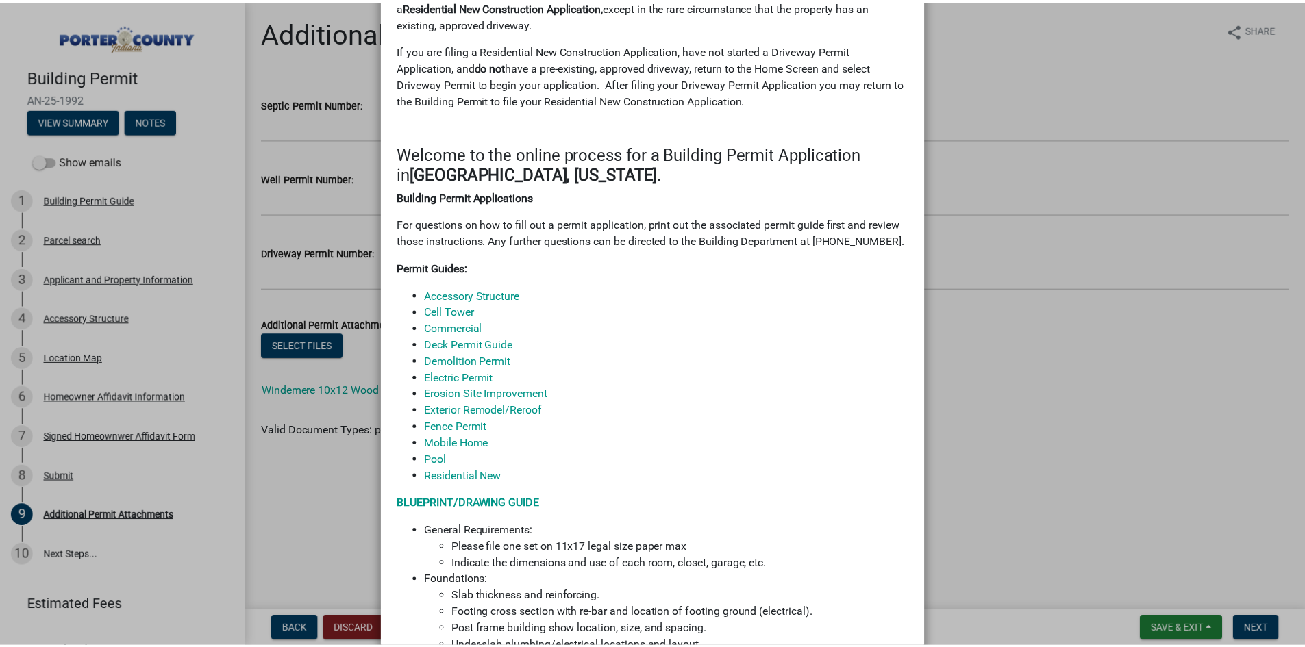
scroll to position [260, 0]
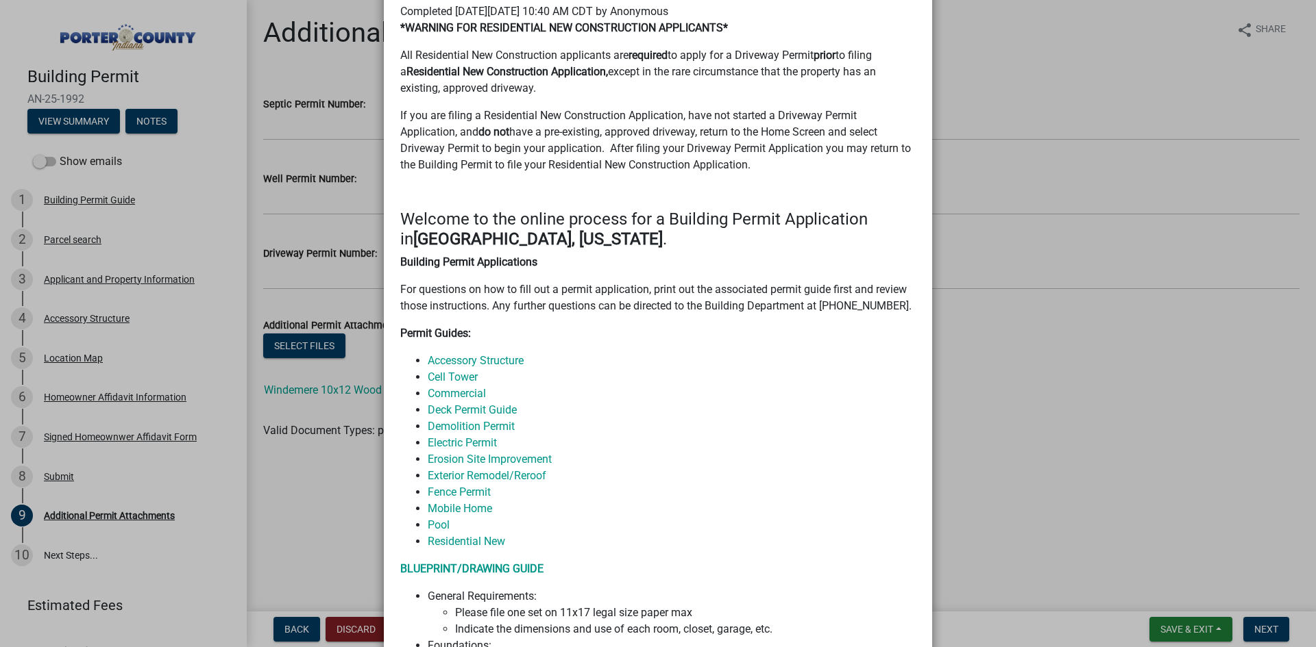
click at [1166, 632] on ngb-modal-window "Summary × Printer Friendly Building Permit Guide Parcel search Applicant and Pr…" at bounding box center [658, 323] width 1316 height 647
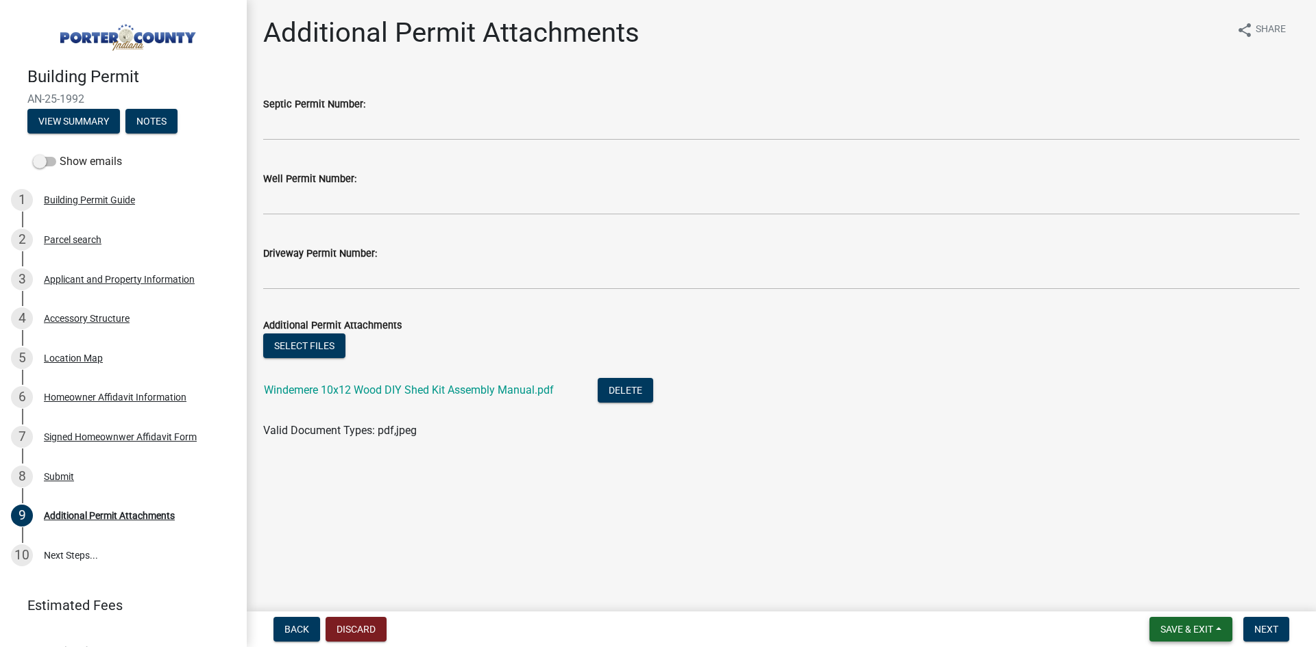
click at [1170, 631] on span "Save & Exit" at bounding box center [1186, 629] width 53 height 11
click at [1171, 595] on button "Save & Exit" at bounding box center [1177, 594] width 110 height 33
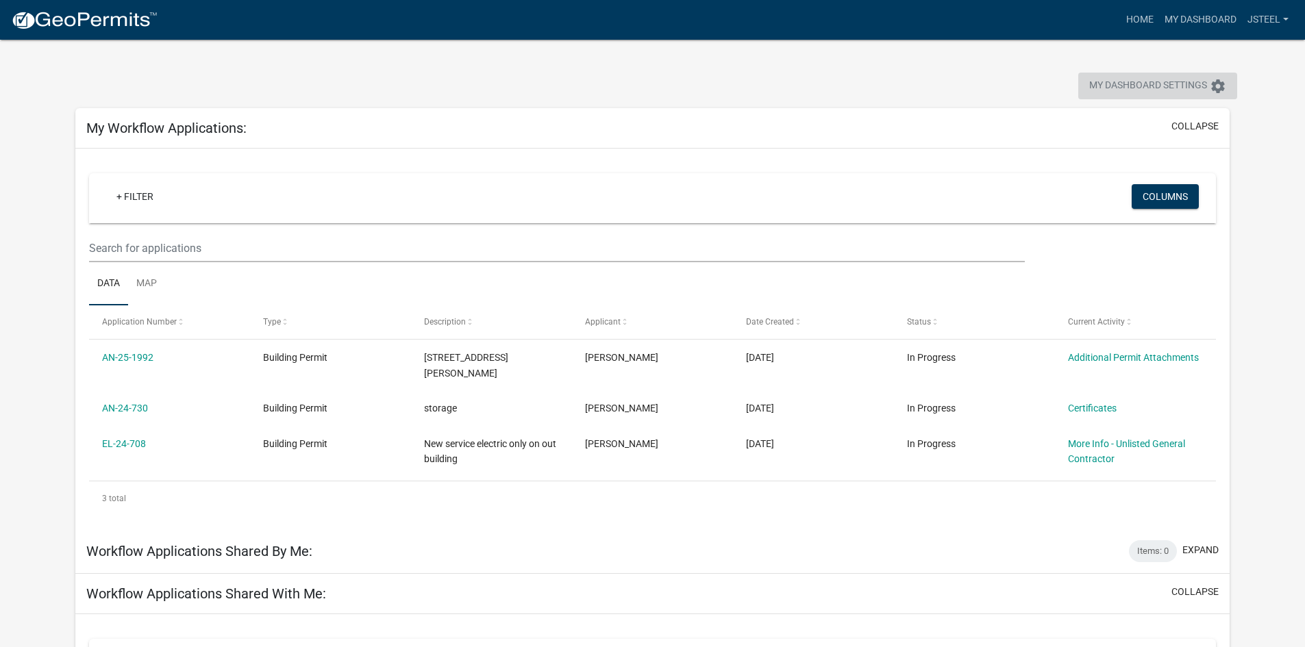
click at [1150, 83] on span "My Dashboard Settings" at bounding box center [1148, 86] width 118 height 16
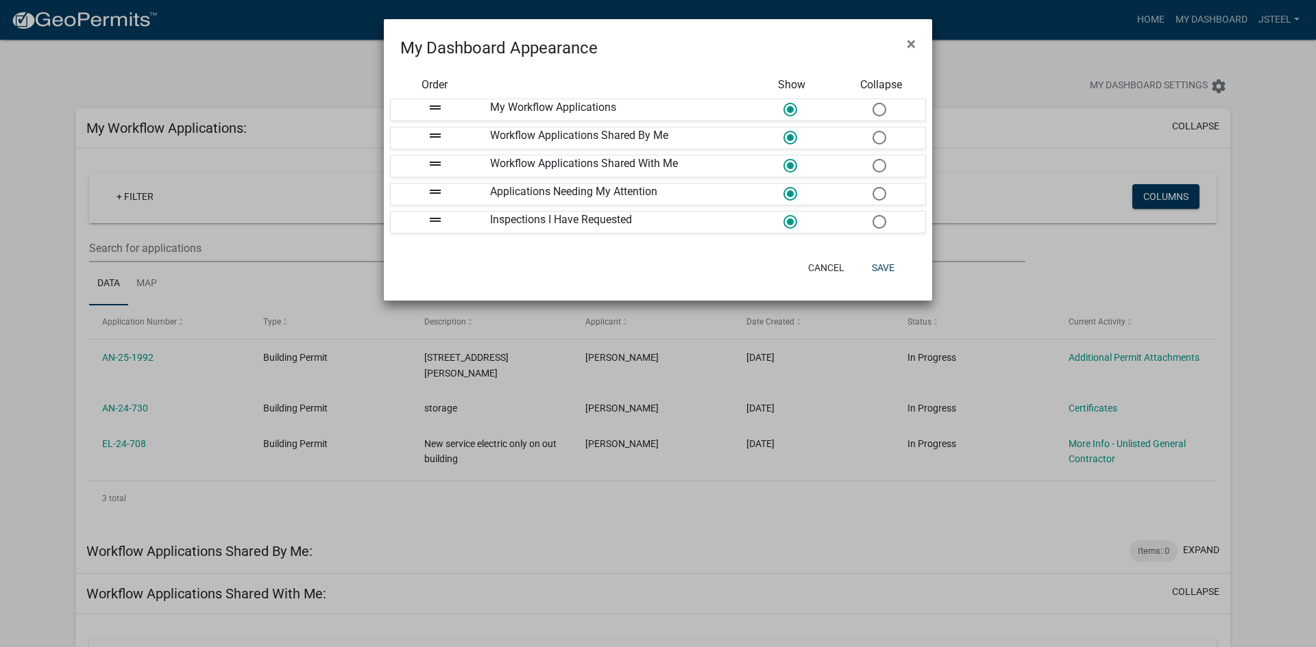
click at [1185, 19] on ngb-modal-window "My Dashboard Appearance × Order Show Collapse drag_handle My Workflow Applicati…" at bounding box center [658, 323] width 1316 height 647
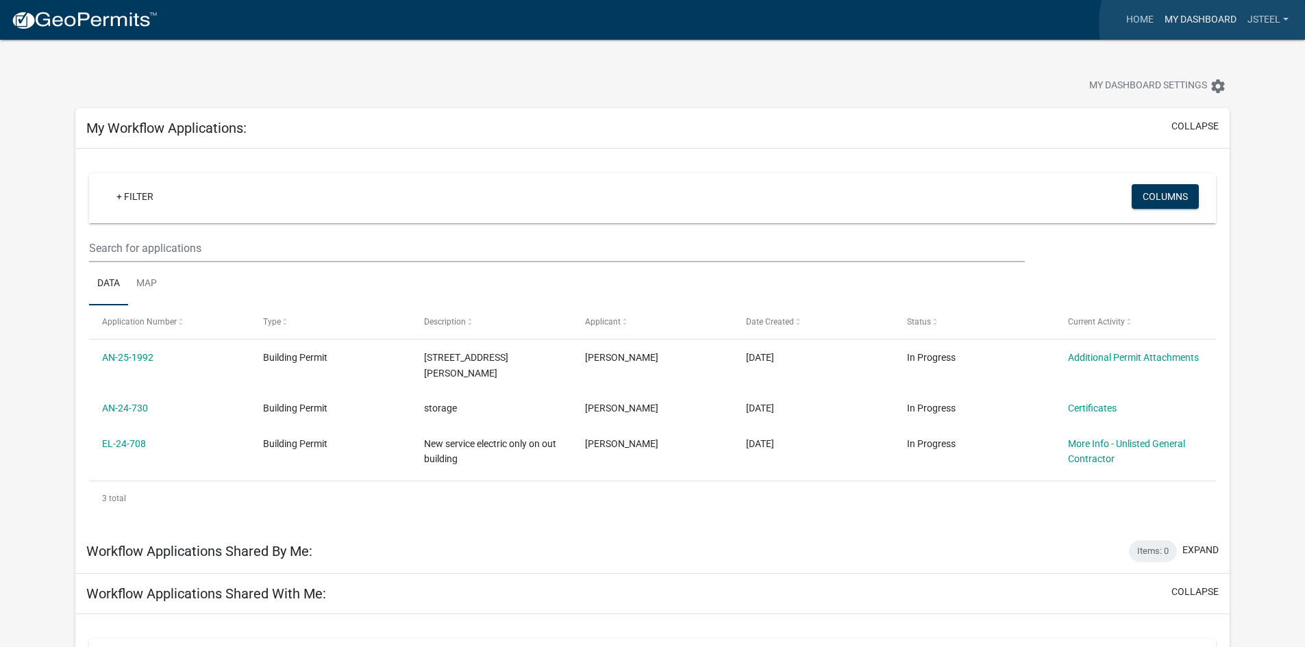
click at [1203, 24] on link "My Dashboard" at bounding box center [1200, 20] width 83 height 26
click at [1139, 25] on link "Home" at bounding box center [1140, 20] width 38 height 26
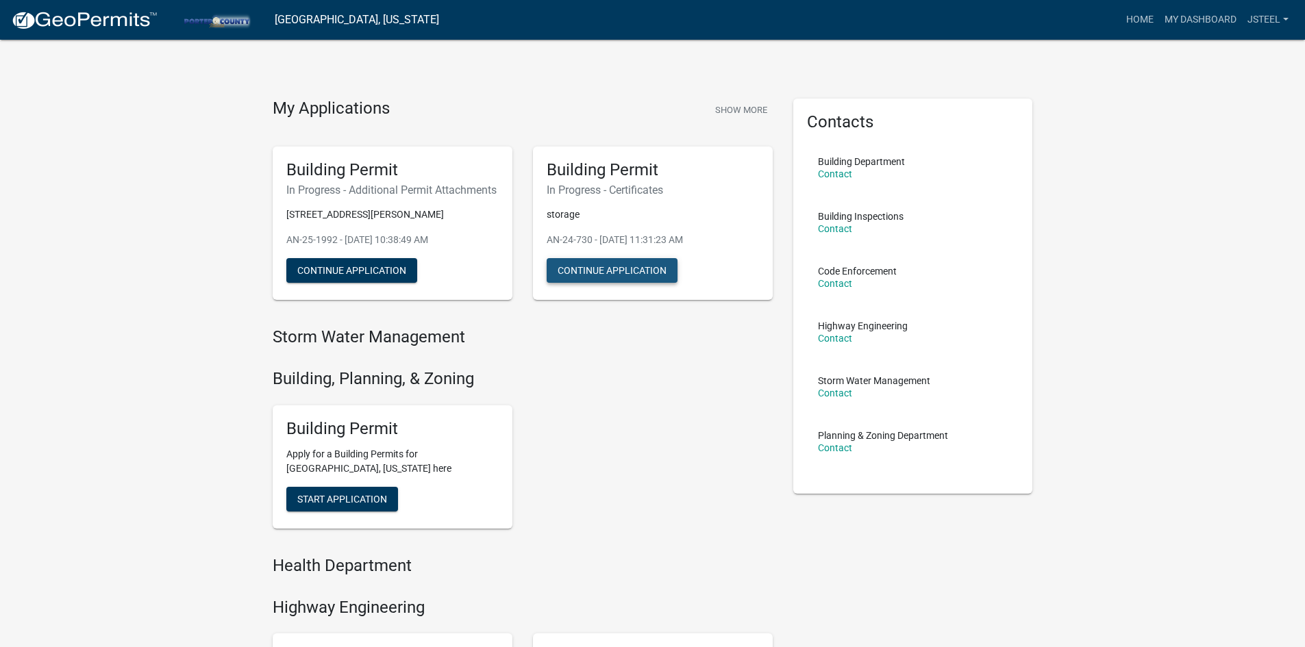
click at [571, 273] on button "Continue Application" at bounding box center [612, 270] width 131 height 25
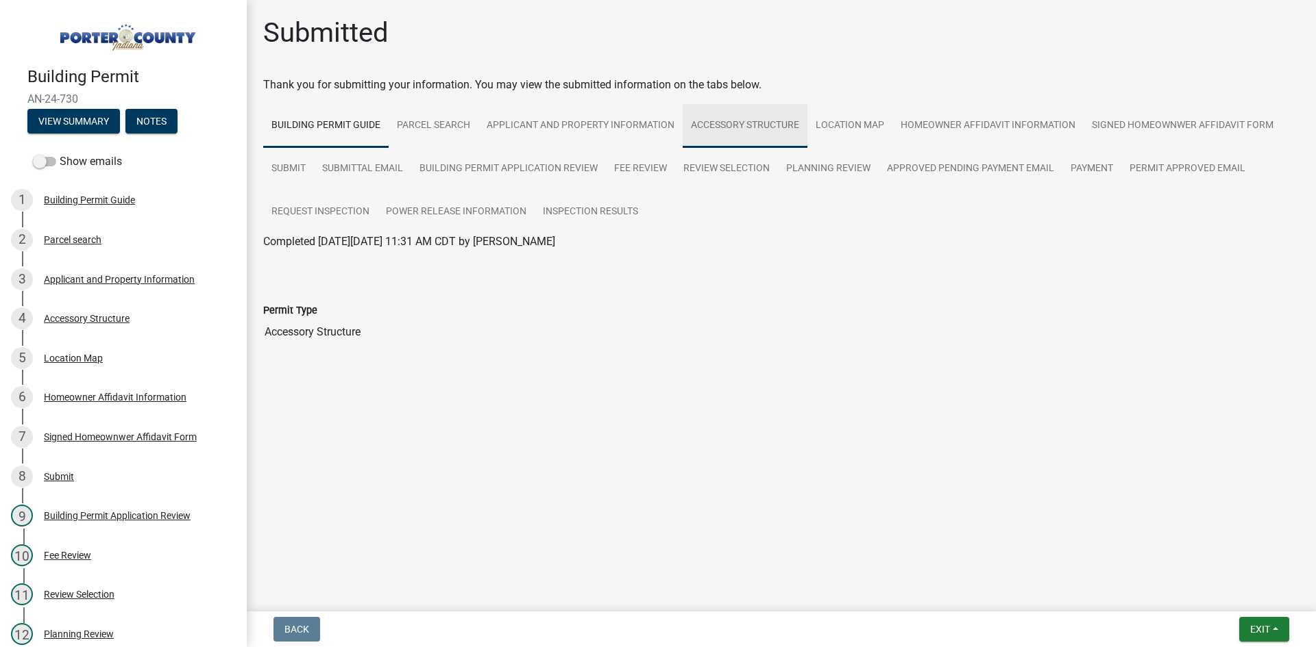
click at [734, 121] on link "Accessory Structure" at bounding box center [744, 126] width 125 height 44
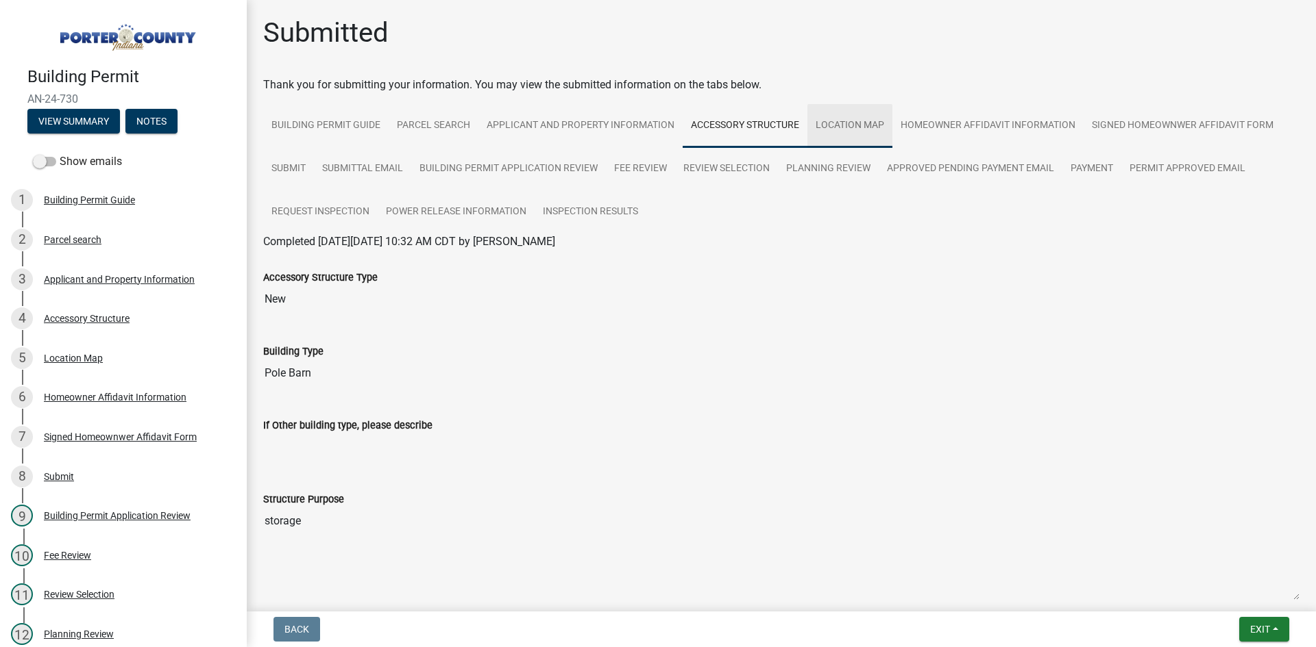
click at [864, 126] on link "Location Map" at bounding box center [849, 126] width 85 height 44
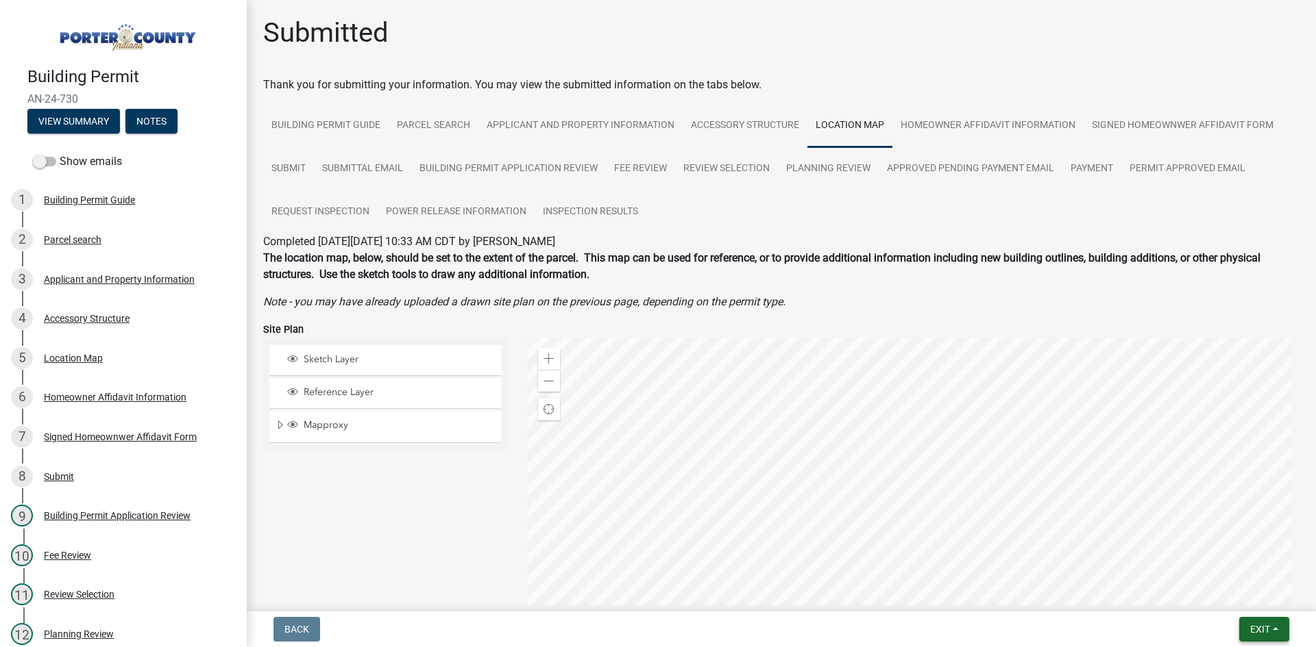
click at [1260, 626] on span "Exit" at bounding box center [1260, 629] width 20 height 11
click at [1259, 630] on span "Exit" at bounding box center [1260, 629] width 20 height 11
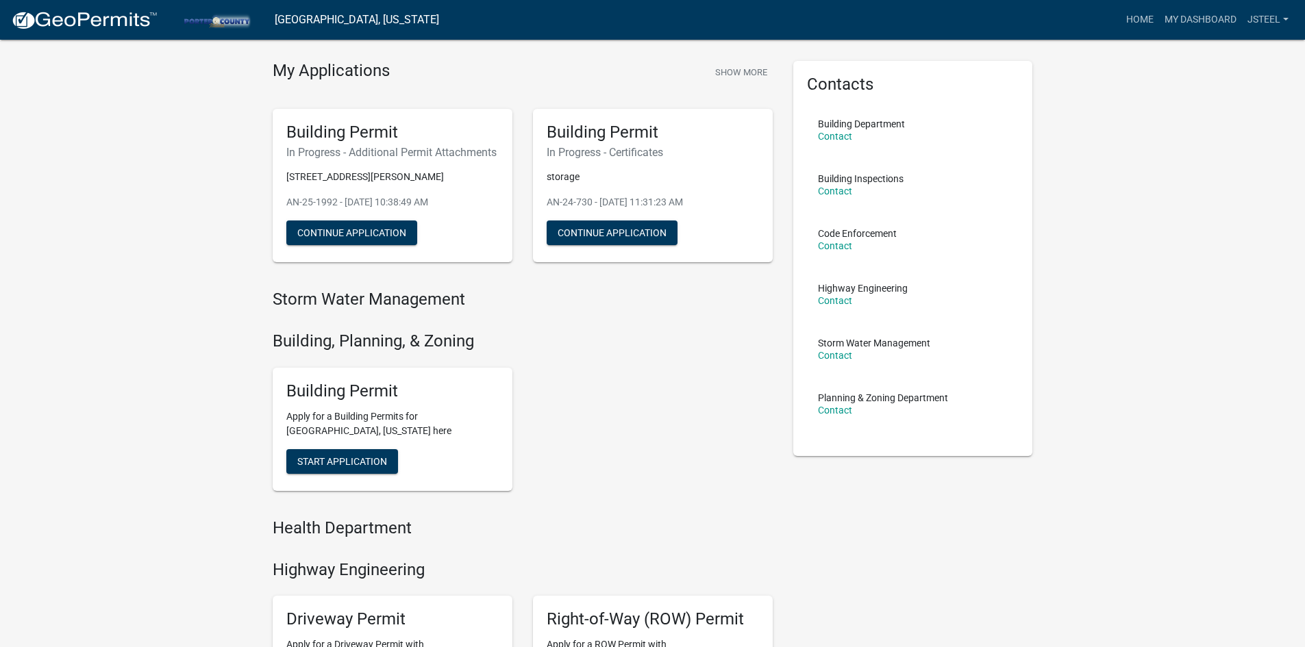
scroll to position [16, 0]
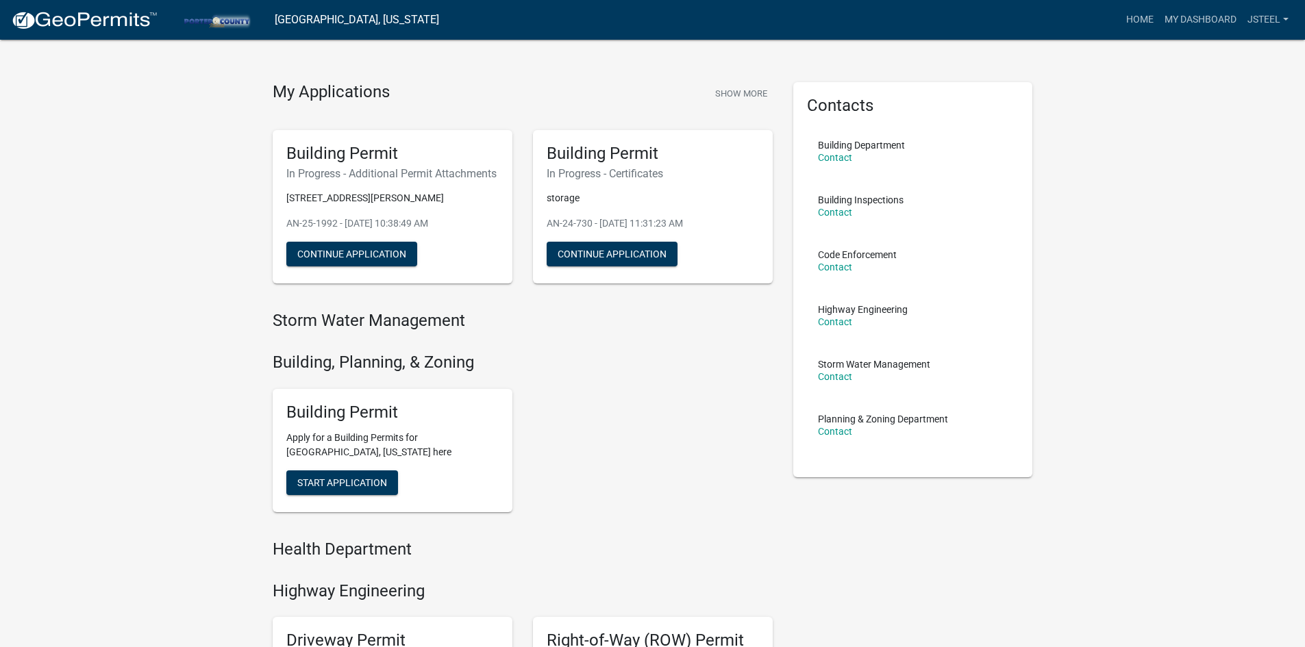
click at [398, 331] on h4 "Storm Water Management" at bounding box center [523, 321] width 500 height 20
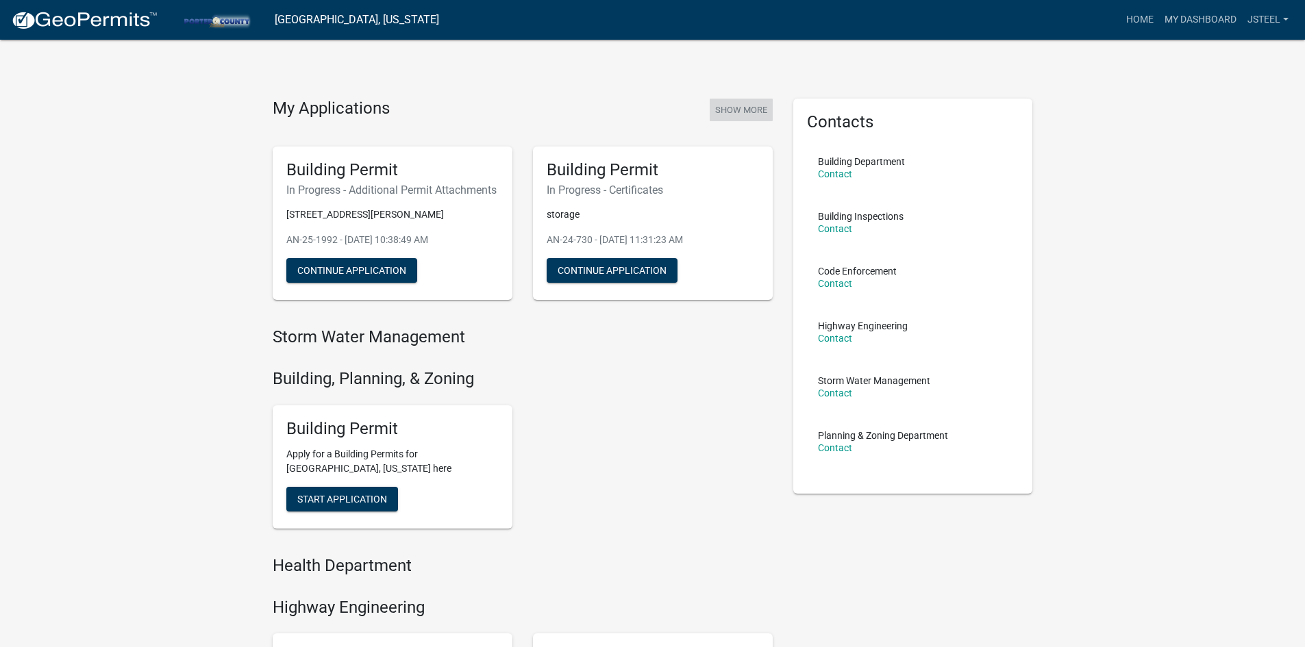
click at [750, 112] on button "Show More" at bounding box center [741, 110] width 63 height 23
